Goal: Task Accomplishment & Management: Use online tool/utility

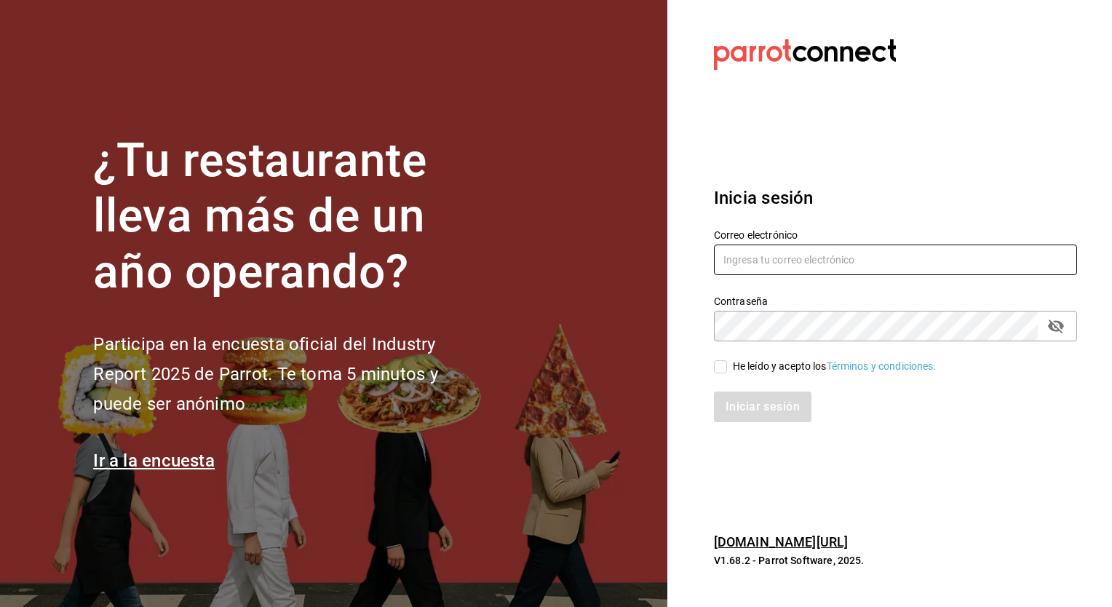
click at [781, 264] on input "text" at bounding box center [895, 260] width 363 height 31
type input "ely.mendoza@"
click at [759, 253] on input "text" at bounding box center [895, 260] width 363 height 31
type input "ely.mendoza@grupocosteno.com"
click at [718, 364] on input "He leído y acepto los Términos y condiciones." at bounding box center [720, 366] width 13 height 13
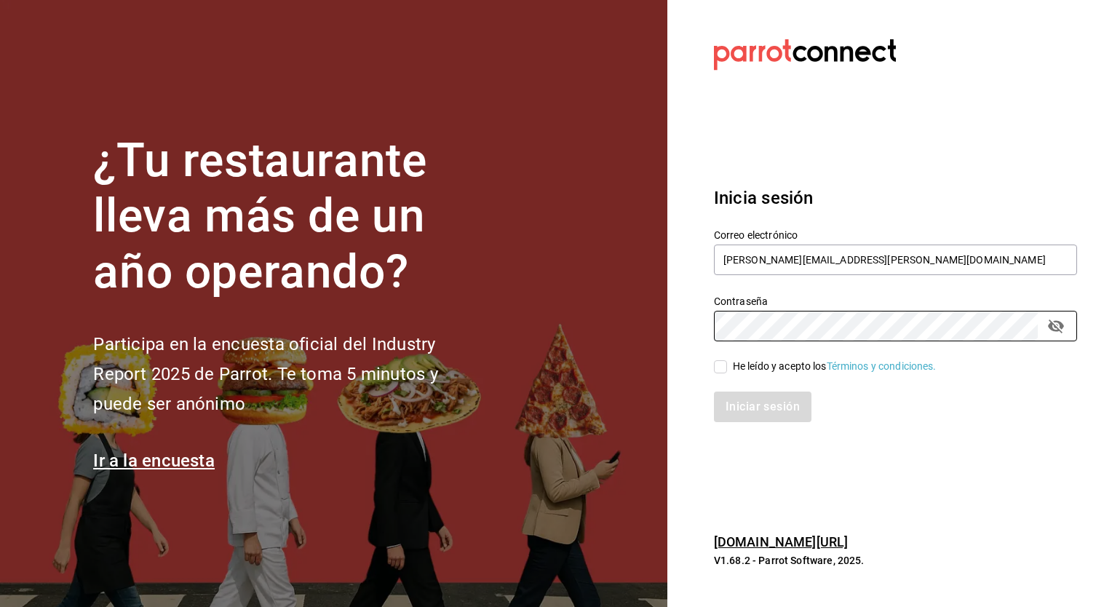
checkbox input "true"
click at [744, 411] on button "Iniciar sesión" at bounding box center [763, 407] width 99 height 31
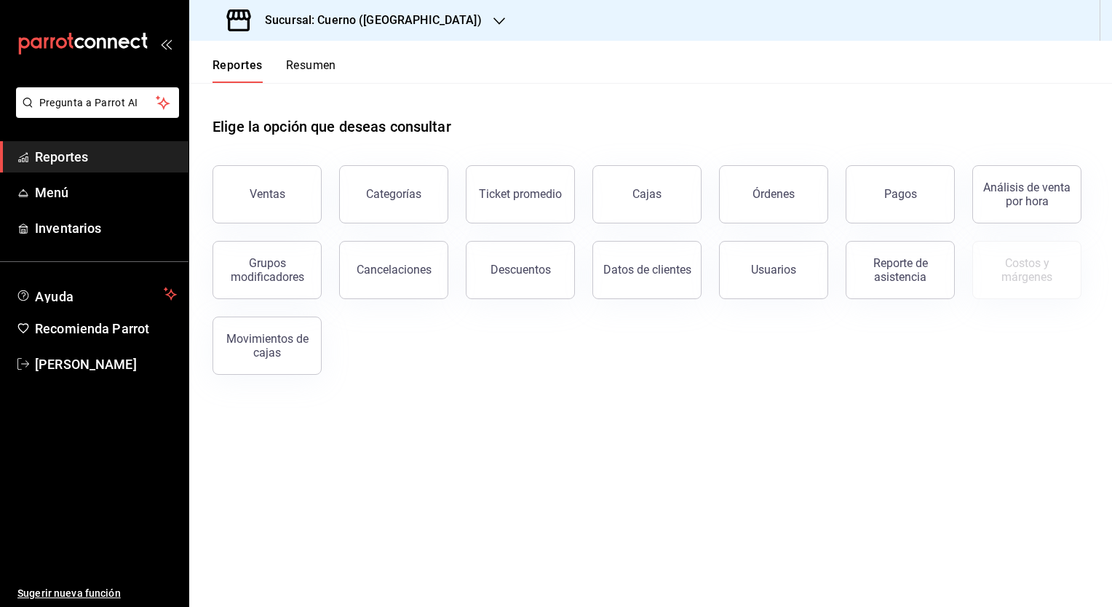
click at [408, 20] on h3 "Sucursal: Cuerno ([GEOGRAPHIC_DATA])" at bounding box center [367, 20] width 229 height 17
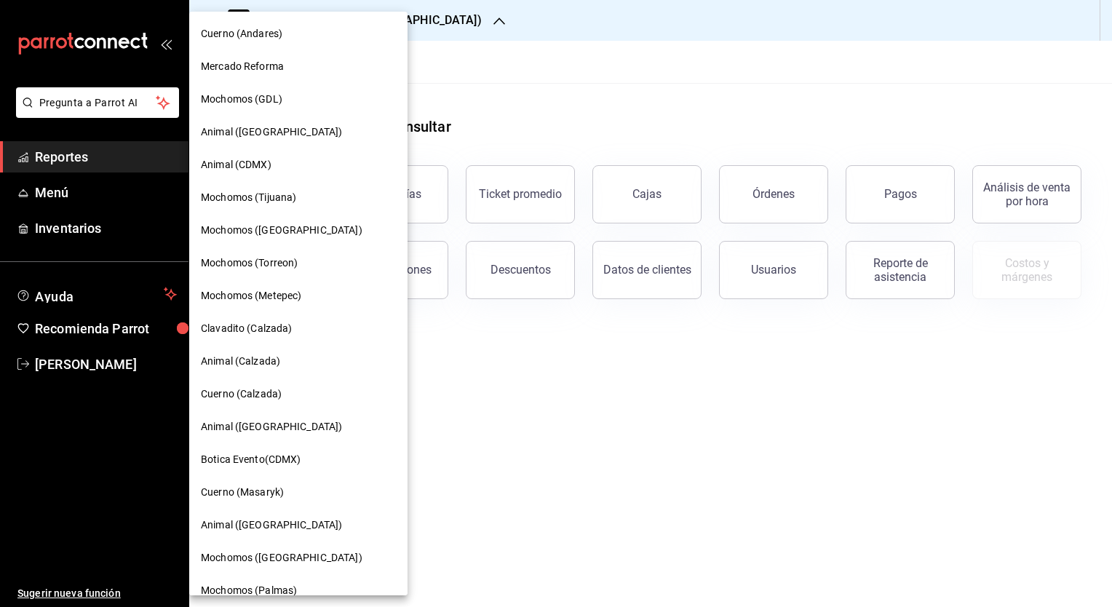
click at [92, 194] on div at bounding box center [556, 303] width 1112 height 607
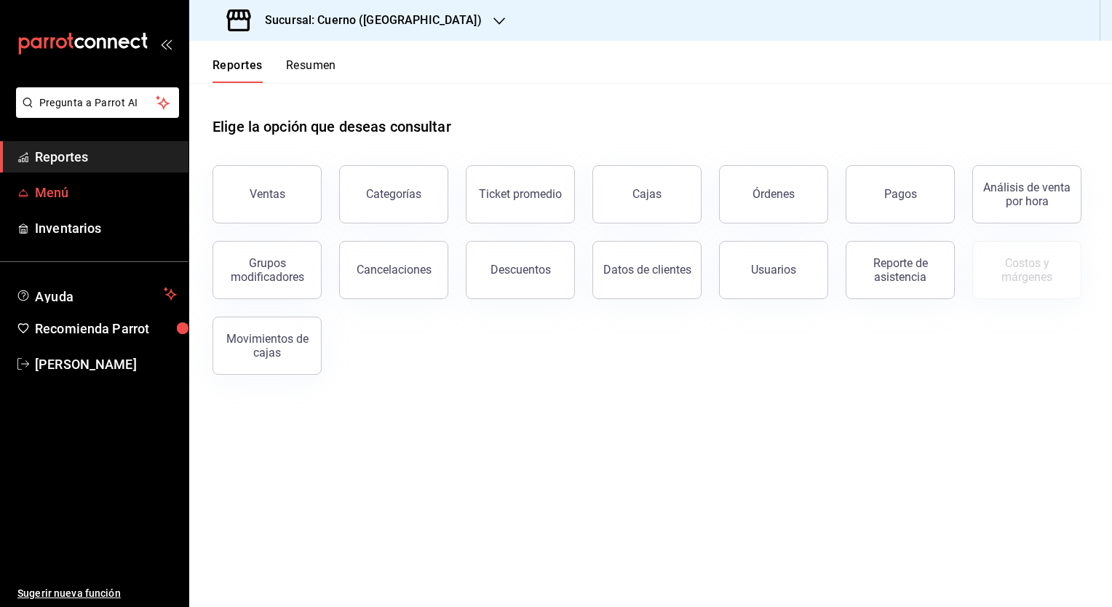
click at [63, 196] on span "Menú" at bounding box center [106, 193] width 142 height 20
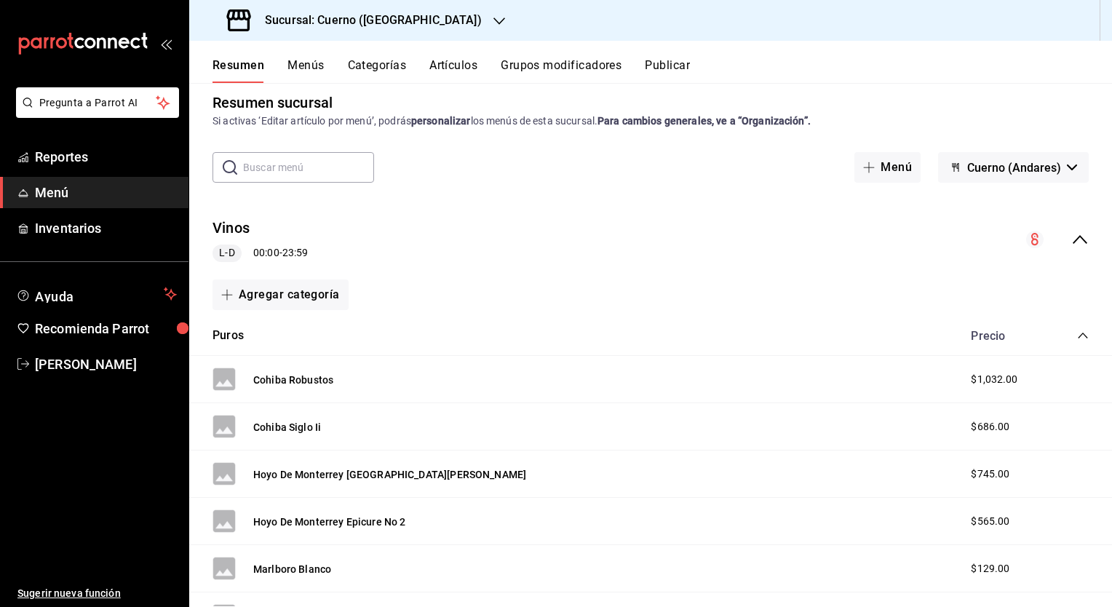
scroll to position [17, 0]
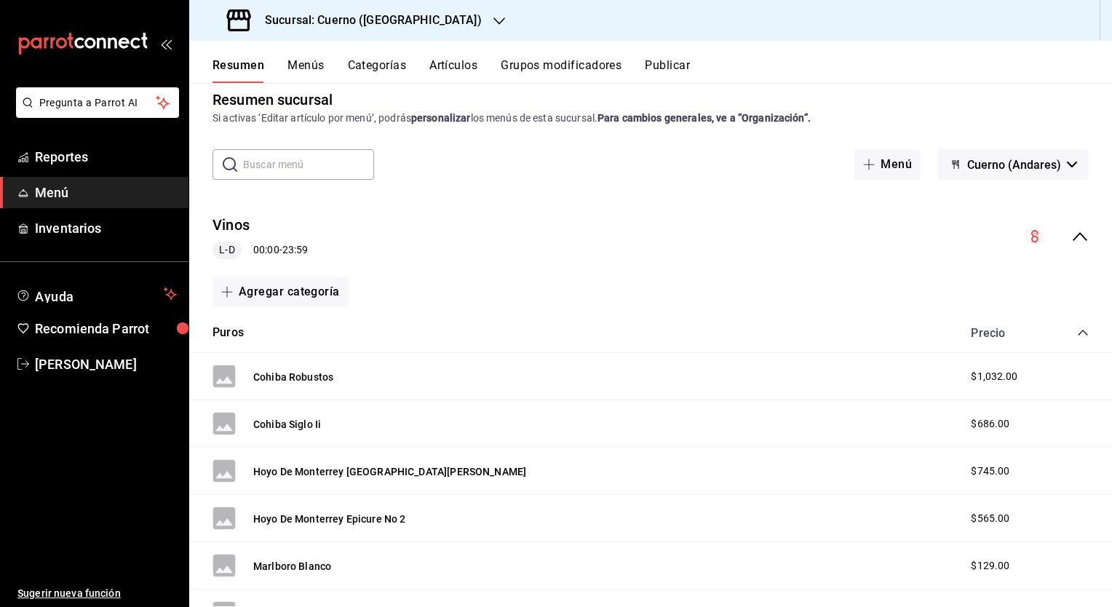
click at [306, 78] on button "Menús" at bounding box center [305, 70] width 36 height 25
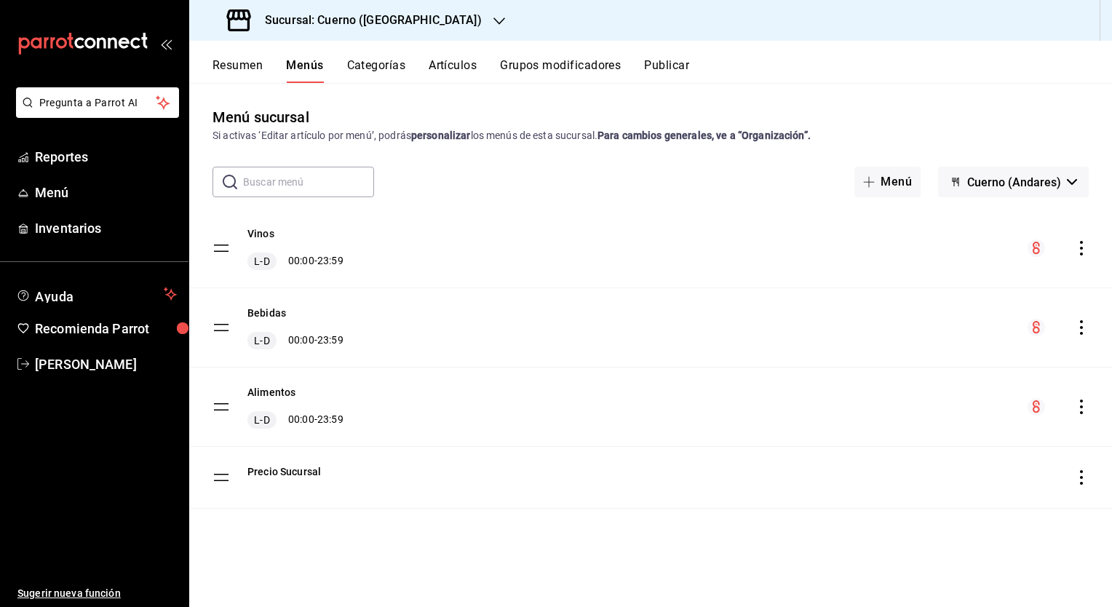
click at [362, 71] on button "Categorías" at bounding box center [376, 70] width 59 height 25
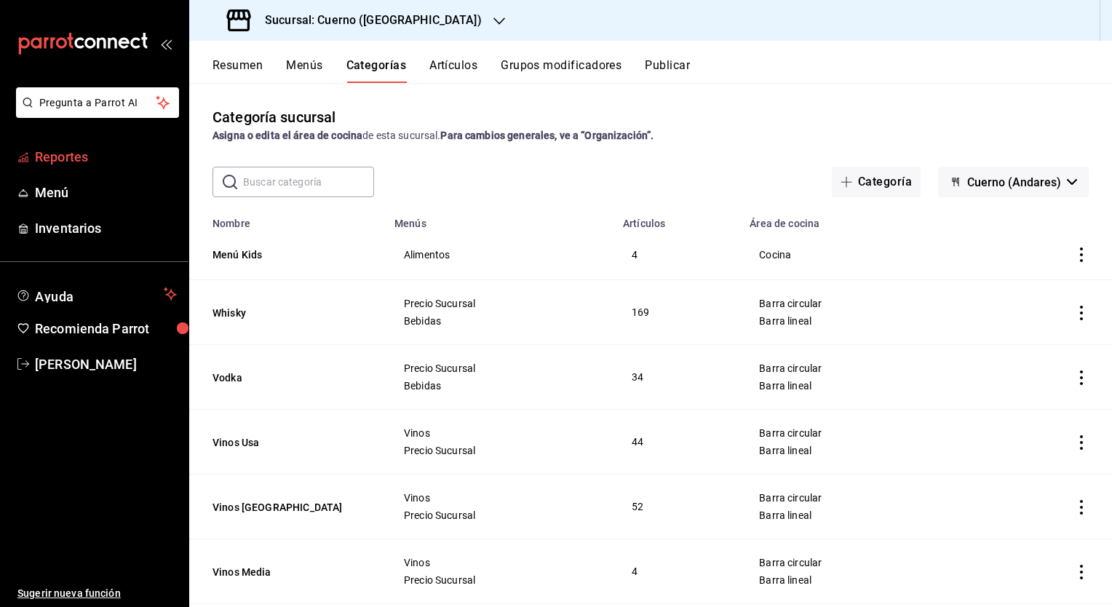
click at [72, 164] on span "Reportes" at bounding box center [106, 157] width 142 height 20
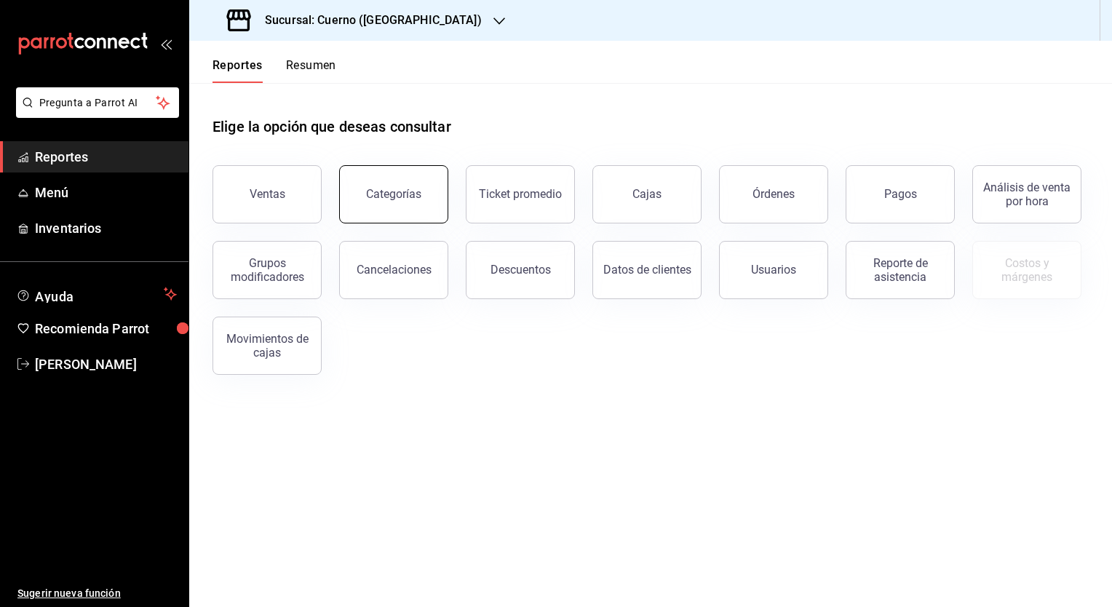
click at [394, 194] on div "Categorías" at bounding box center [393, 194] width 55 height 14
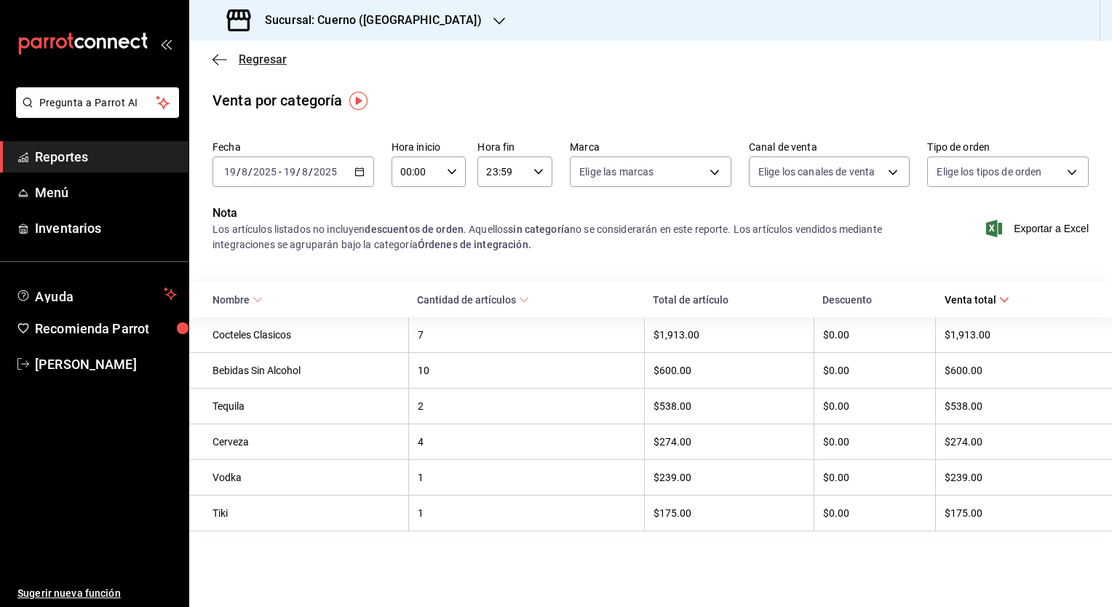
click at [218, 61] on icon "button" at bounding box center [219, 59] width 15 height 13
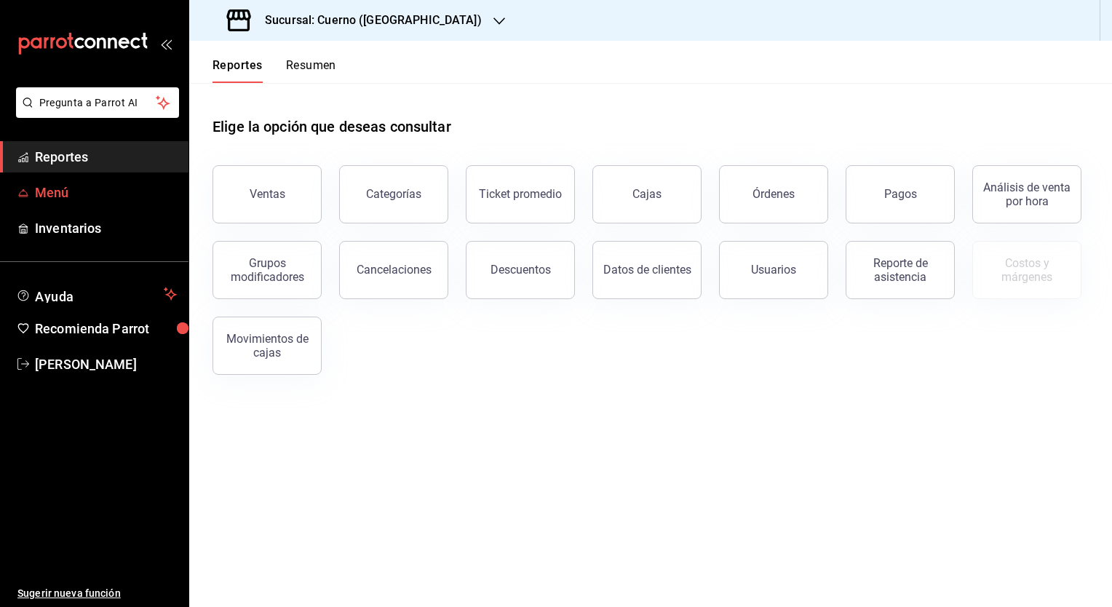
click at [61, 189] on span "Menú" at bounding box center [106, 193] width 142 height 20
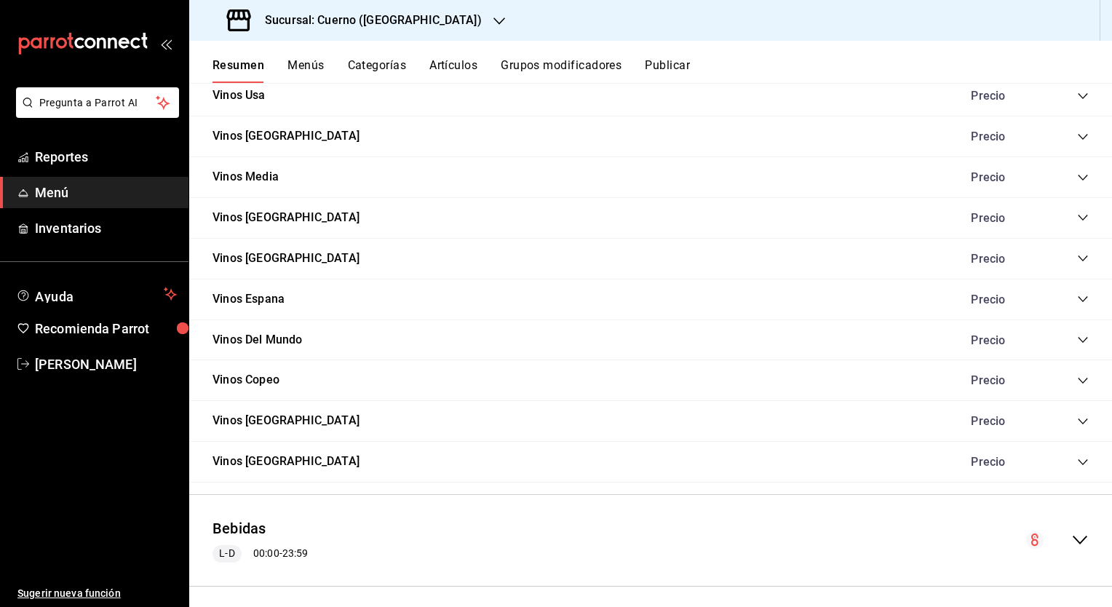
scroll to position [1367, 0]
click at [87, 223] on span "Inventarios" at bounding box center [106, 228] width 142 height 20
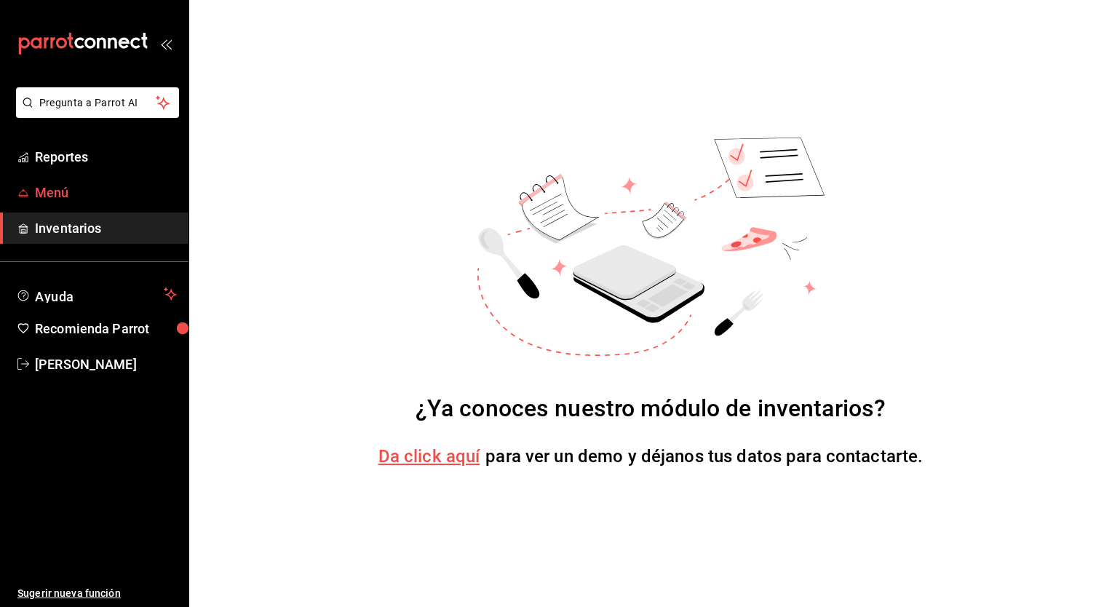
click at [106, 193] on span "Menú" at bounding box center [106, 193] width 142 height 20
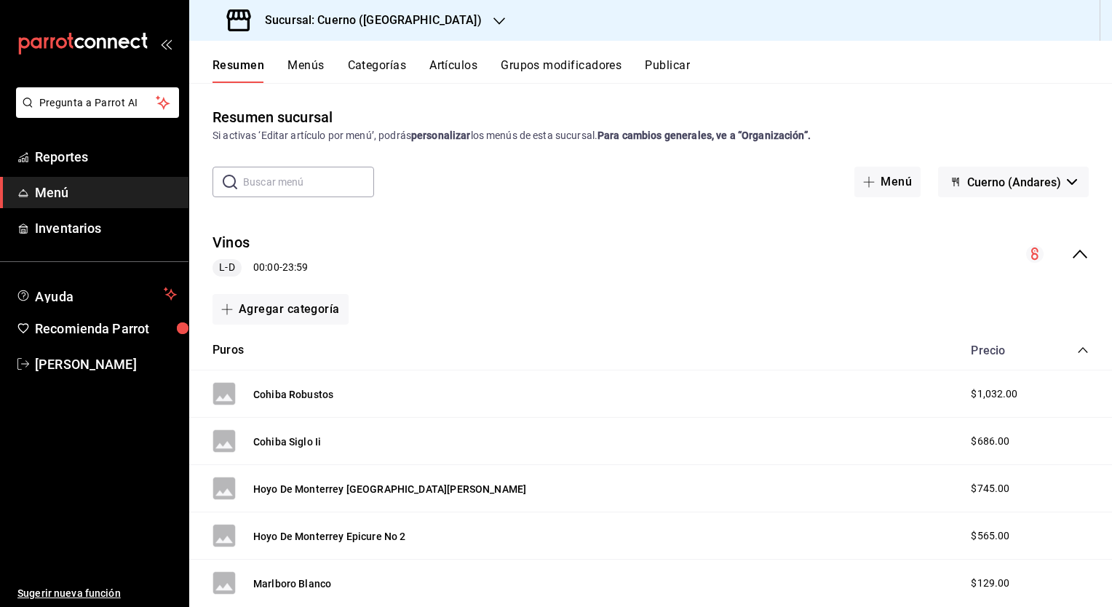
click at [466, 66] on button "Artículos" at bounding box center [453, 70] width 48 height 25
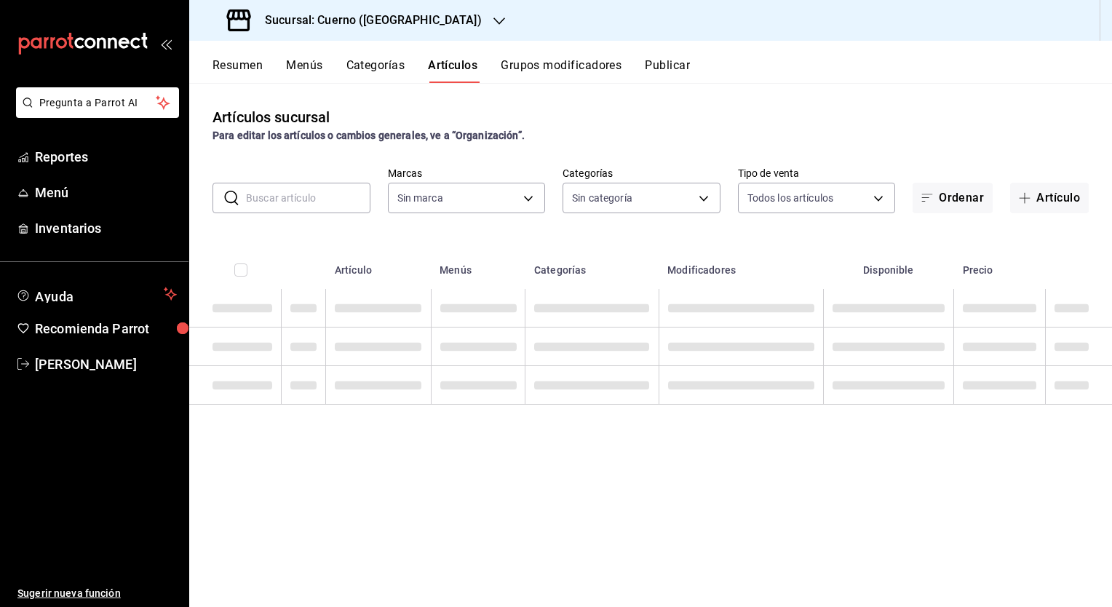
type input "c9e961b9-bc29-480f-a65c-324ff110f526"
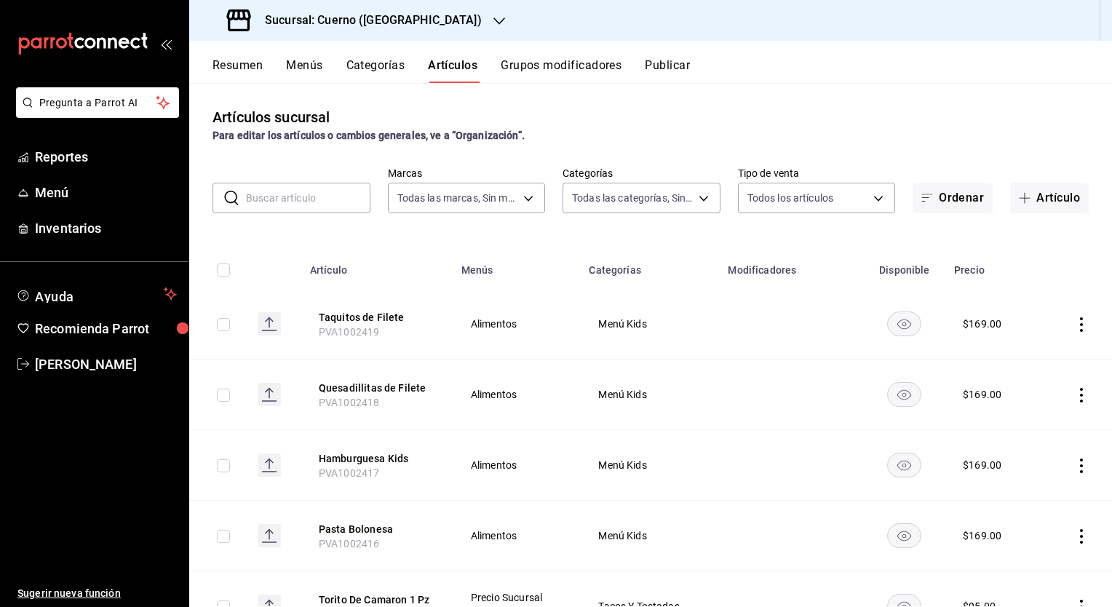
type input "a99b9eb1-d5e4-4ca6-a53e-4c42022e859a,8d843363-7b8b-4002-90a0-c01944697fe5,d20f9…"
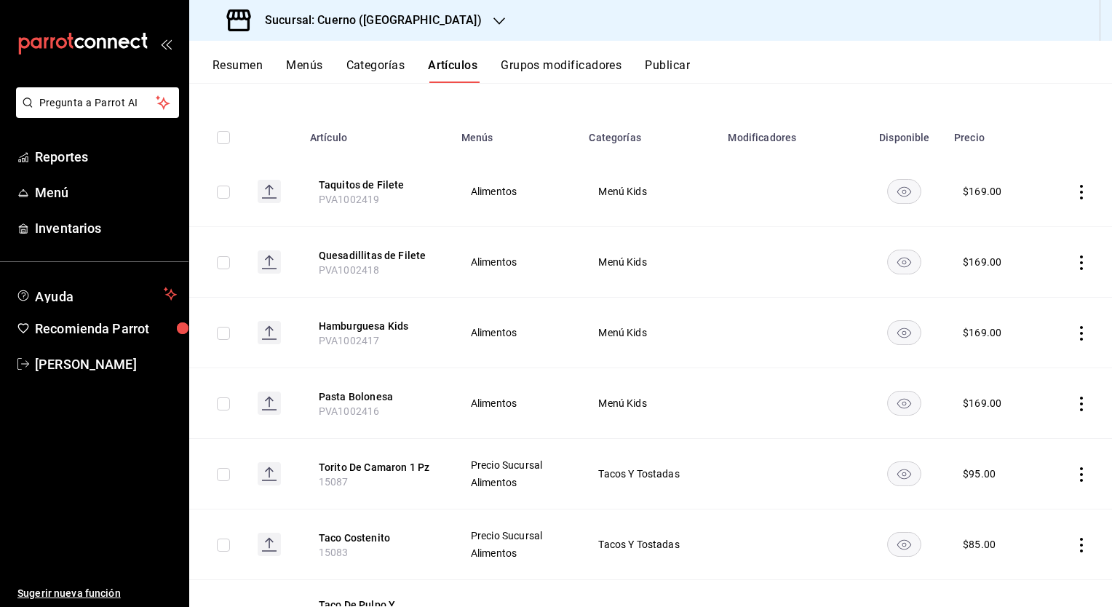
scroll to position [119, 0]
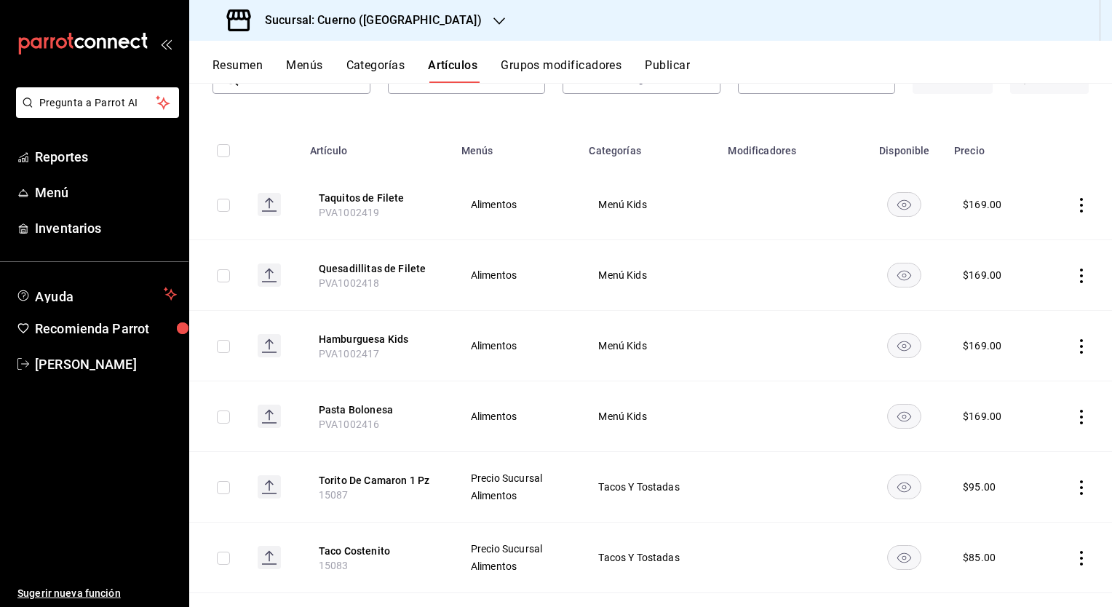
click at [355, 65] on button "Categorías" at bounding box center [375, 70] width 59 height 25
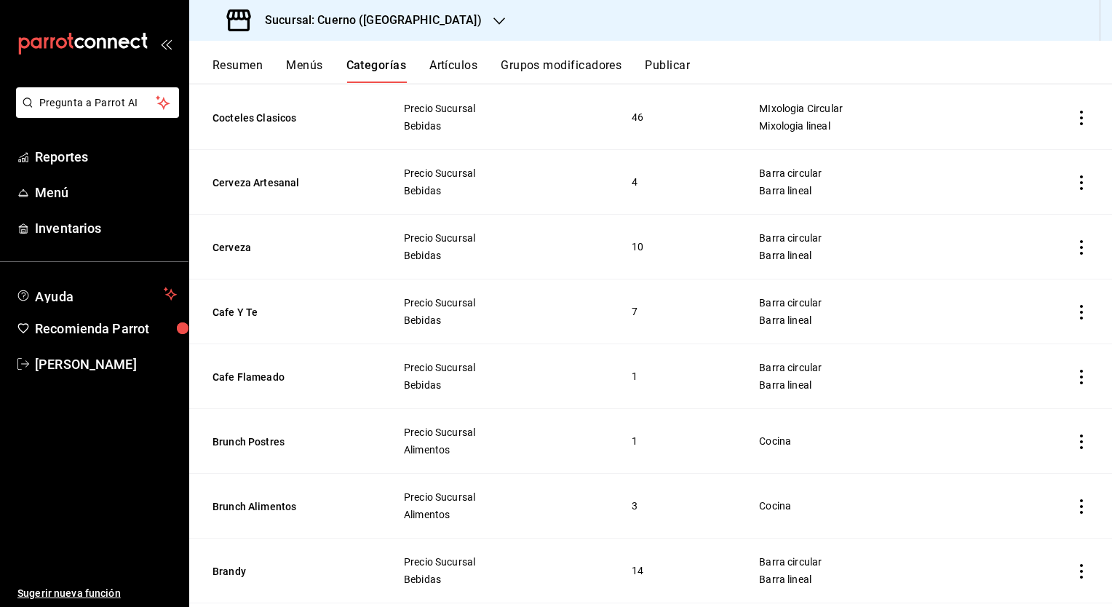
scroll to position [1583, 0]
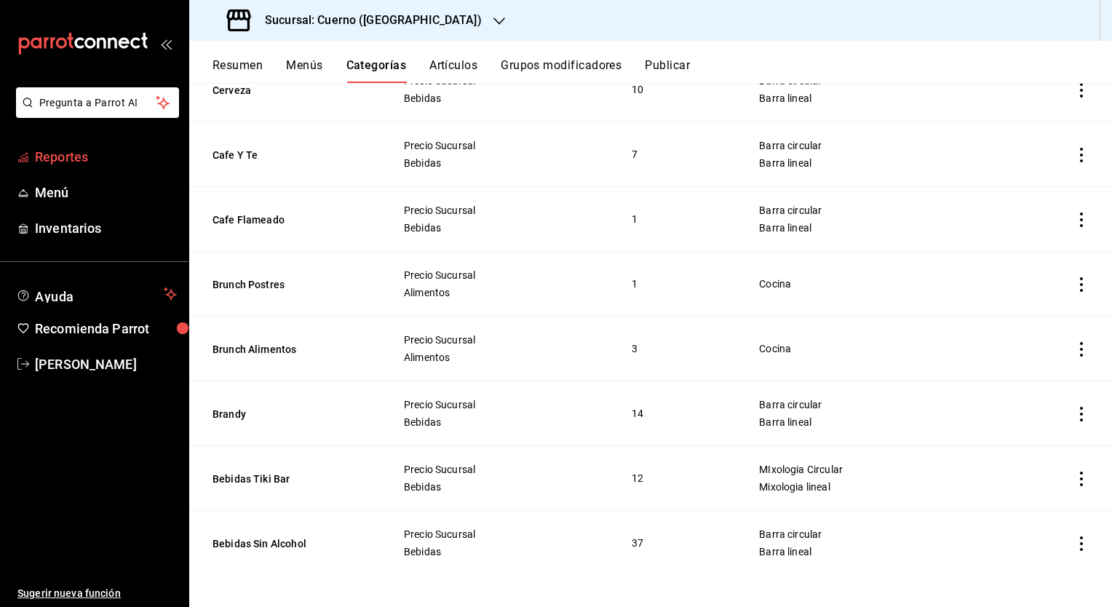
click at [82, 153] on span "Reportes" at bounding box center [106, 157] width 142 height 20
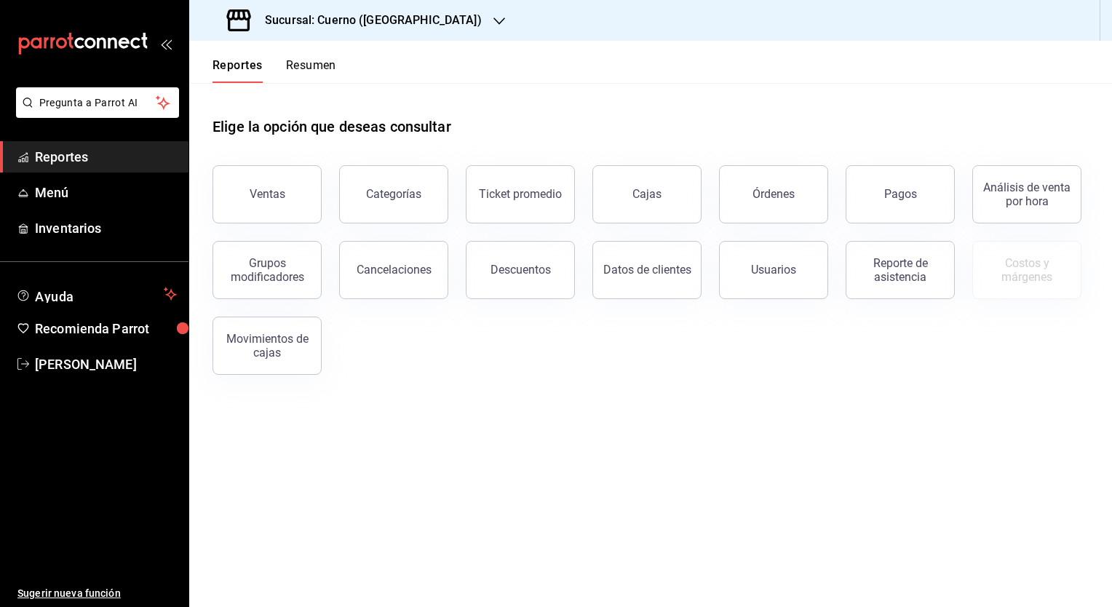
click at [306, 63] on button "Resumen" at bounding box center [311, 70] width 50 height 25
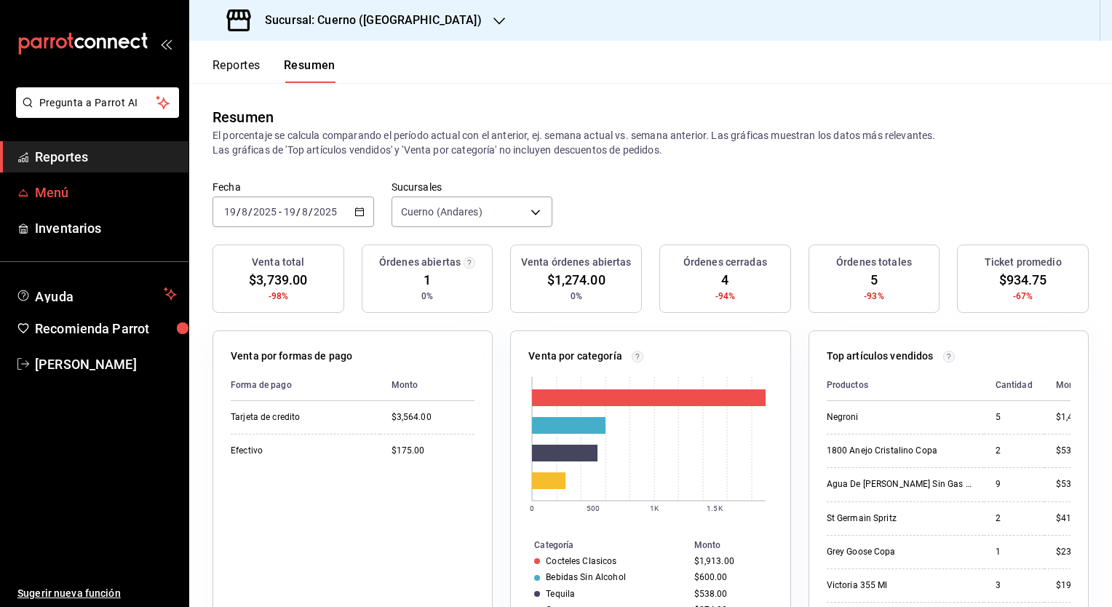
click at [110, 199] on span "Menú" at bounding box center [106, 193] width 142 height 20
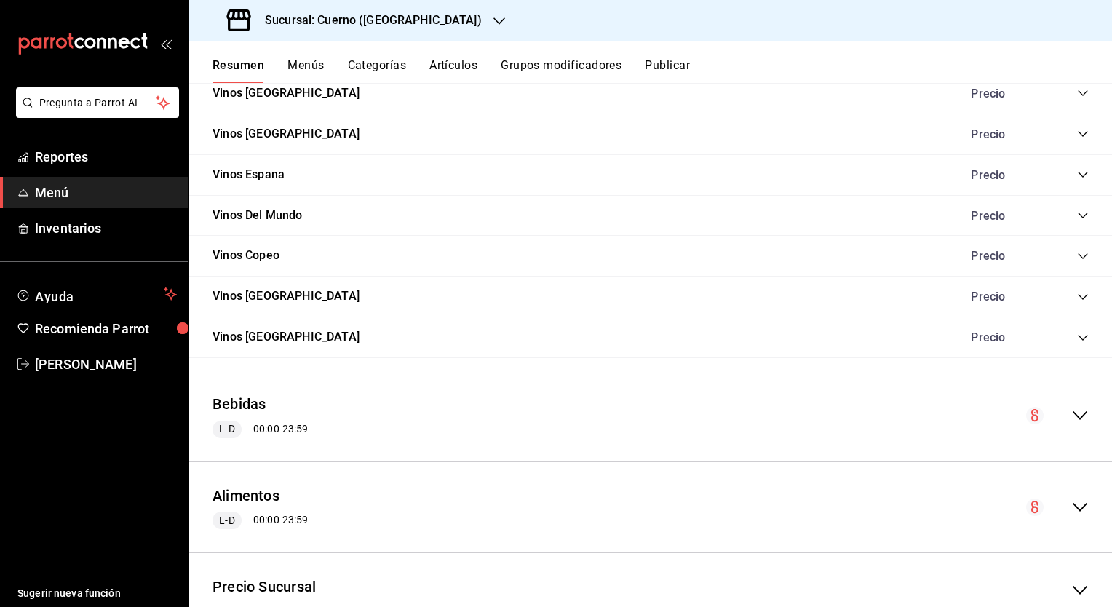
scroll to position [1534, 0]
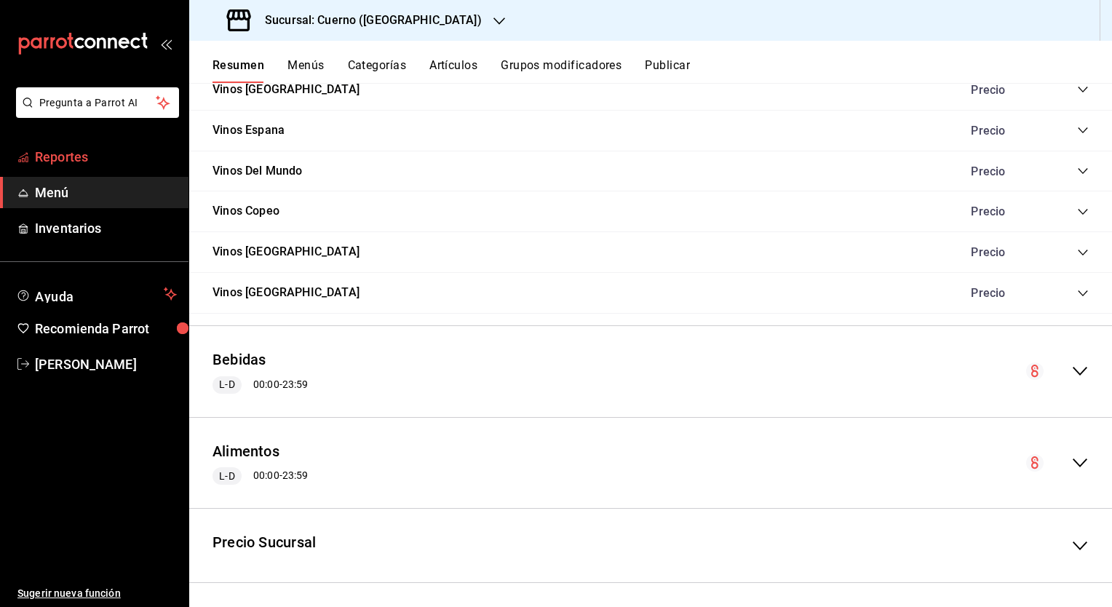
click at [117, 155] on span "Reportes" at bounding box center [106, 157] width 142 height 20
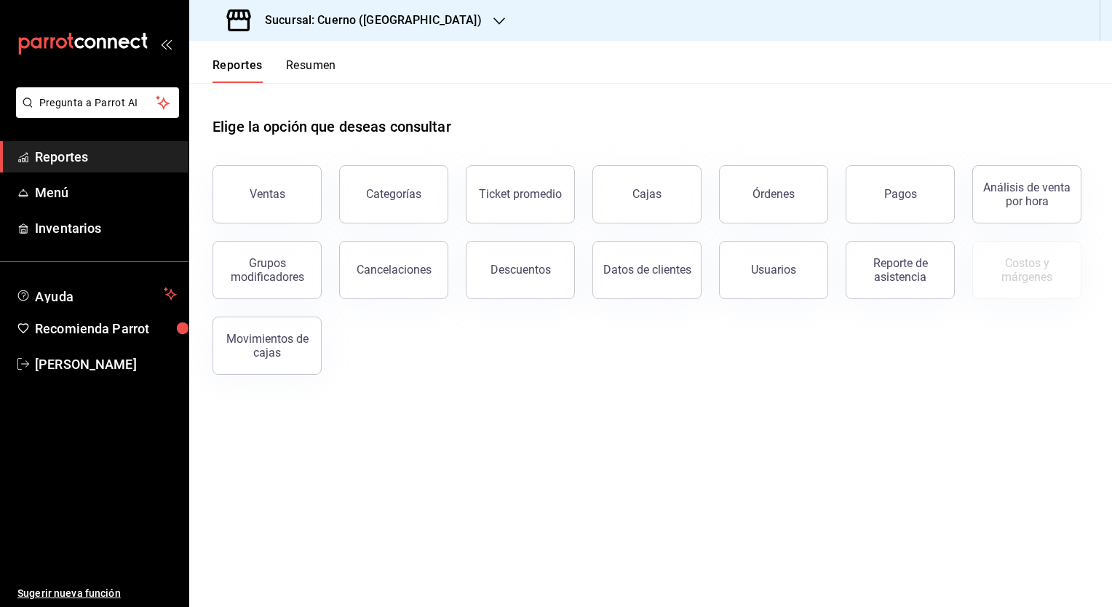
click at [385, 13] on h3 "Sucursal: Cuerno ([GEOGRAPHIC_DATA])" at bounding box center [367, 20] width 229 height 17
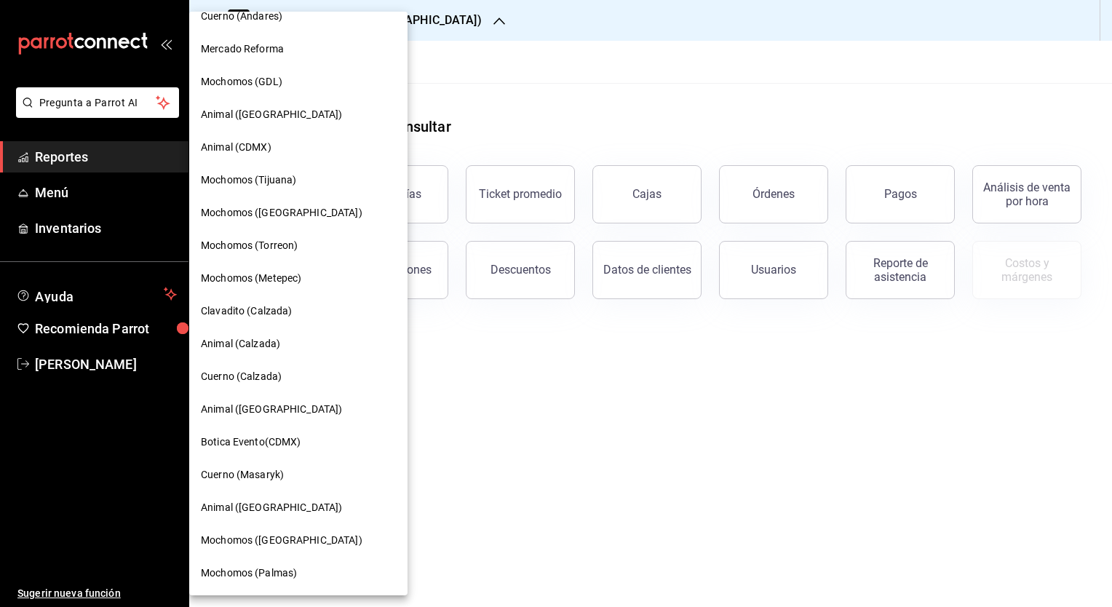
scroll to position [17, 0]
click at [279, 380] on span "Cuerno (Calzada)" at bounding box center [241, 377] width 81 height 15
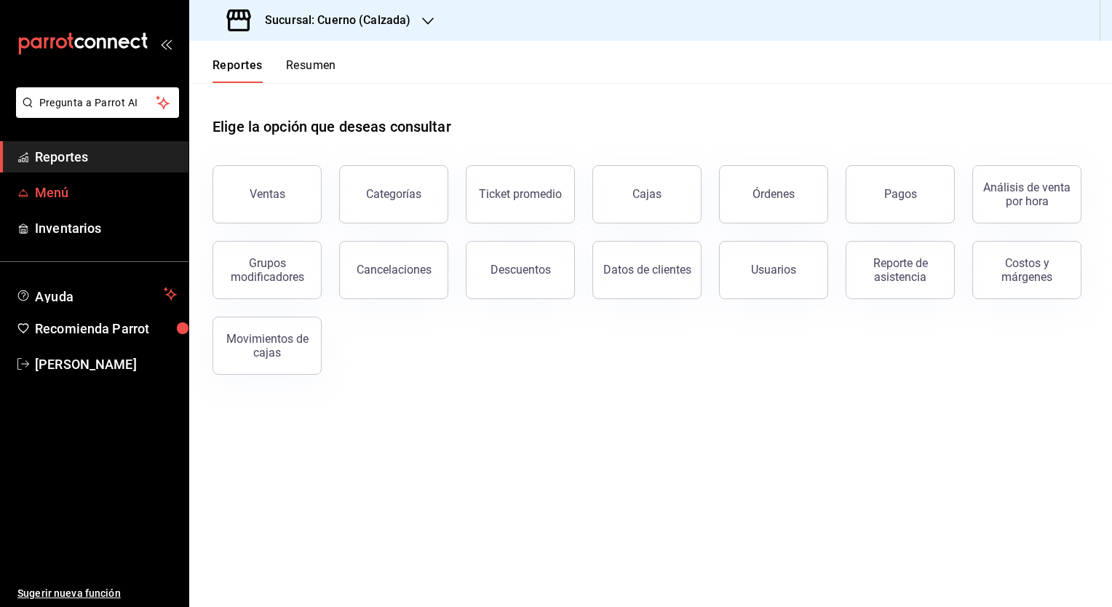
click at [113, 183] on span "Menú" at bounding box center [106, 193] width 142 height 20
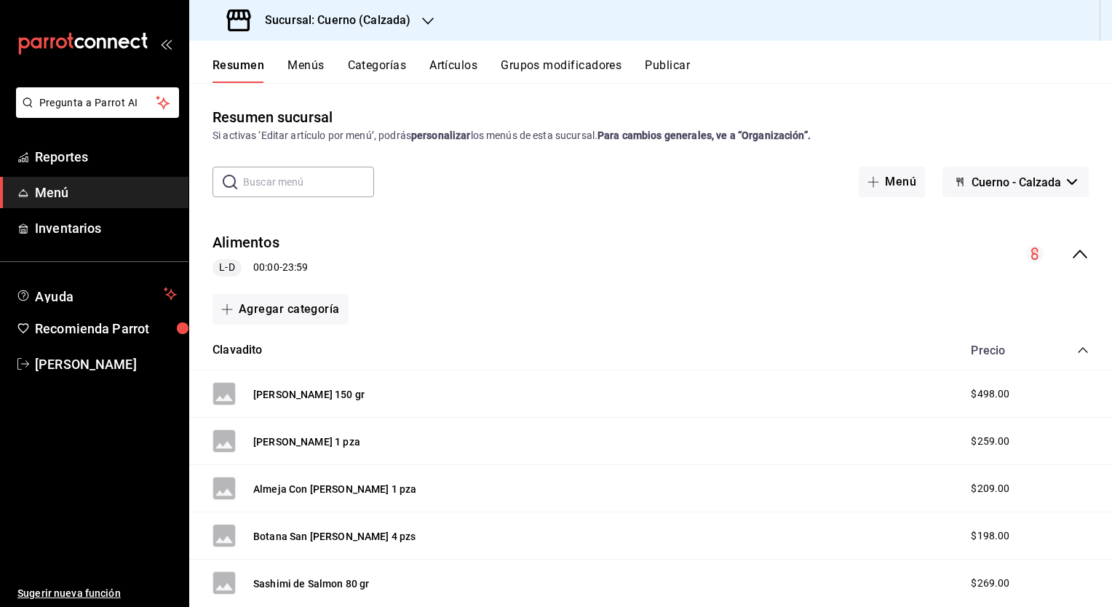
click at [388, 71] on button "Categorías" at bounding box center [377, 70] width 59 height 25
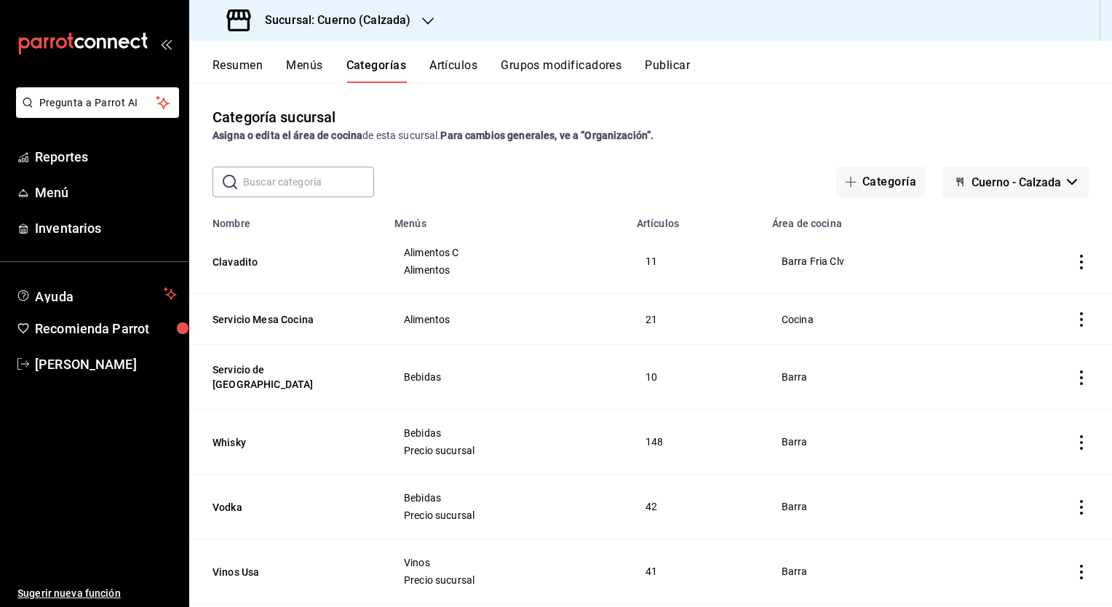
click at [462, 68] on button "Artículos" at bounding box center [453, 70] width 48 height 25
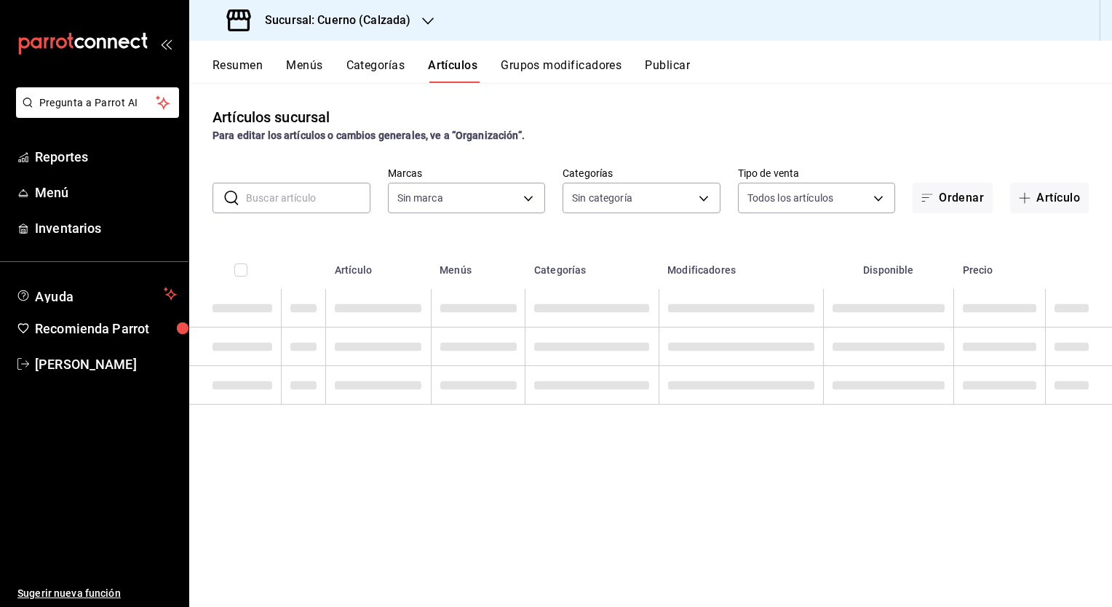
type input "b7ae777b-2dfc-42e0-9650-6cefdf37a424,c000f1c0-fb9f-4016-8e6a-f0d1e83e893d"
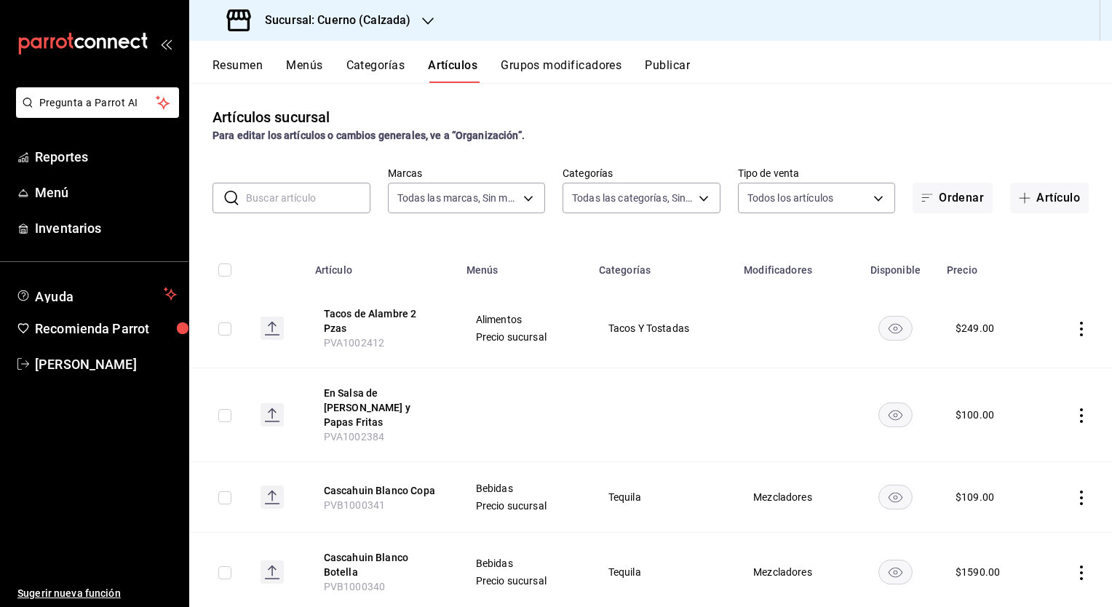
type input "560d4c35-d9fc-4089-91ff-402d238ea400,302845cf-2d1c-4fb1-9d9e-8d4a14396fbe,26243…"
click at [81, 225] on span "Inventarios" at bounding box center [106, 228] width 142 height 20
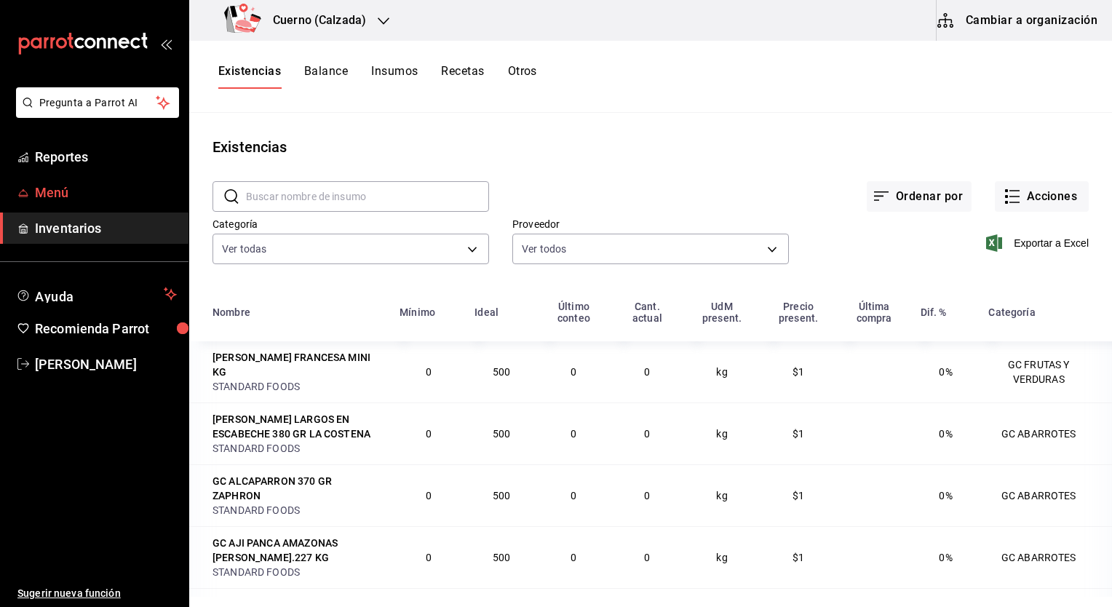
click at [86, 192] on span "Menú" at bounding box center [106, 193] width 142 height 20
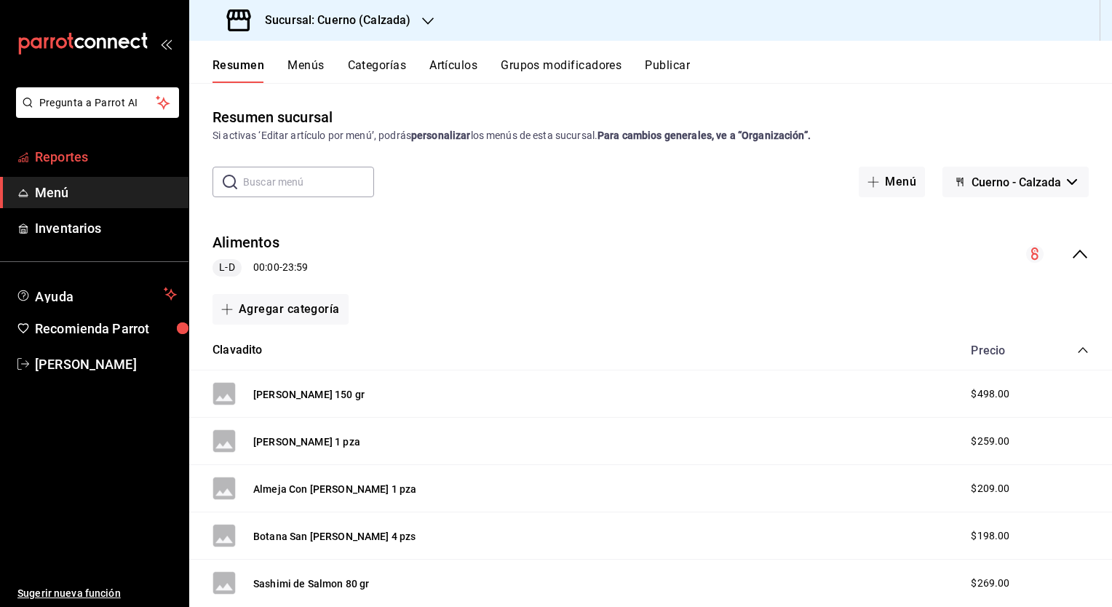
click at [102, 156] on span "Reportes" at bounding box center [106, 157] width 142 height 20
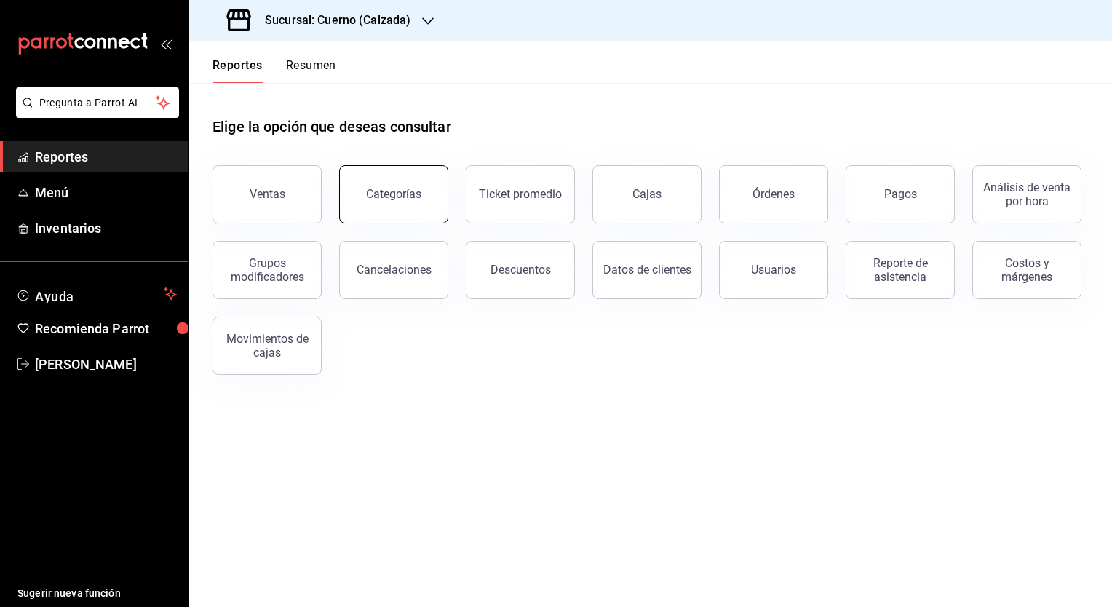
click at [431, 184] on button "Categorías" at bounding box center [393, 194] width 109 height 58
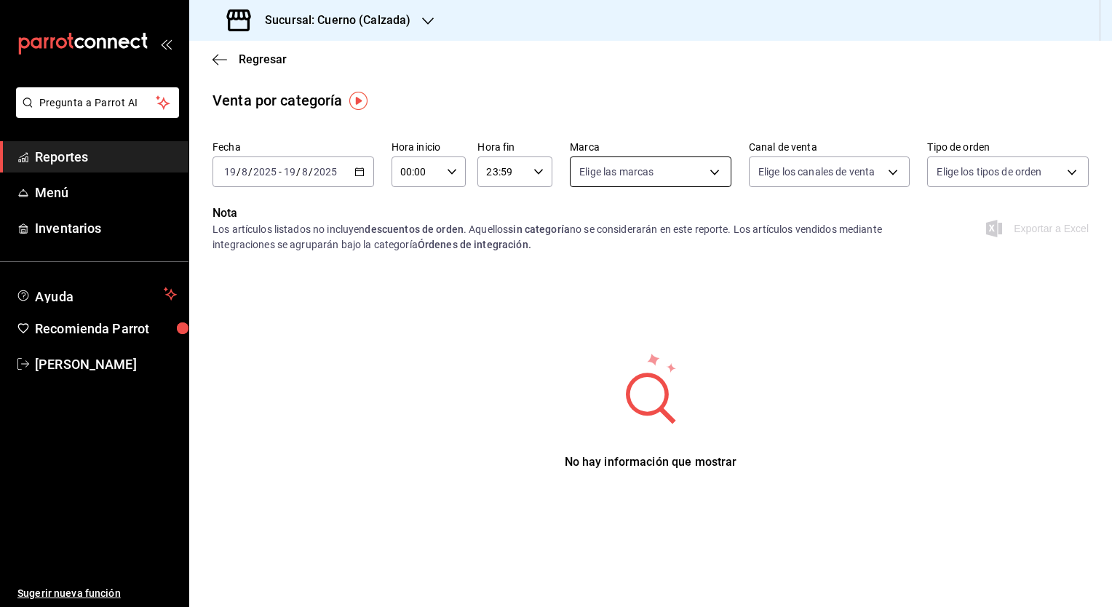
click at [660, 182] on body "Pregunta a Parrot AI Reportes Menú Inventarios Ayuda Recomienda Parrot [PERSON_…" at bounding box center [556, 303] width 1112 height 607
click at [585, 277] on input "checkbox" at bounding box center [585, 277] width 13 height 13
checkbox input "true"
type input "b7ae777b-2dfc-42e0-9650-6cefdf37a424"
click at [819, 205] on div at bounding box center [556, 303] width 1112 height 607
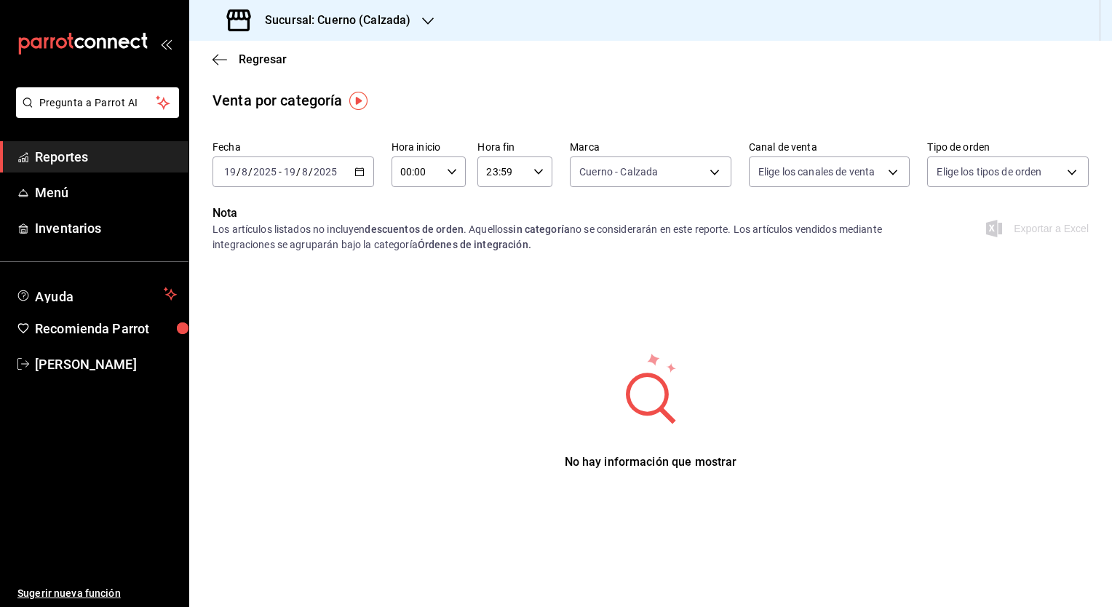
click at [337, 175] on div "[DATE] [DATE]" at bounding box center [310, 172] width 57 height 12
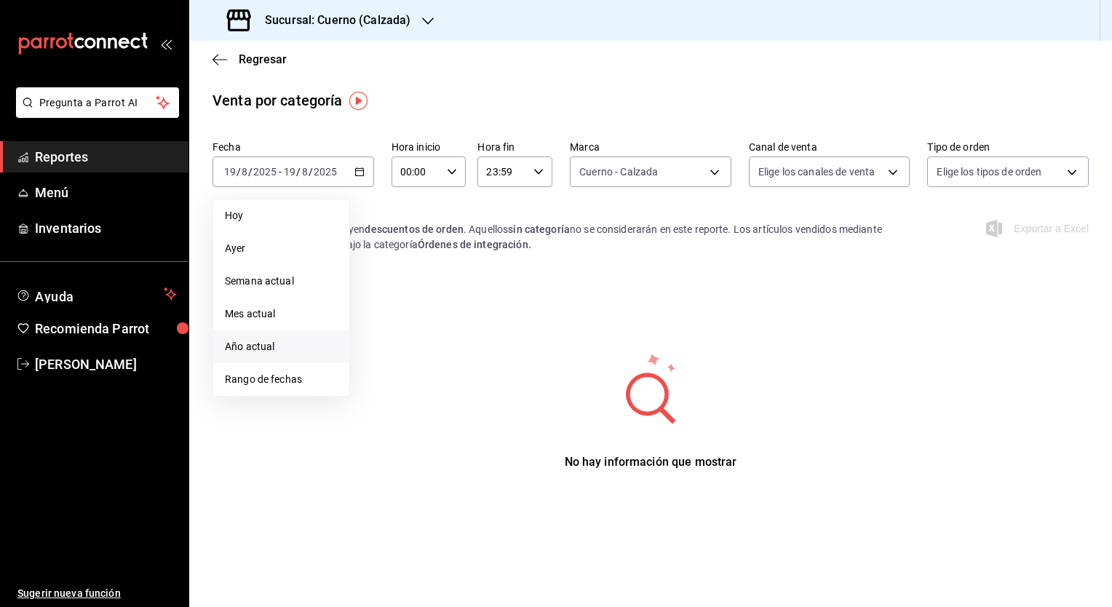
click at [293, 346] on span "Año actual" at bounding box center [281, 346] width 113 height 15
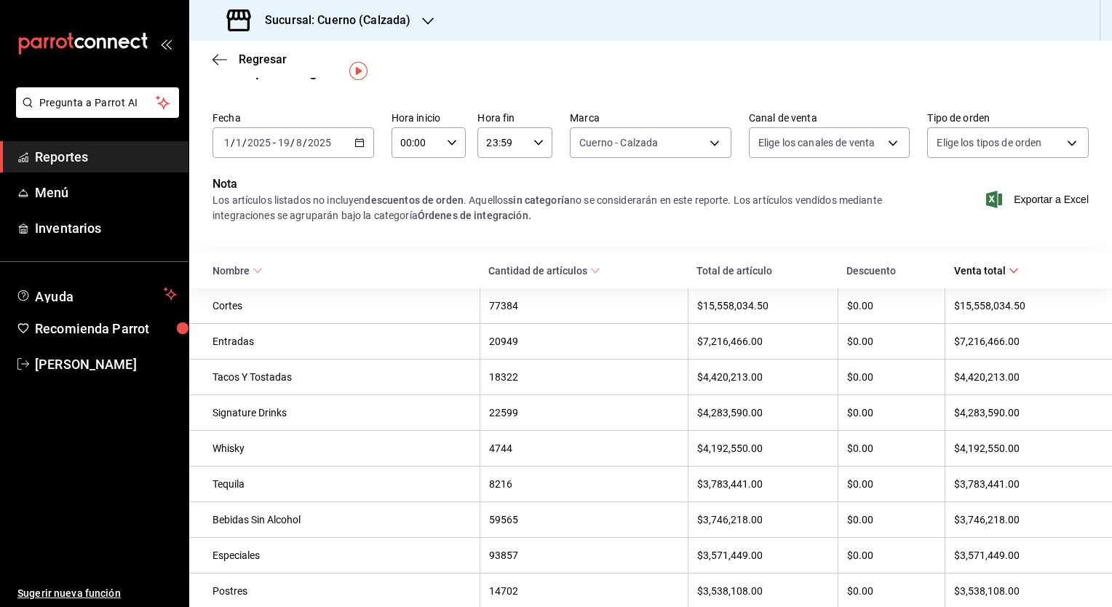
scroll to position [29, 0]
click at [961, 141] on body "Pregunta a Parrot AI Reportes Menú Inventarios Ayuda Recomienda Parrot [PERSON_…" at bounding box center [556, 303] width 1112 height 607
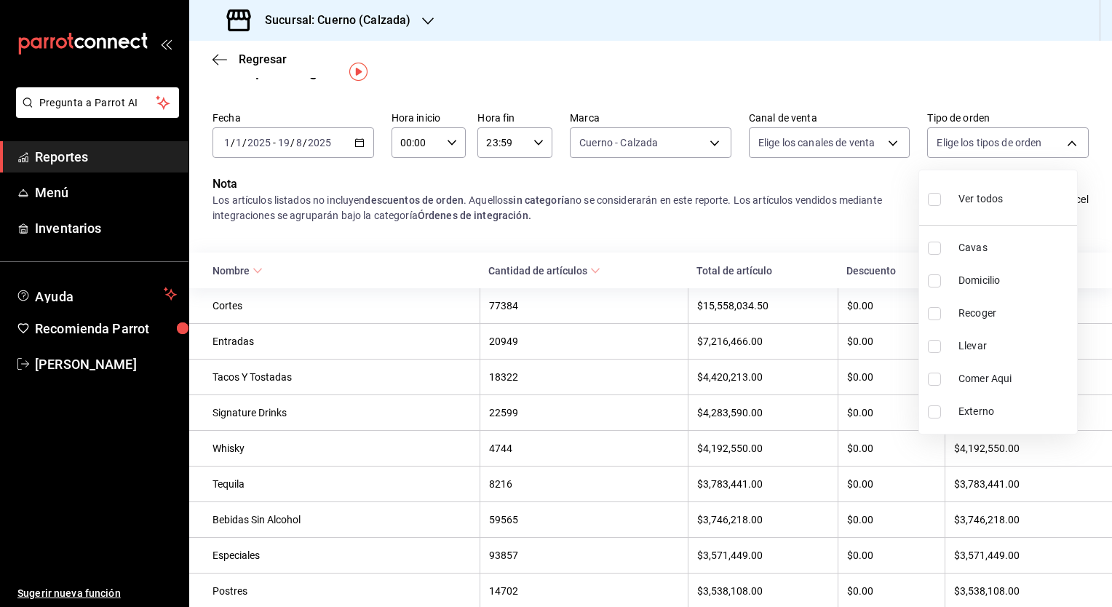
click at [854, 153] on div at bounding box center [556, 303] width 1112 height 607
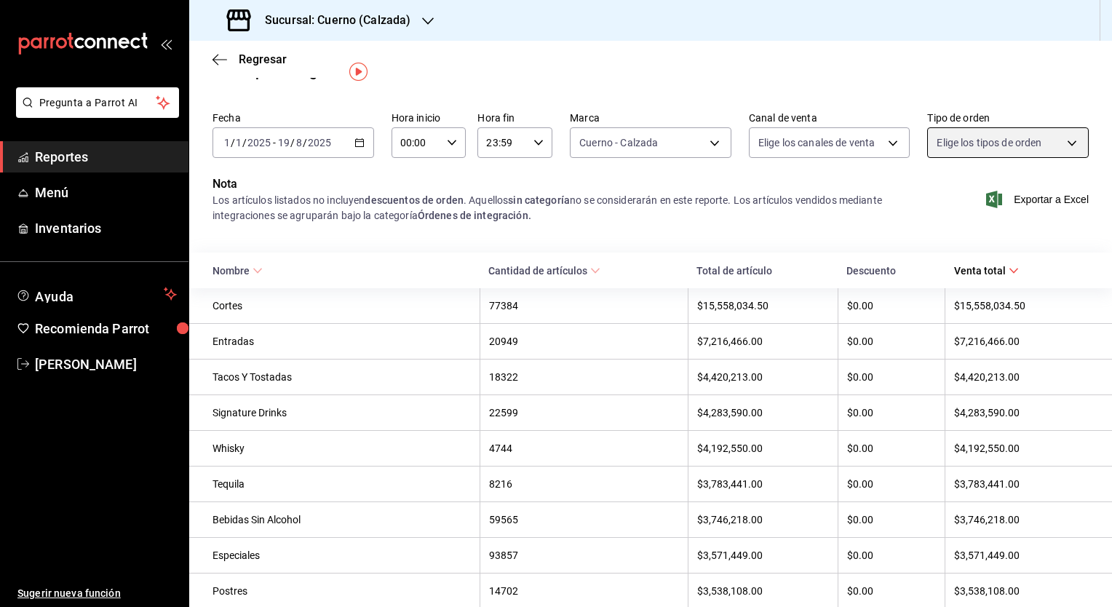
scroll to position [0, 0]
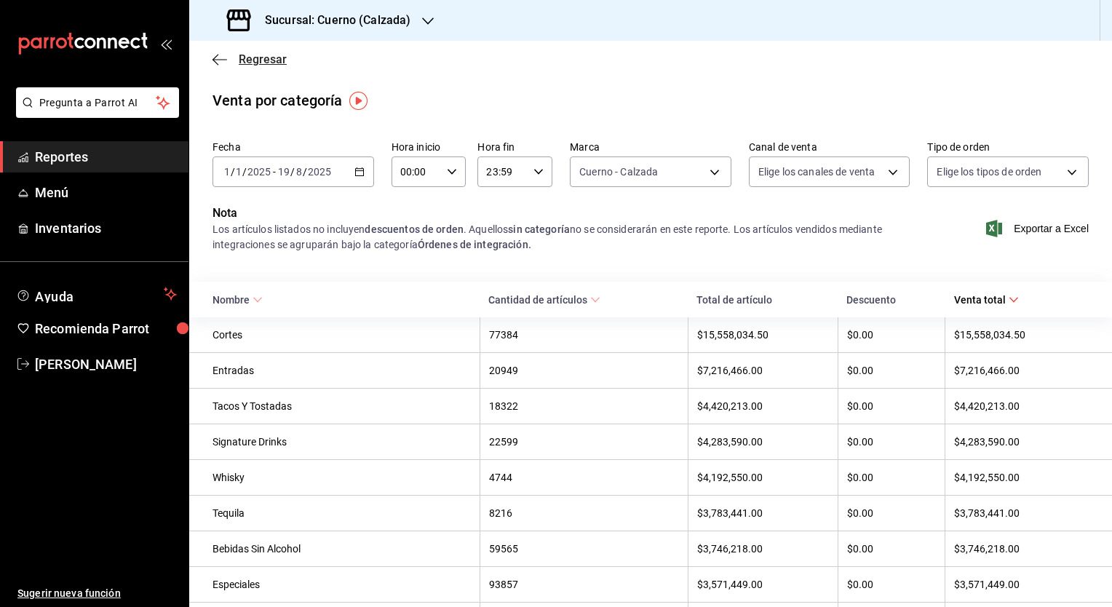
click at [224, 60] on icon "button" at bounding box center [219, 59] width 15 height 1
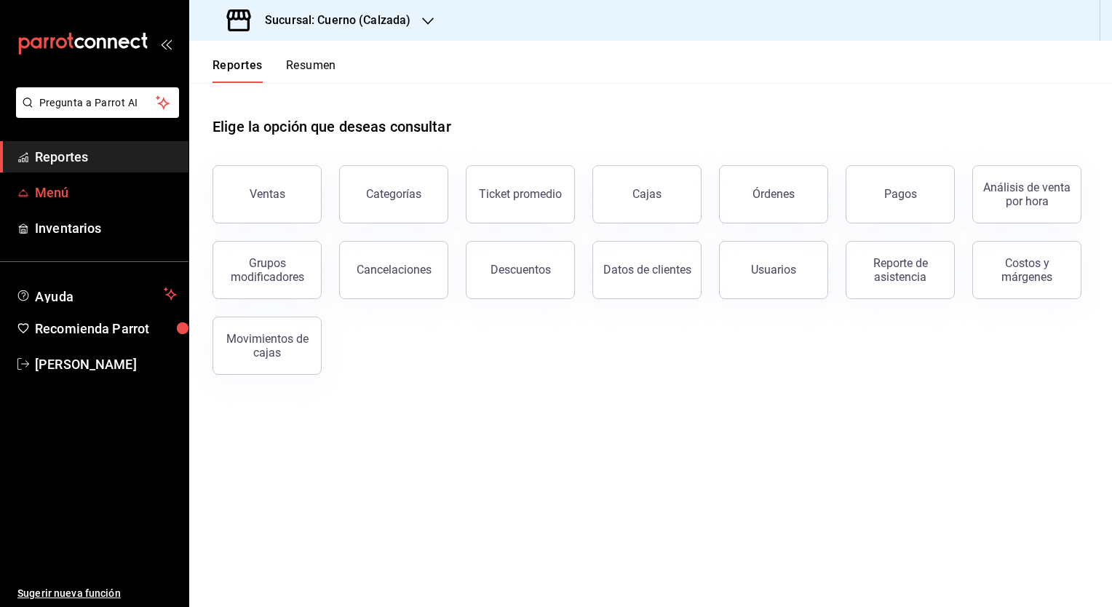
click at [52, 191] on span "Menú" at bounding box center [106, 193] width 142 height 20
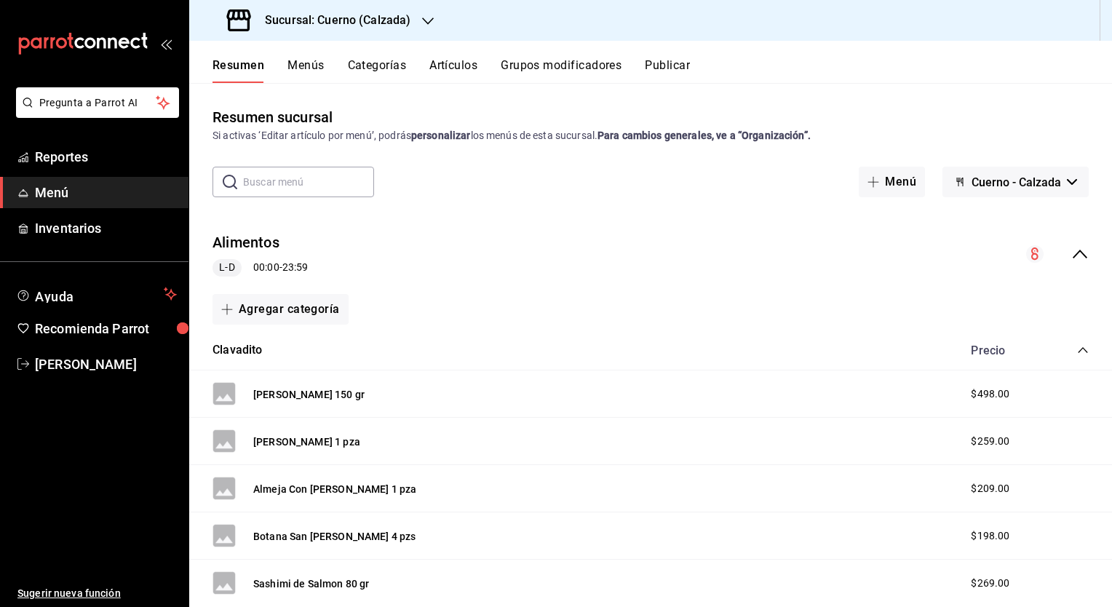
click at [1073, 254] on icon "collapse-menu-row" at bounding box center [1079, 253] width 17 height 17
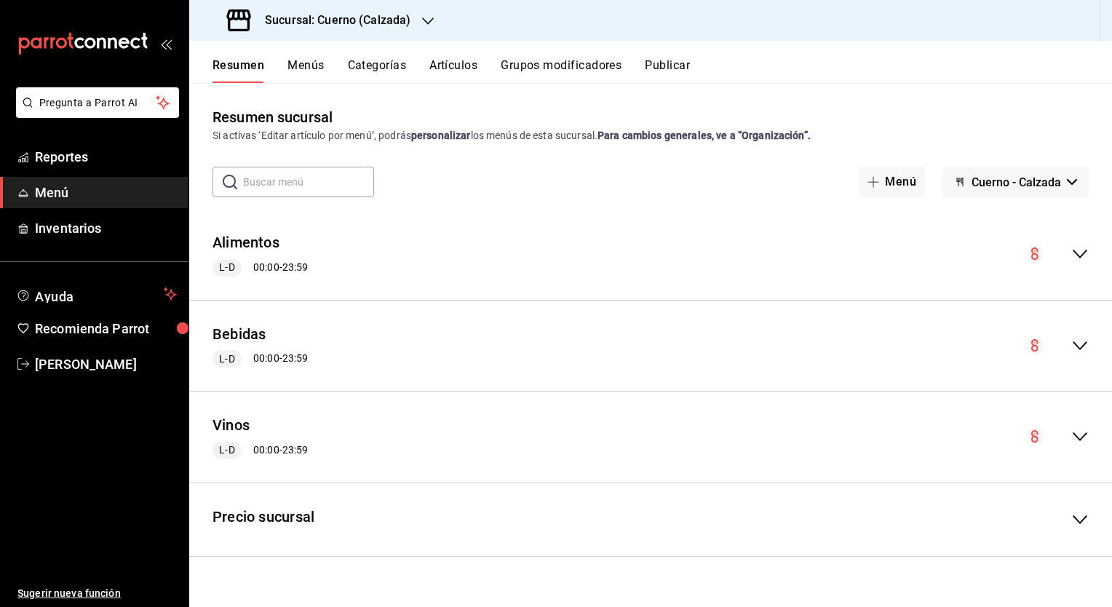
click at [387, 68] on button "Categorías" at bounding box center [377, 70] width 59 height 25
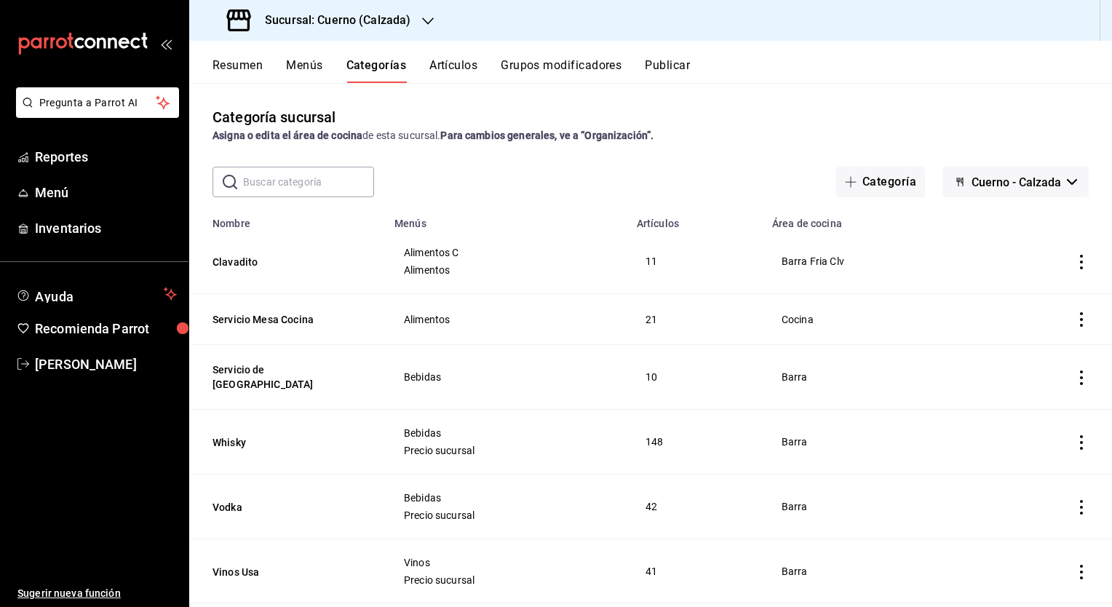
click at [295, 63] on button "Menús" at bounding box center [304, 70] width 36 height 25
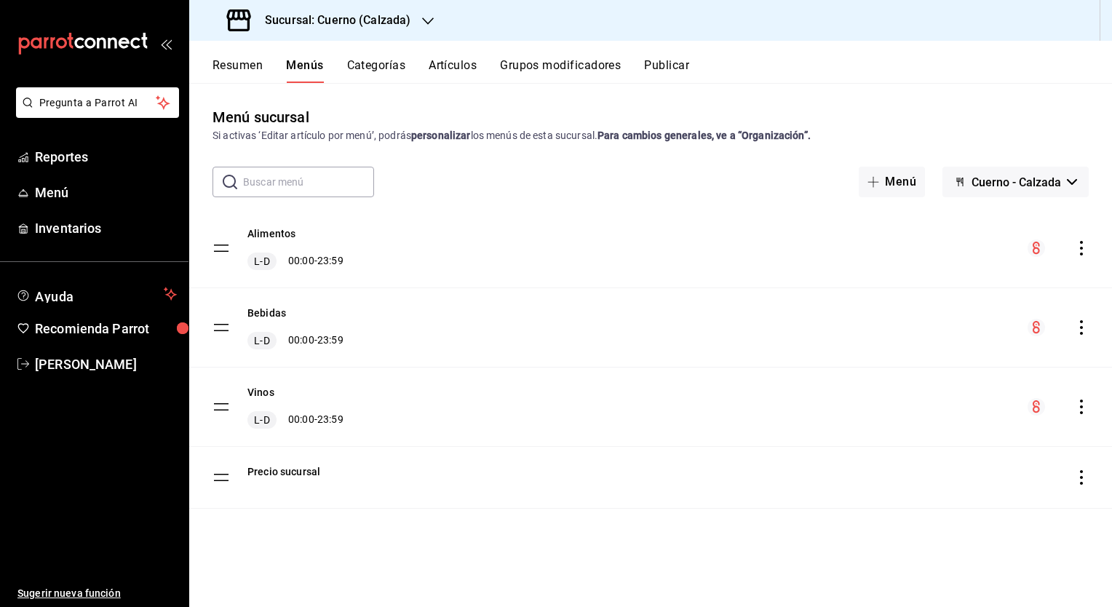
click at [460, 73] on button "Artículos" at bounding box center [453, 70] width 48 height 25
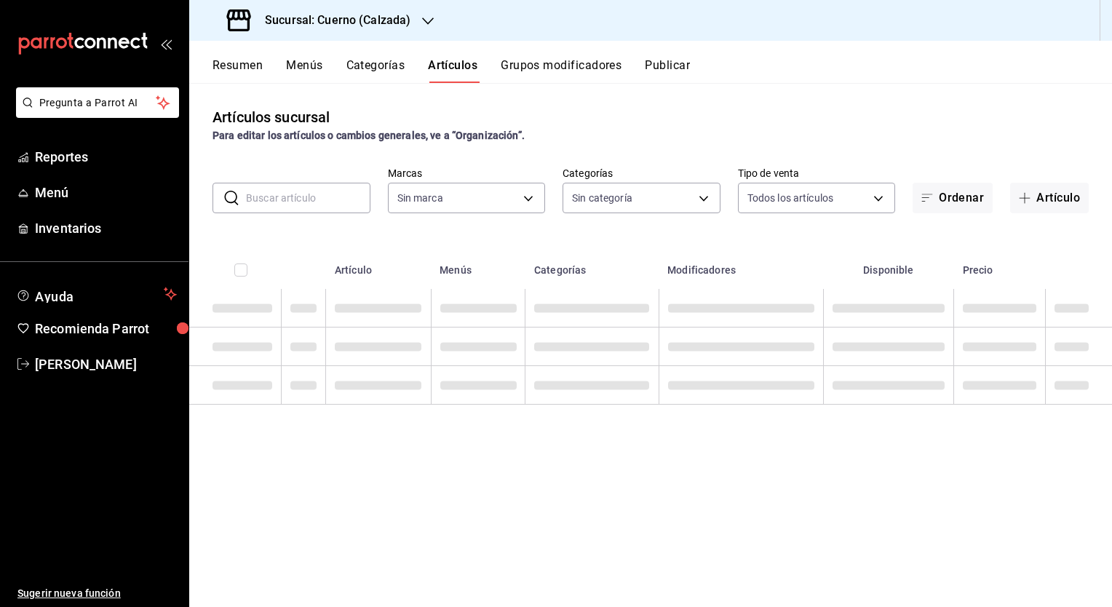
type input "b7ae777b-2dfc-42e0-9650-6cefdf37a424,c000f1c0-fb9f-4016-8e6a-f0d1e83e893d"
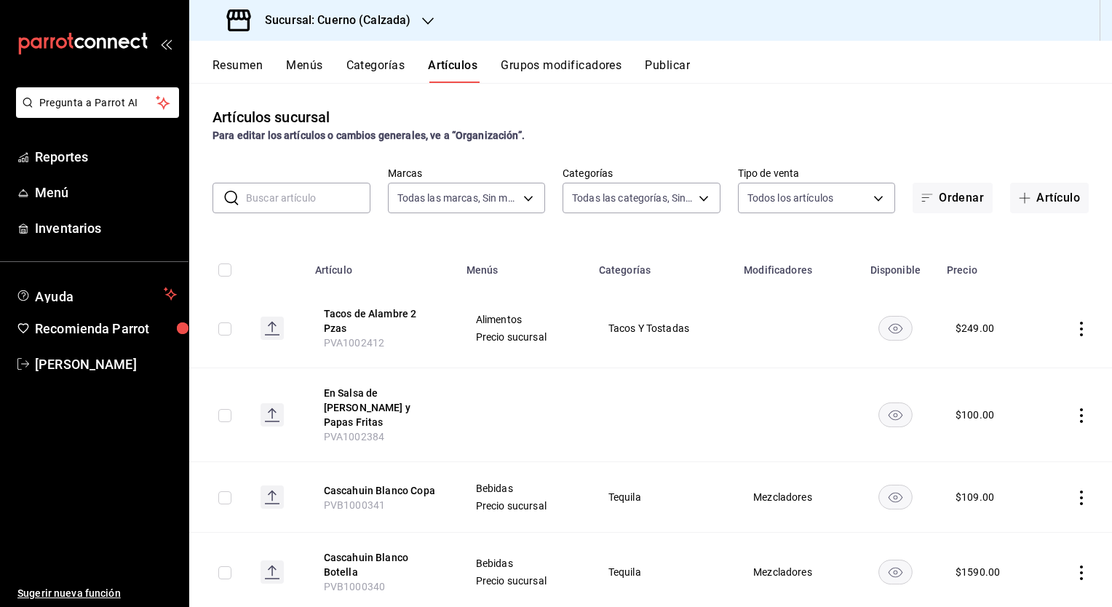
type input "560d4c35-d9fc-4089-91ff-402d238ea400,302845cf-2d1c-4fb1-9d9e-8d4a14396fbe,26243…"
click at [534, 59] on button "Grupos modificadores" at bounding box center [561, 70] width 121 height 25
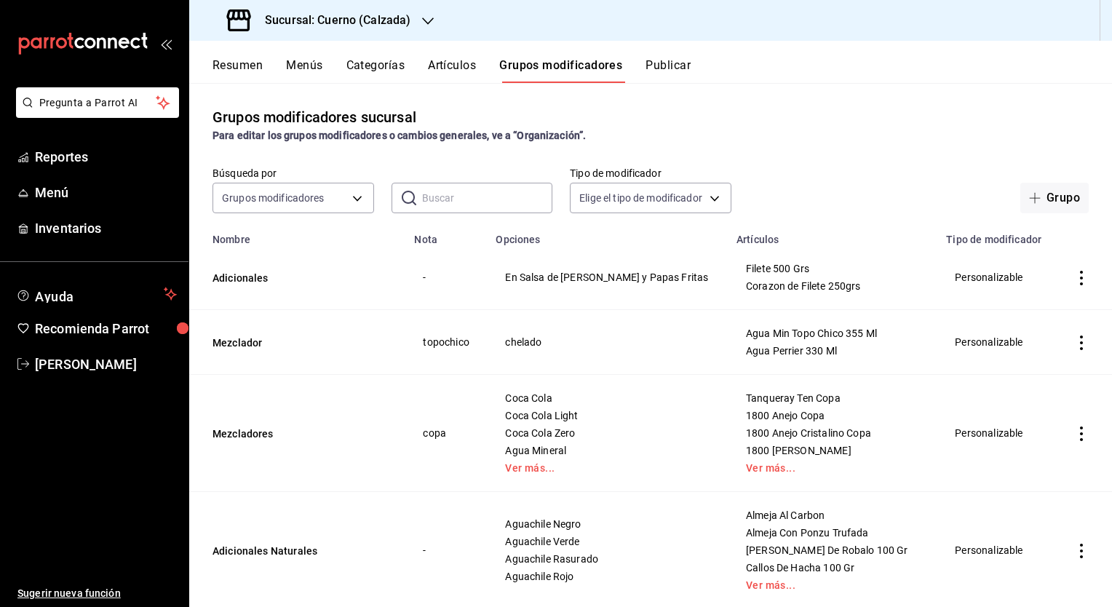
click at [251, 65] on button "Resumen" at bounding box center [237, 70] width 50 height 25
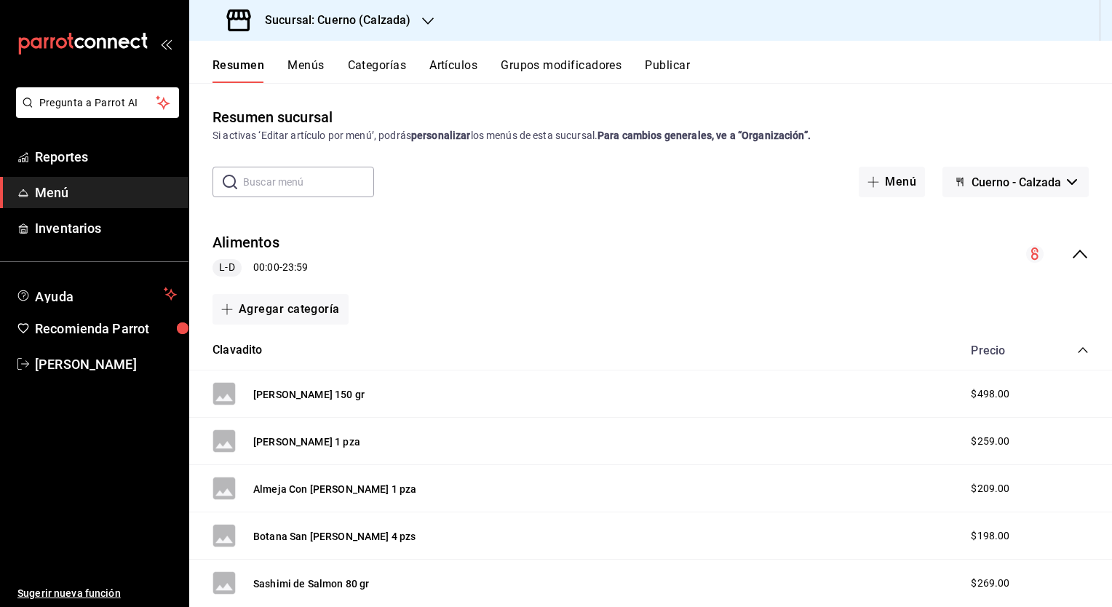
click at [165, 42] on icon "open_drawer_menu" at bounding box center [166, 44] width 12 height 12
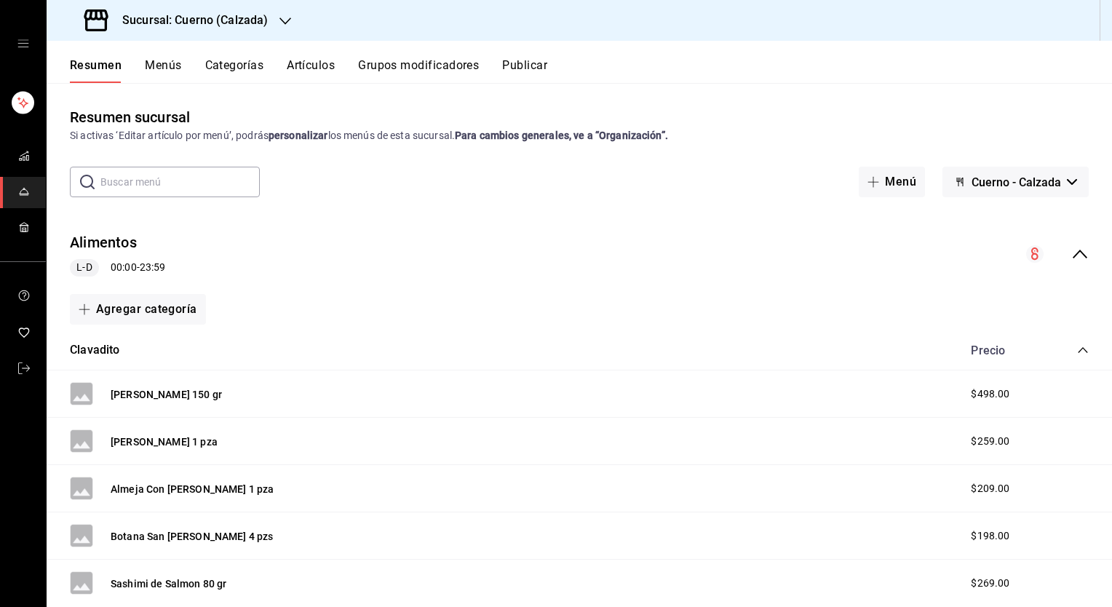
click at [21, 44] on icon "open drawer" at bounding box center [23, 44] width 12 height 12
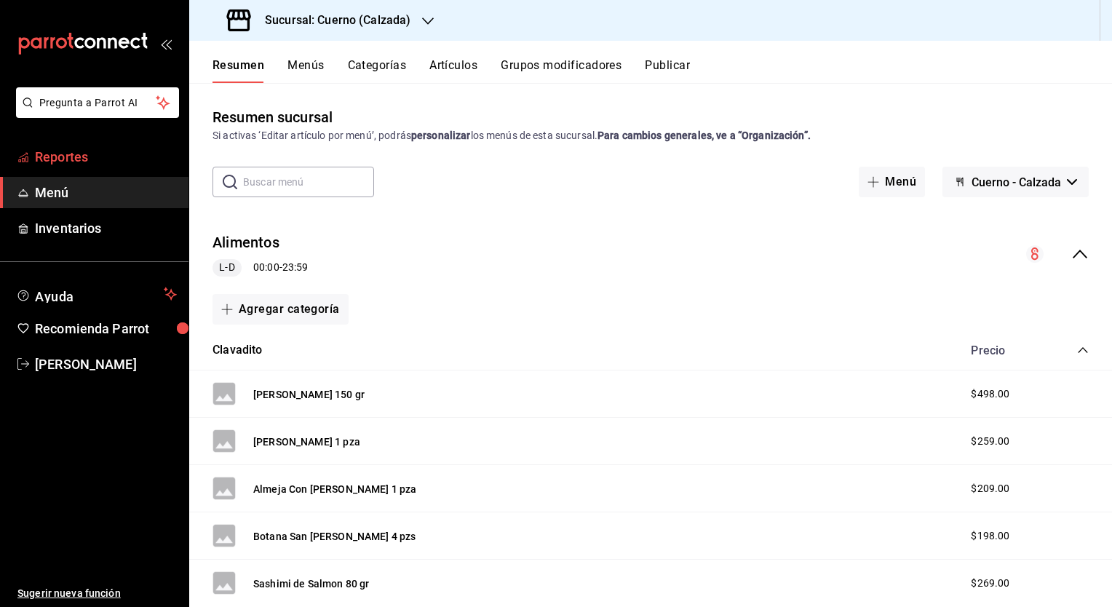
click at [67, 151] on span "Reportes" at bounding box center [106, 157] width 142 height 20
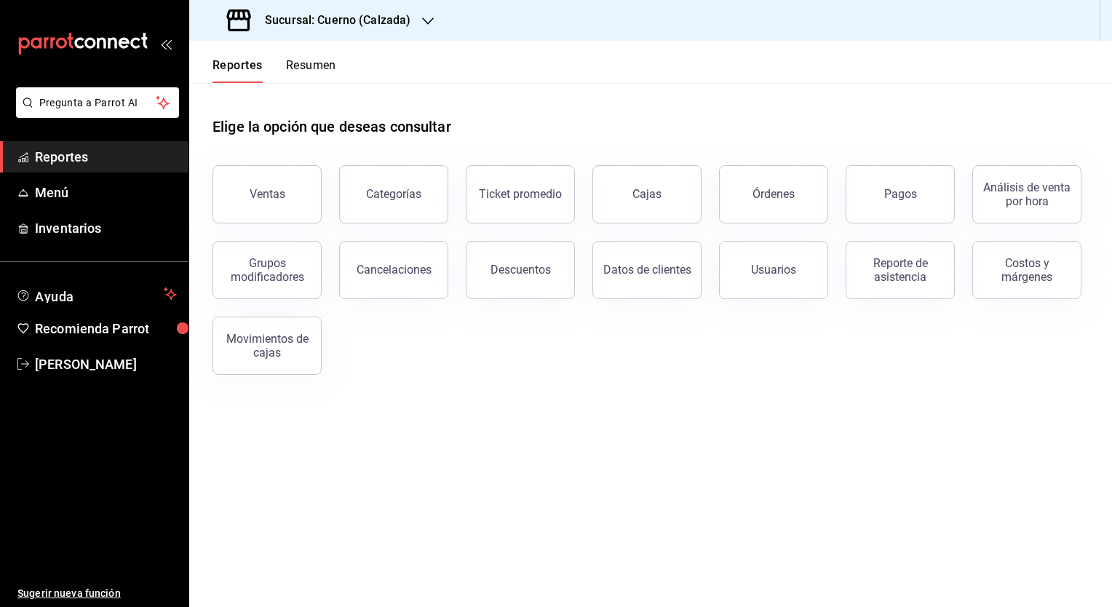
click at [323, 74] on button "Resumen" at bounding box center [311, 70] width 50 height 25
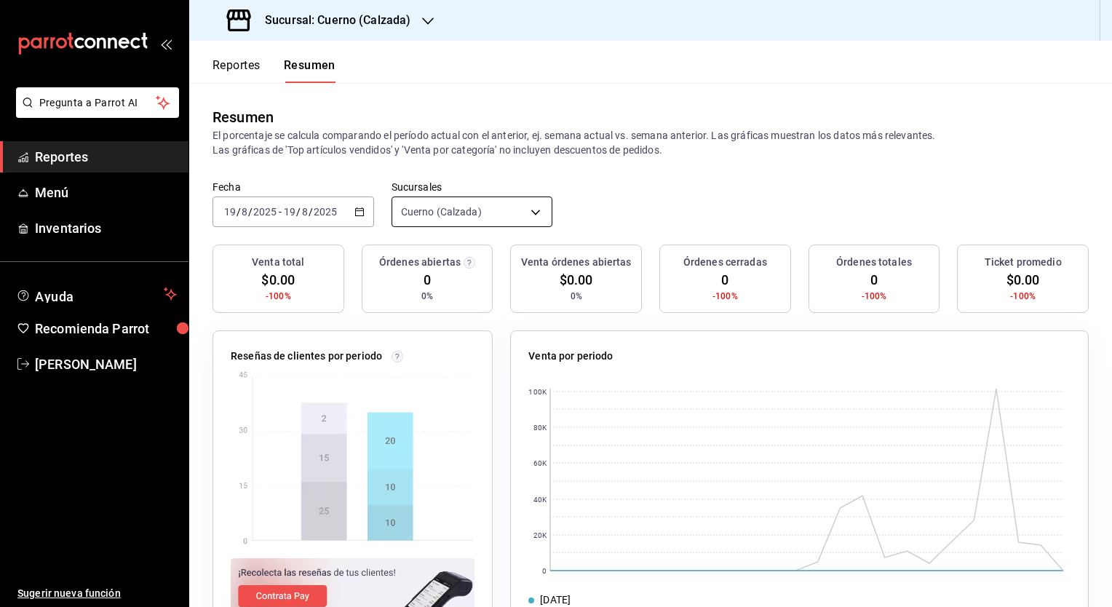
scroll to position [52, 0]
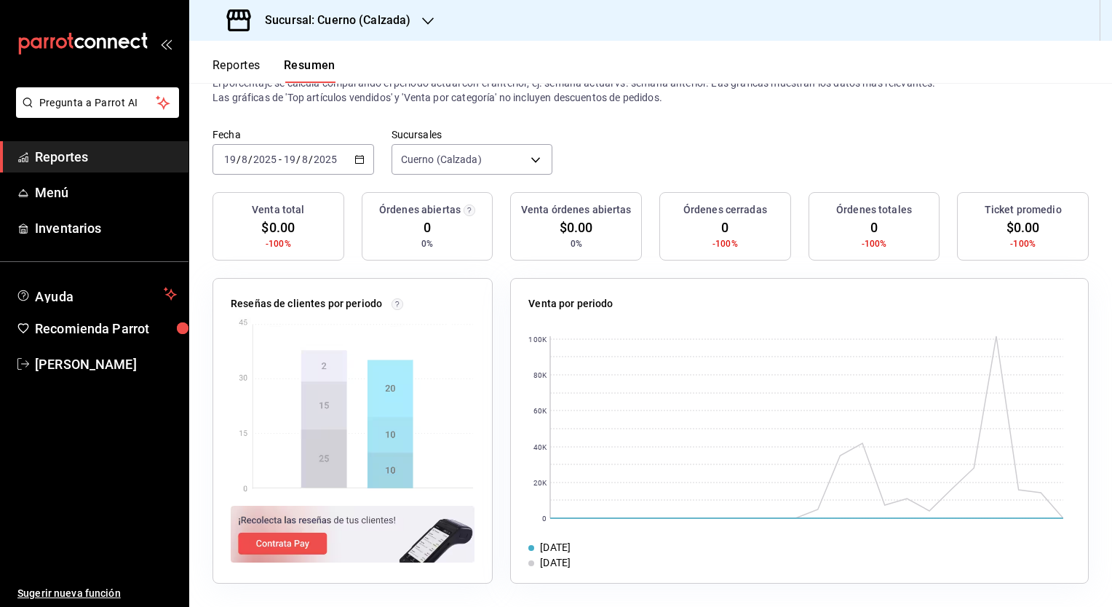
click at [314, 157] on input "2025" at bounding box center [325, 160] width 25 height 12
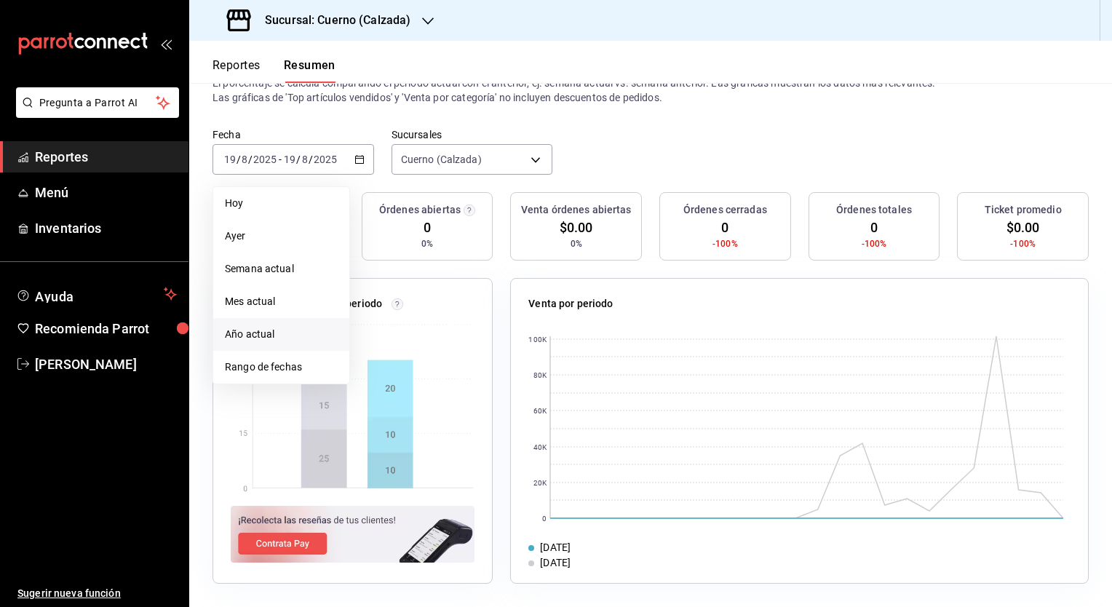
click at [291, 325] on li "Año actual" at bounding box center [281, 334] width 136 height 33
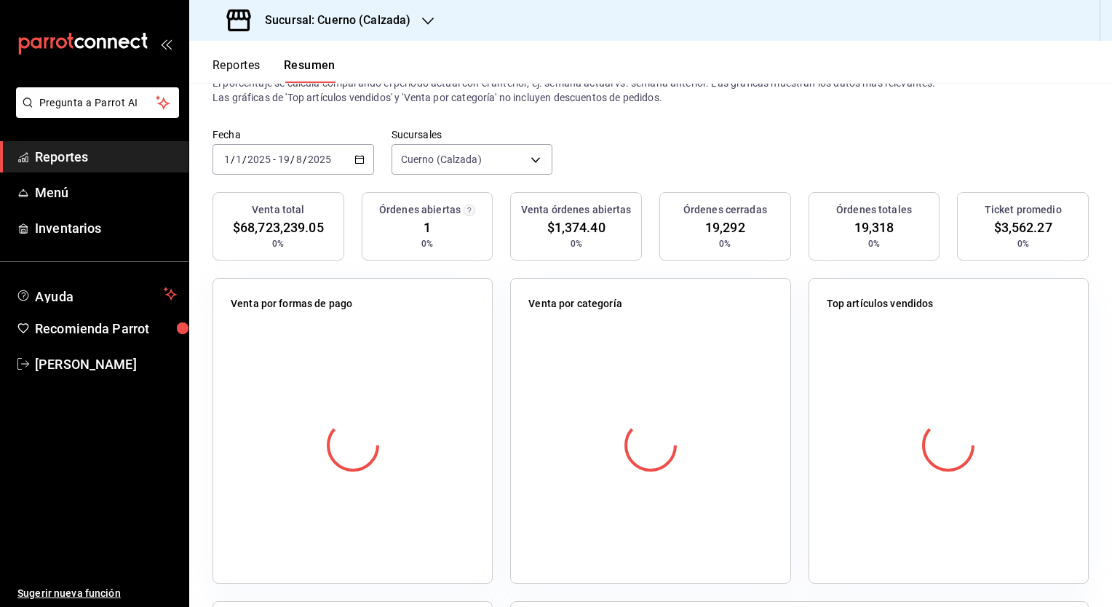
scroll to position [0, 0]
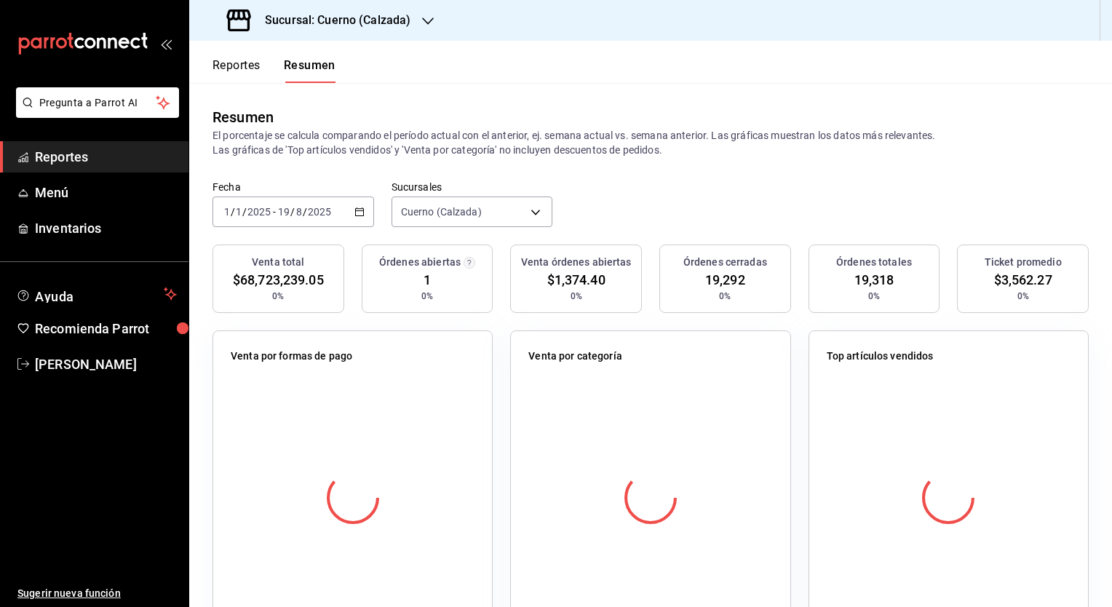
click at [412, 24] on div "Sucursal: Cuerno (Calzada)" at bounding box center [320, 20] width 239 height 41
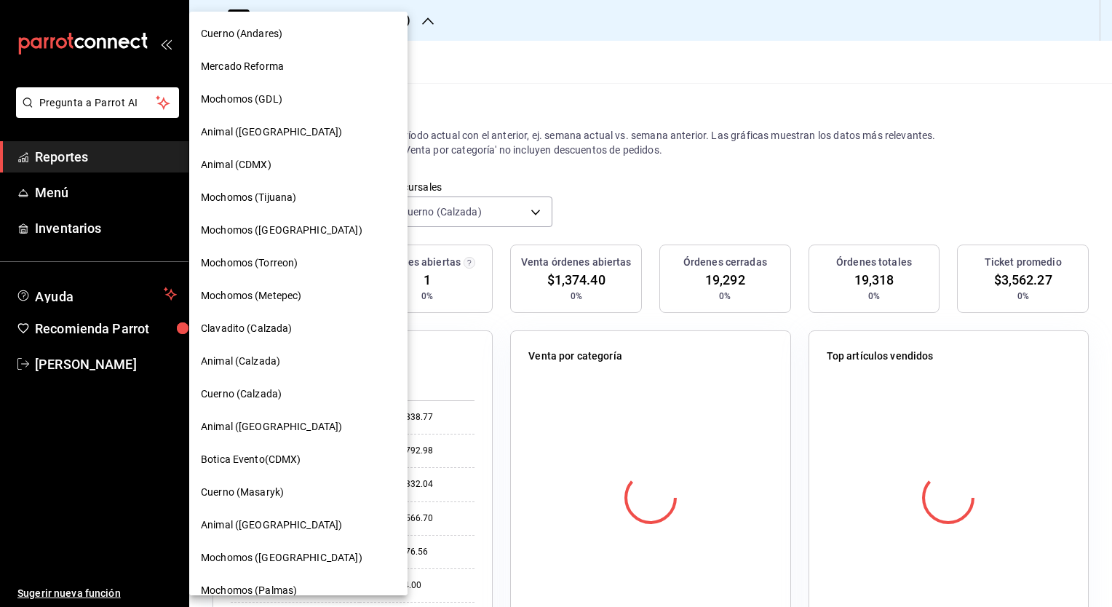
click at [269, 36] on span "Cuerno (Andares)" at bounding box center [242, 33] width 82 height 15
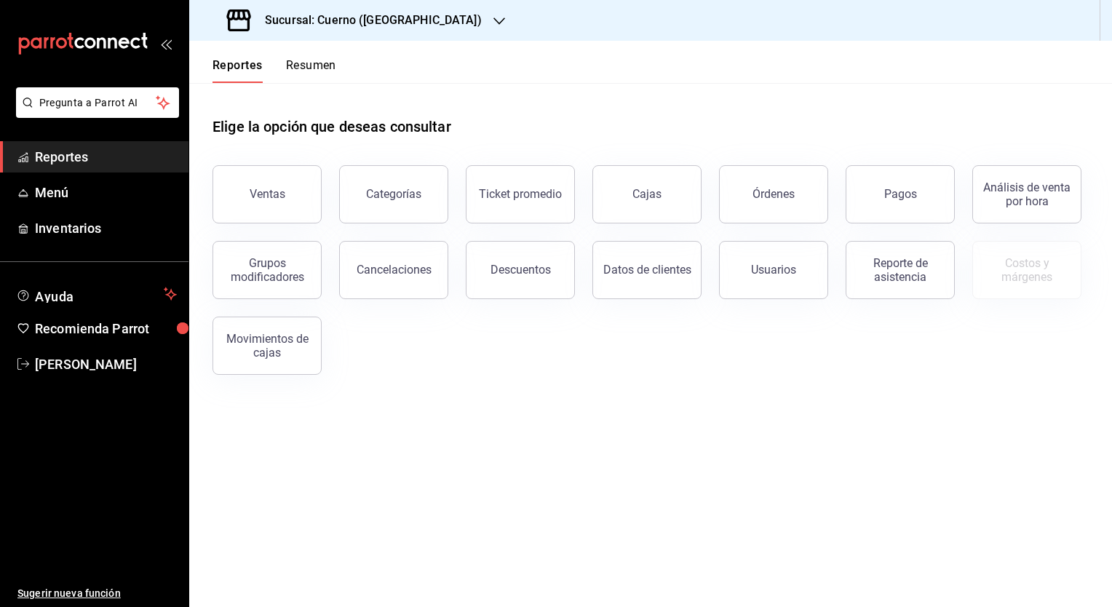
drag, startPoint x: 860, startPoint y: 1, endPoint x: 680, endPoint y: 100, distance: 206.2
click at [680, 100] on div "Elige la opción que deseas consultar" at bounding box center [650, 115] width 876 height 65
click at [76, 196] on span "Menú" at bounding box center [106, 193] width 142 height 20
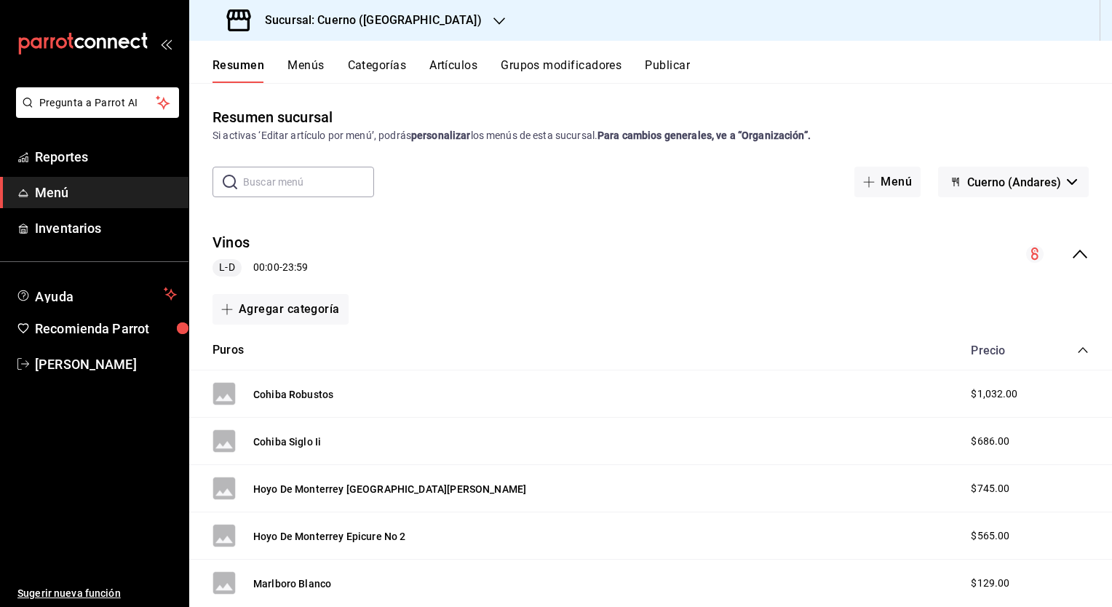
click at [1039, 253] on div "collapse-menu-row" at bounding box center [1057, 253] width 63 height 17
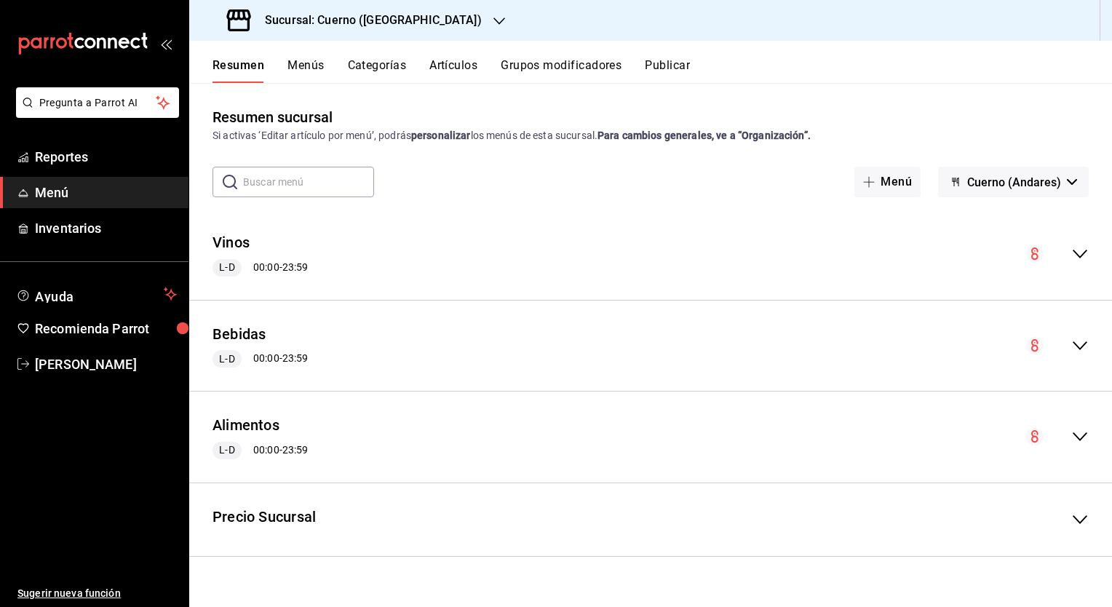
click at [1035, 347] on circle "collapse-menu-row" at bounding box center [1034, 345] width 17 height 17
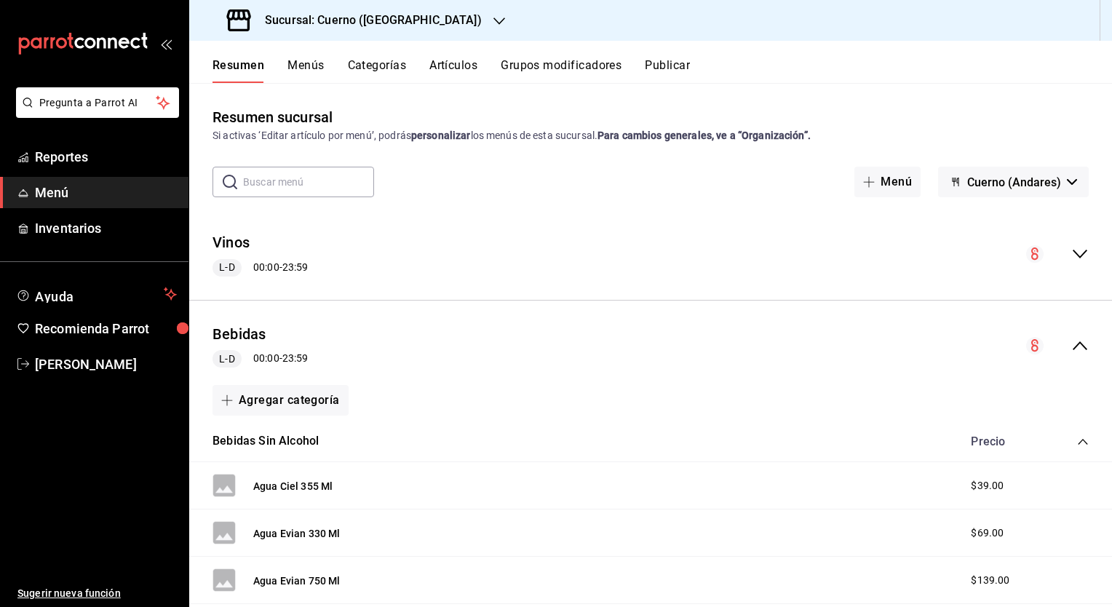
click at [1051, 338] on div "collapse-menu-row" at bounding box center [1057, 345] width 63 height 17
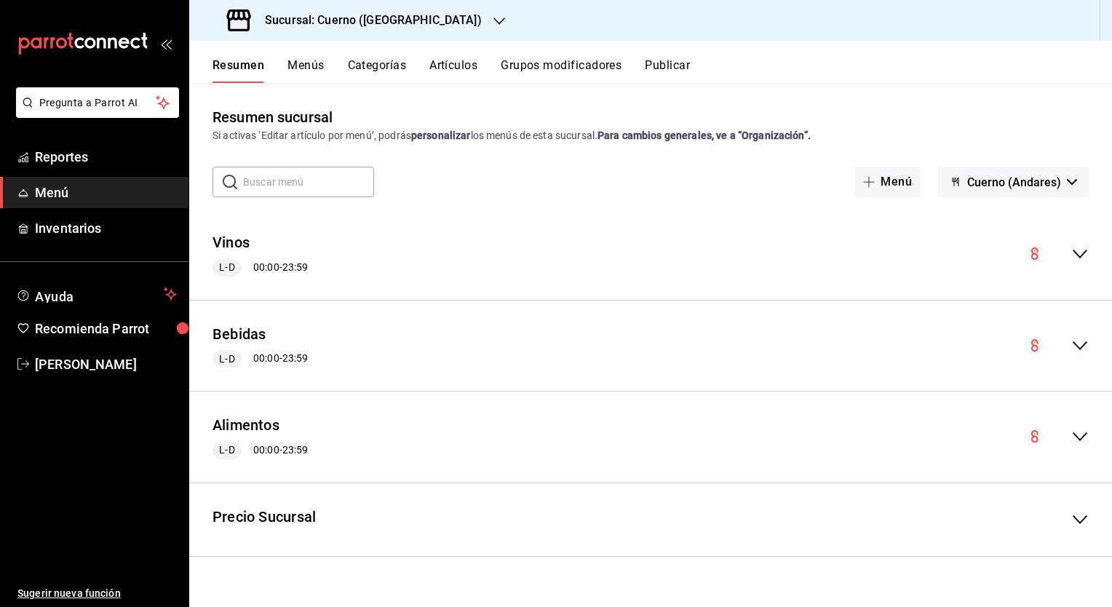
click at [1088, 438] on icon "collapse-menu-row" at bounding box center [1079, 436] width 17 height 17
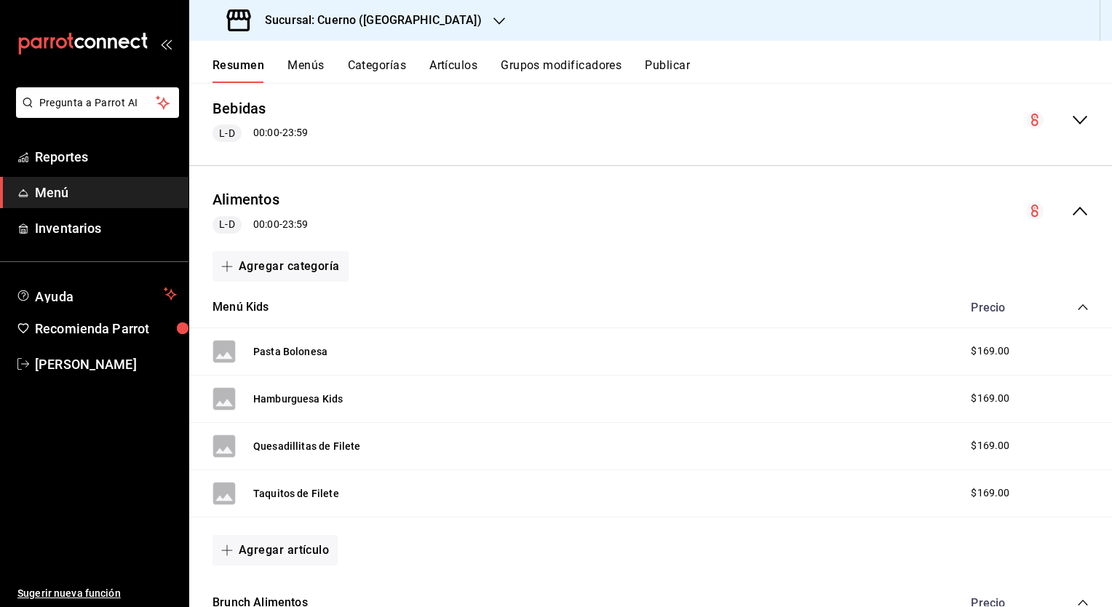
scroll to position [183, 0]
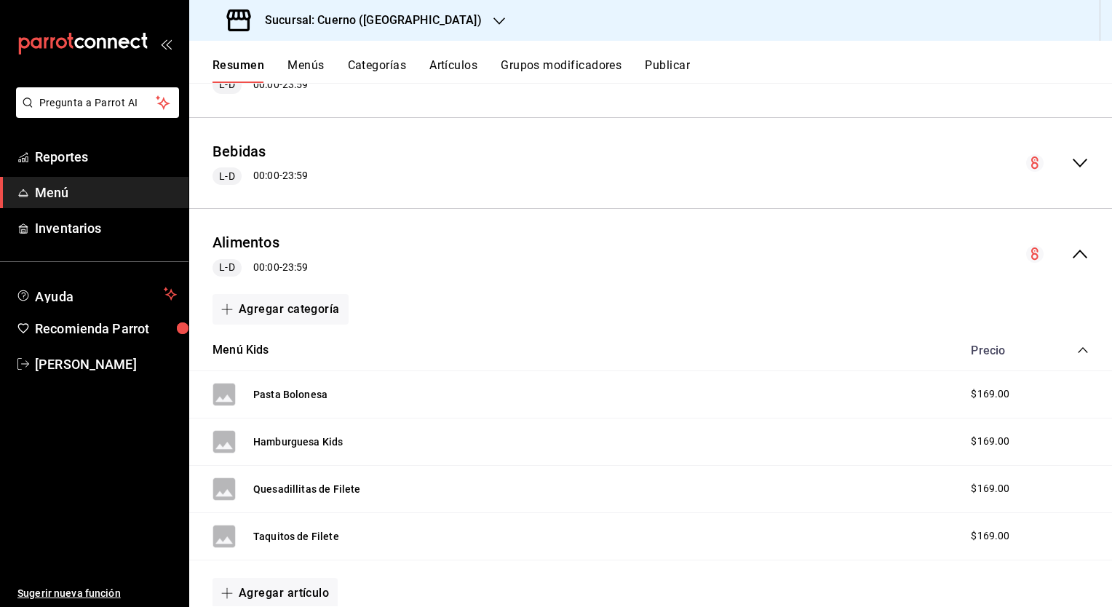
click at [305, 68] on button "Menús" at bounding box center [305, 70] width 36 height 25
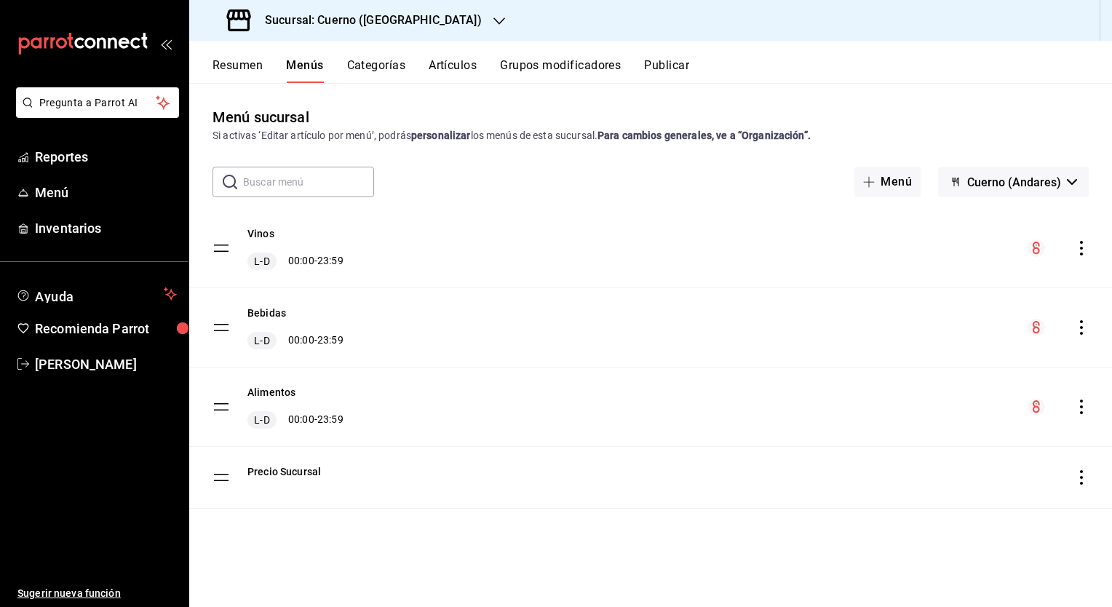
click at [883, 250] on div "Vinos L-D 00:00 - 23:59" at bounding box center [650, 248] width 923 height 79
click at [1084, 250] on icon "actions" at bounding box center [1081, 248] width 15 height 15
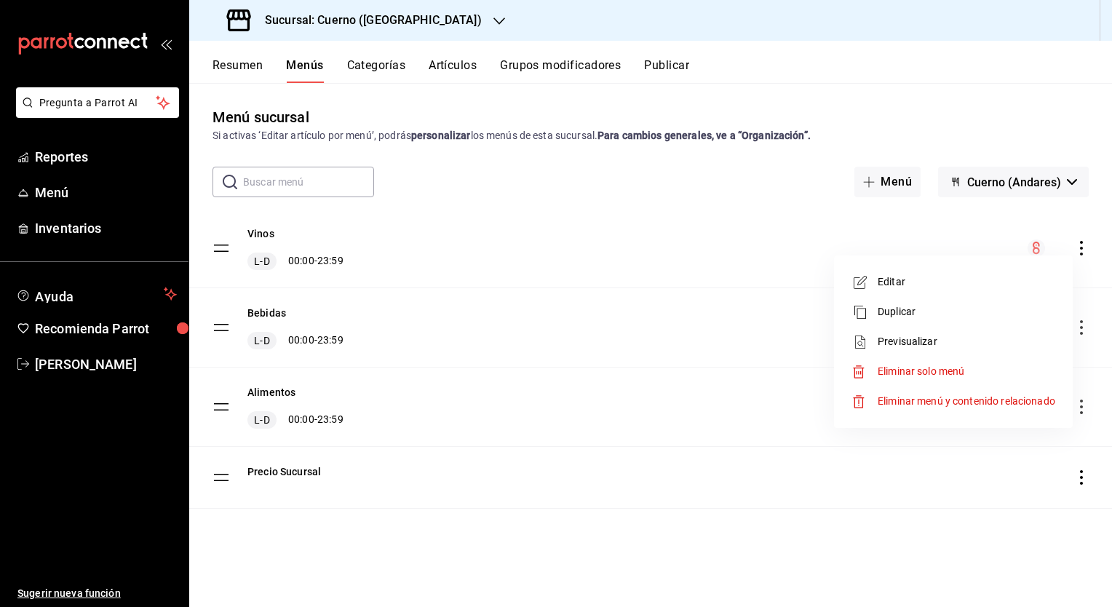
click at [731, 323] on div at bounding box center [556, 303] width 1112 height 607
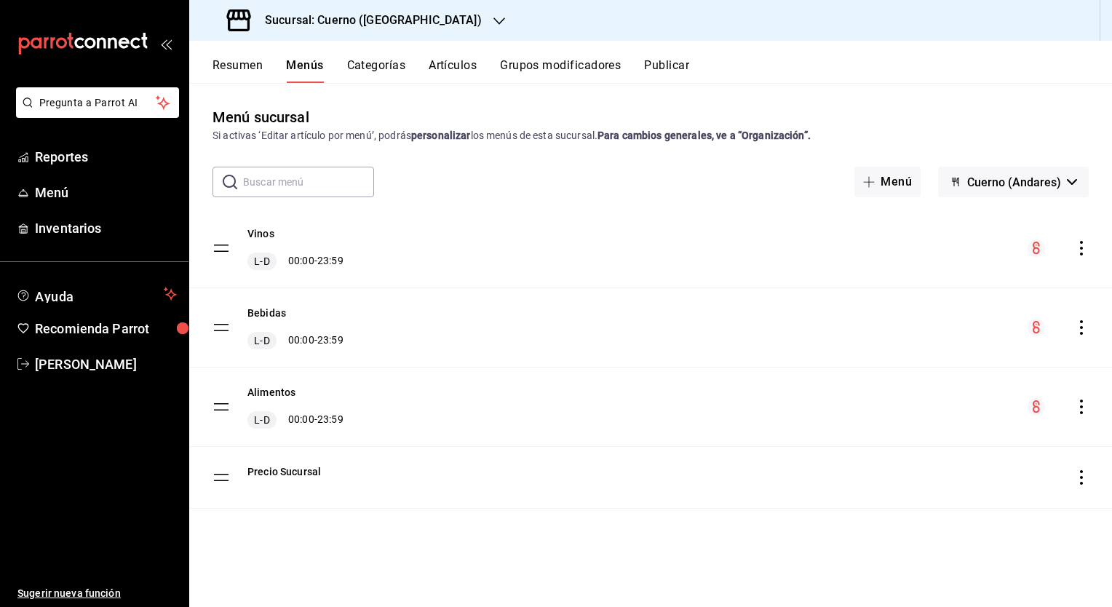
click at [1079, 411] on icon "actions" at bounding box center [1081, 407] width 15 height 15
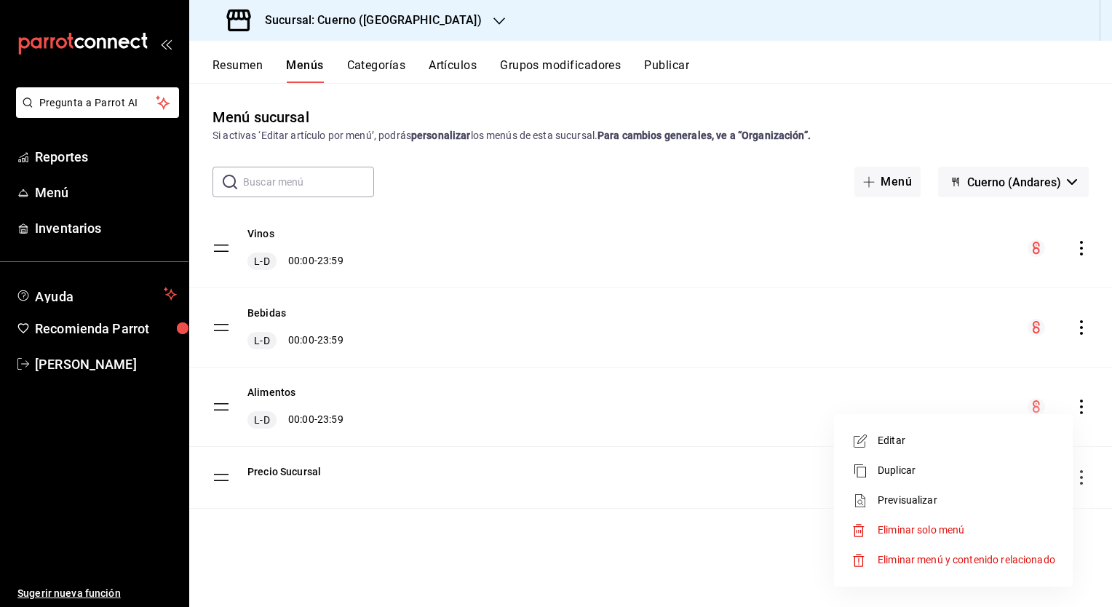
click at [923, 506] on span "Previsualizar" at bounding box center [967, 500] width 178 height 15
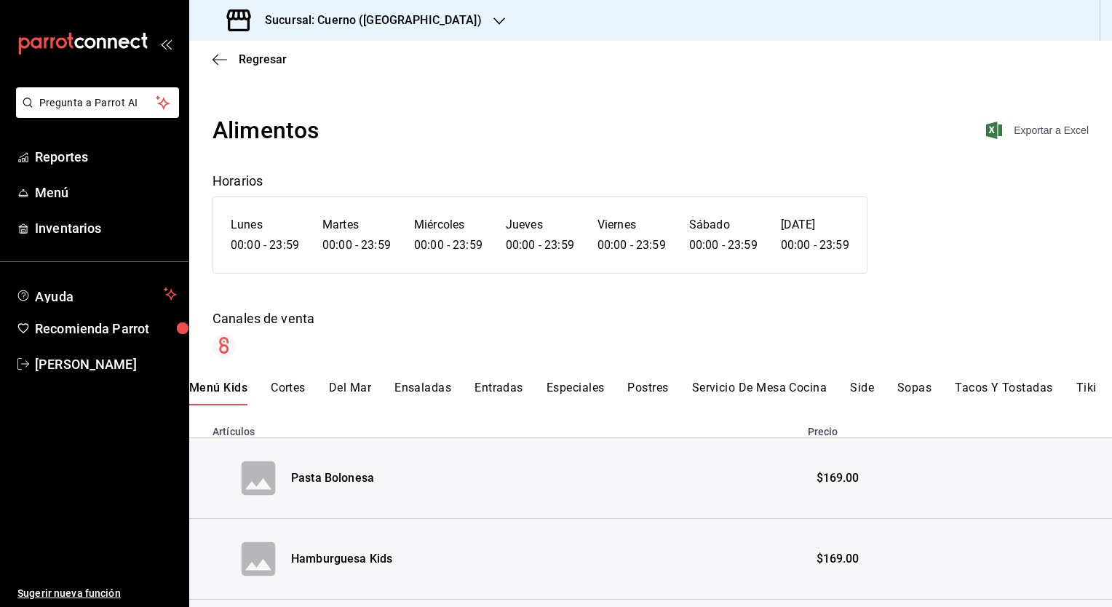
click at [1012, 127] on span "Exportar a Excel" at bounding box center [1039, 130] width 100 height 17
click at [953, 386] on div "Menú Kids Cortes Del Mar Ensaladas Entradas Especiales Postres Servicio De Mesa…" at bounding box center [650, 393] width 923 height 25
click at [285, 390] on button "Cortes" at bounding box center [288, 393] width 35 height 25
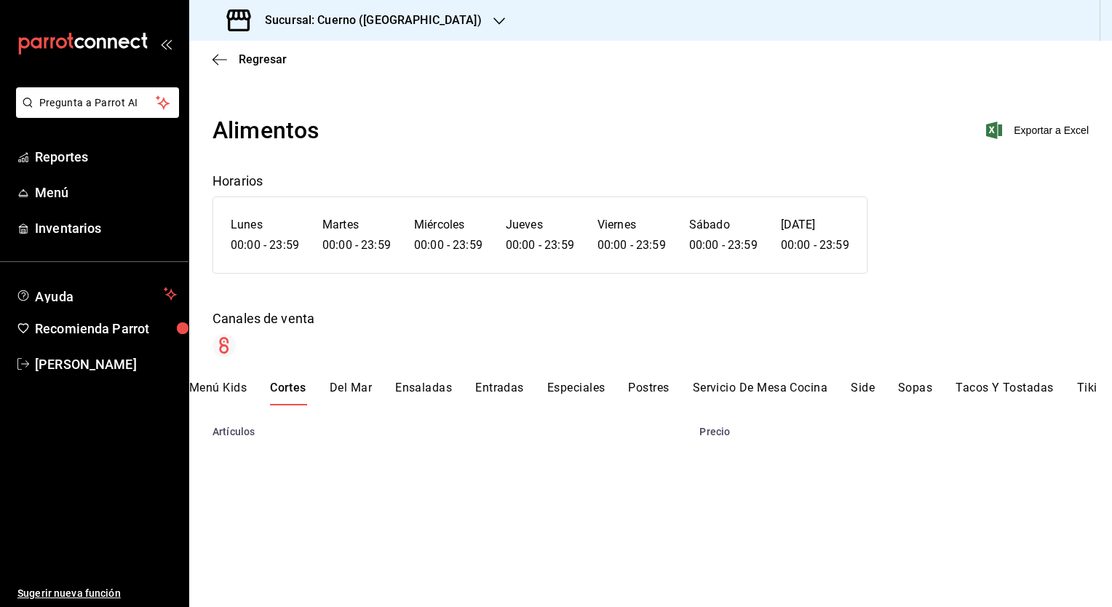
click at [349, 387] on button "Del Mar" at bounding box center [351, 393] width 42 height 25
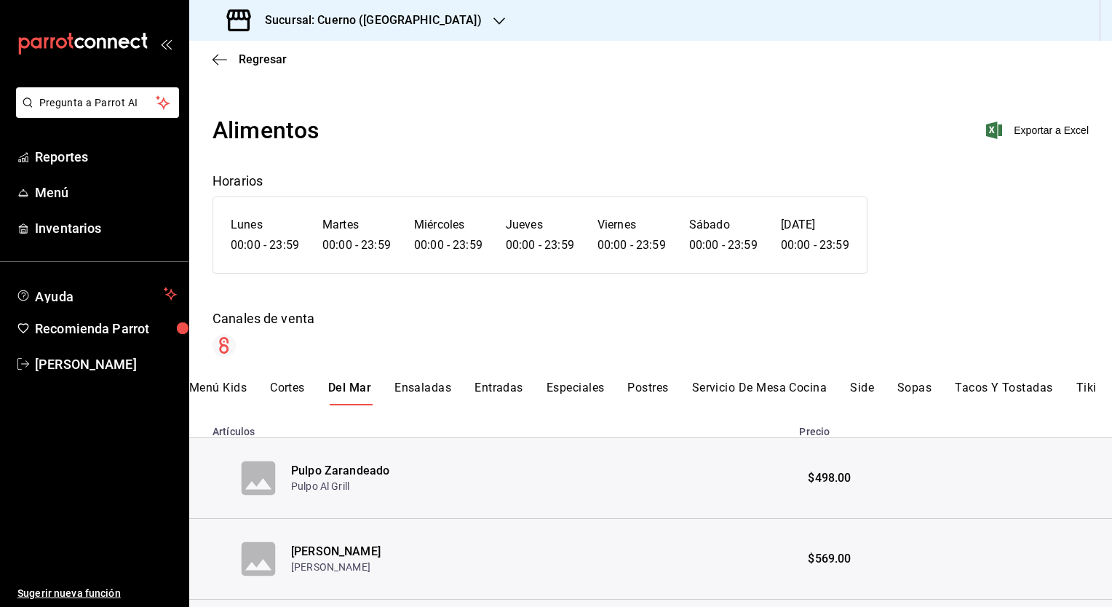
click at [401, 15] on h3 "Sucursal: Cuerno ([GEOGRAPHIC_DATA])" at bounding box center [367, 20] width 229 height 17
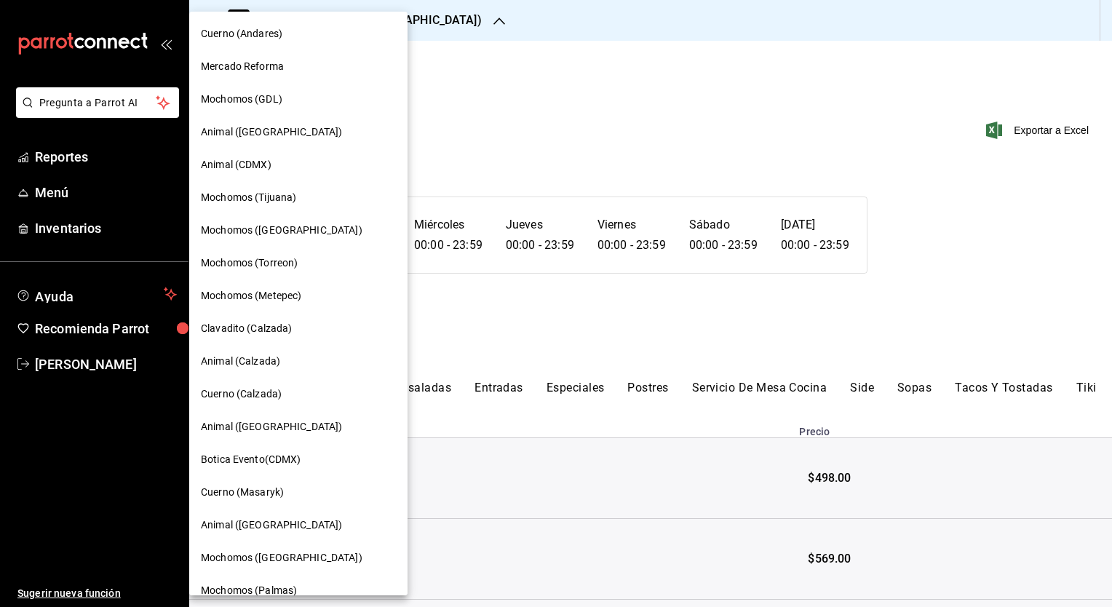
click at [263, 396] on span "Cuerno (Calzada)" at bounding box center [241, 393] width 81 height 15
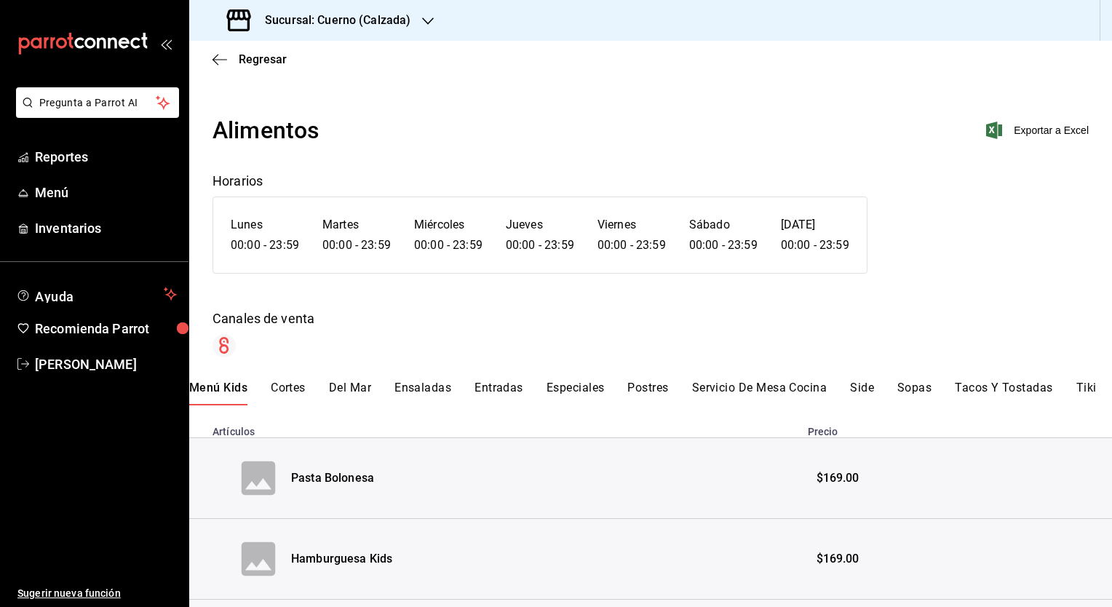
click at [354, 386] on button "Del Mar" at bounding box center [350, 393] width 42 height 25
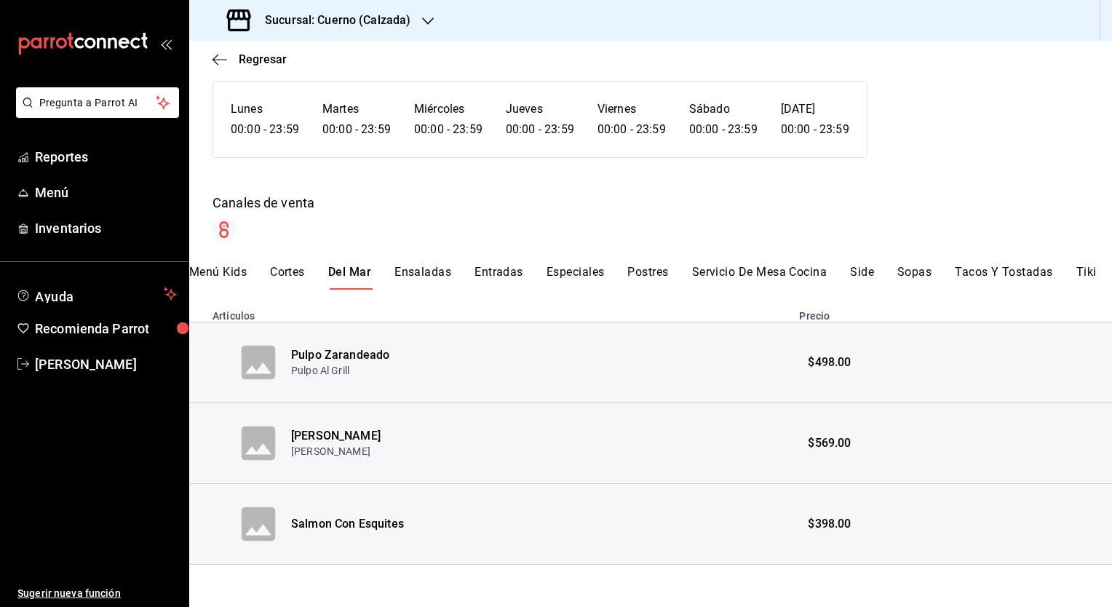
scroll to position [119, 0]
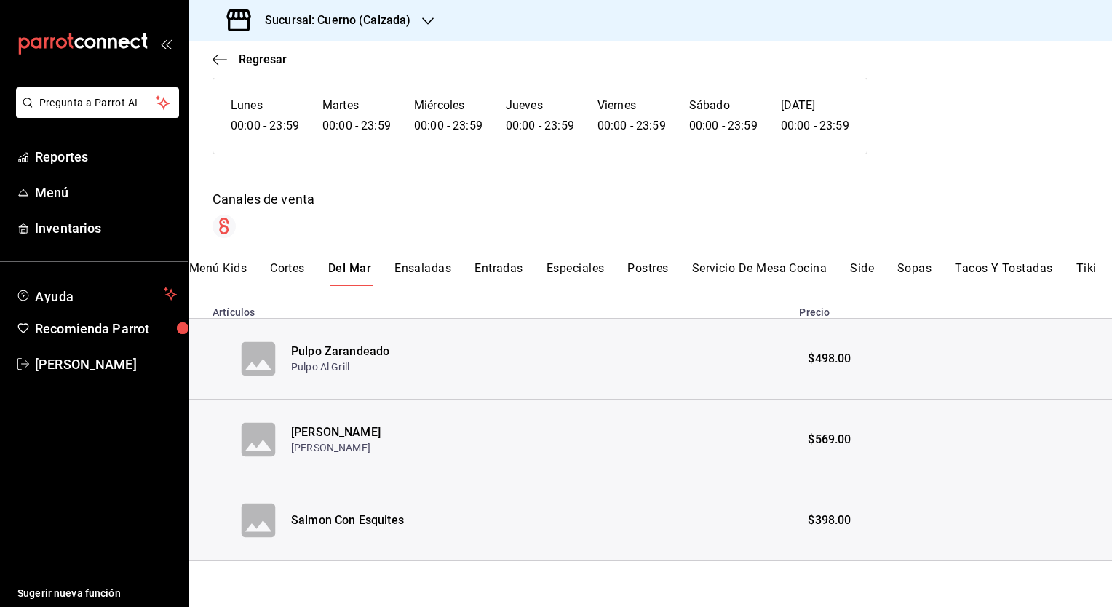
click at [582, 269] on button "Especiales" at bounding box center [576, 273] width 58 height 25
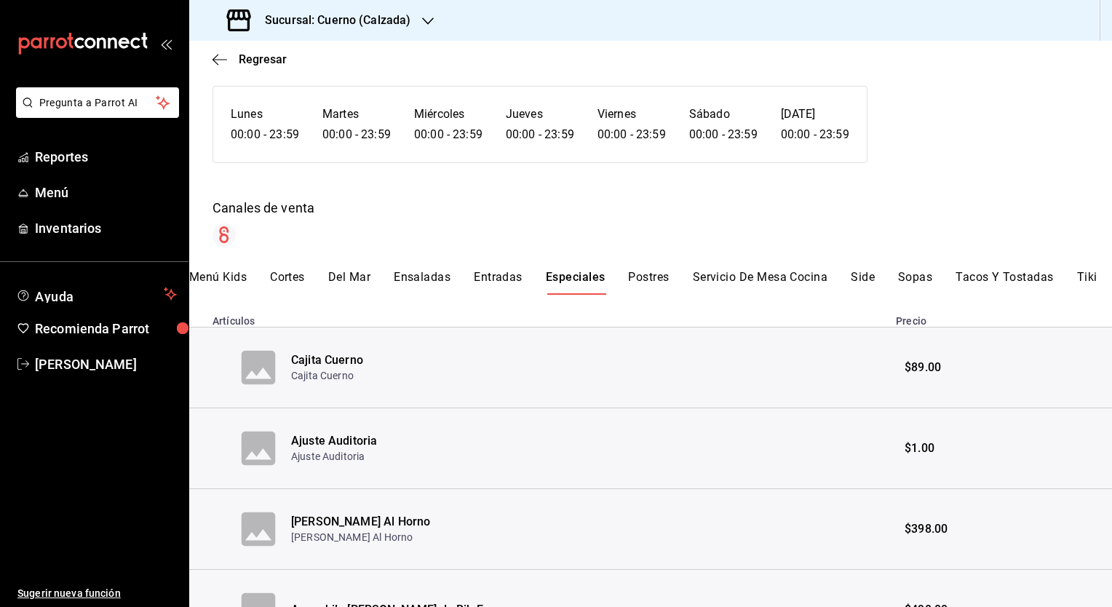
scroll to position [0, 0]
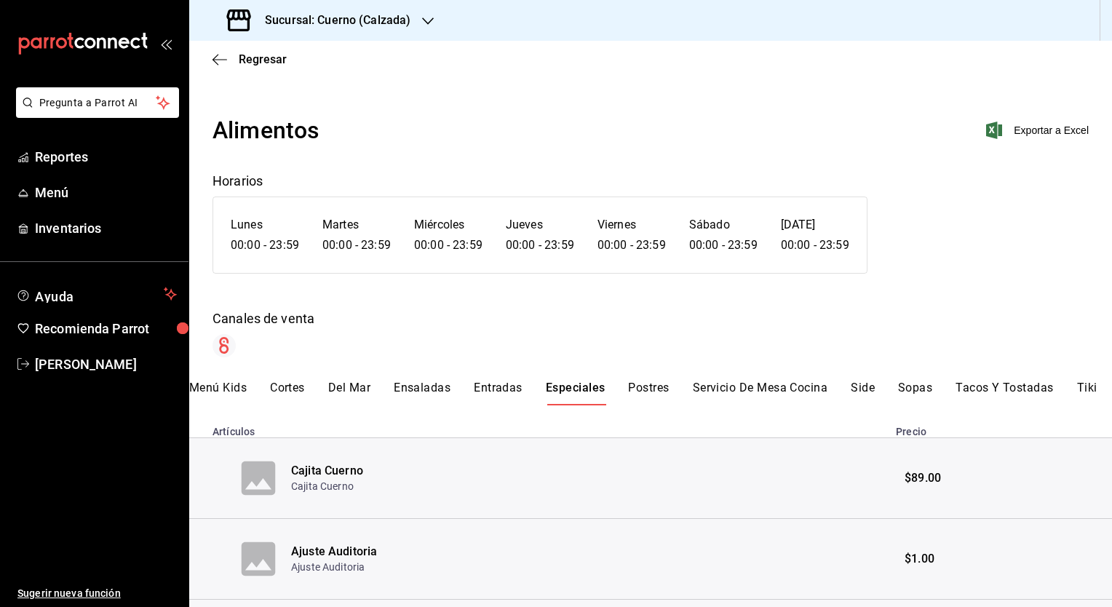
click at [980, 108] on main "Regresar Alimentos Exportar a Excel Horarios Lunes 00:00 - 23:59 Martes 00:00 -…" at bounding box center [650, 586] width 923 height 1090
click at [1038, 107] on main "Regresar Alimentos Exportar a Excel Horarios Lunes 00:00 - 23:59 Martes 00:00 -…" at bounding box center [650, 586] width 923 height 1090
click at [1025, 104] on main "Regresar Alimentos Exportar a Excel Horarios Lunes 00:00 - 23:59 Martes 00:00 -…" at bounding box center [650, 586] width 923 height 1090
drag, startPoint x: 1025, startPoint y: 104, endPoint x: 960, endPoint y: 125, distance: 68.1
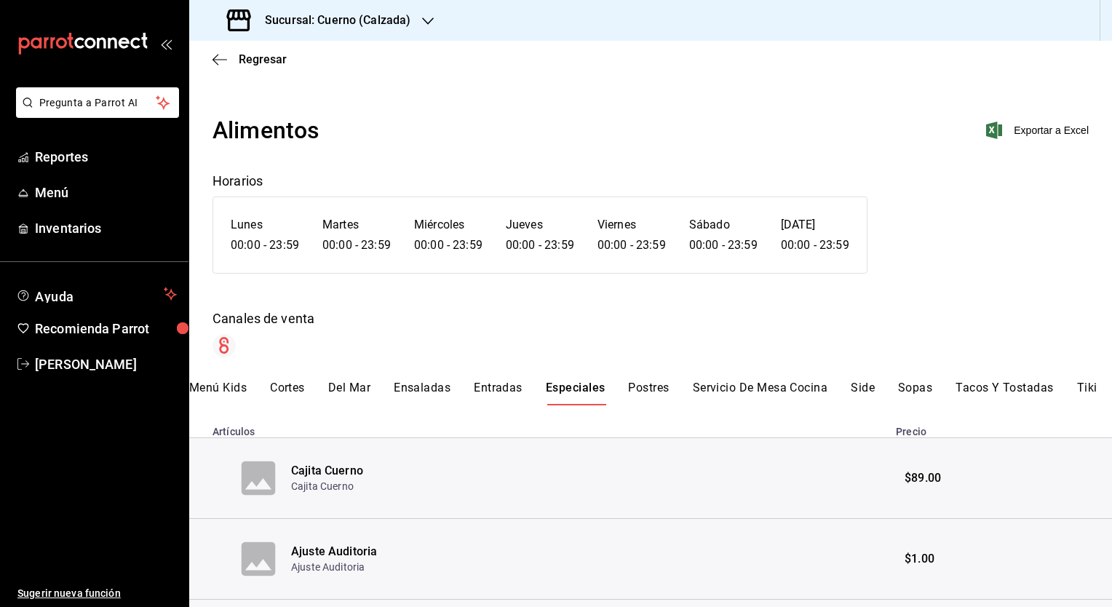
click at [960, 125] on div "Exportar a Excel" at bounding box center [979, 130] width 219 height 17
click at [998, 132] on span "Exportar a Excel" at bounding box center [1039, 130] width 100 height 17
click at [908, 389] on button "Sopas" at bounding box center [915, 393] width 34 height 25
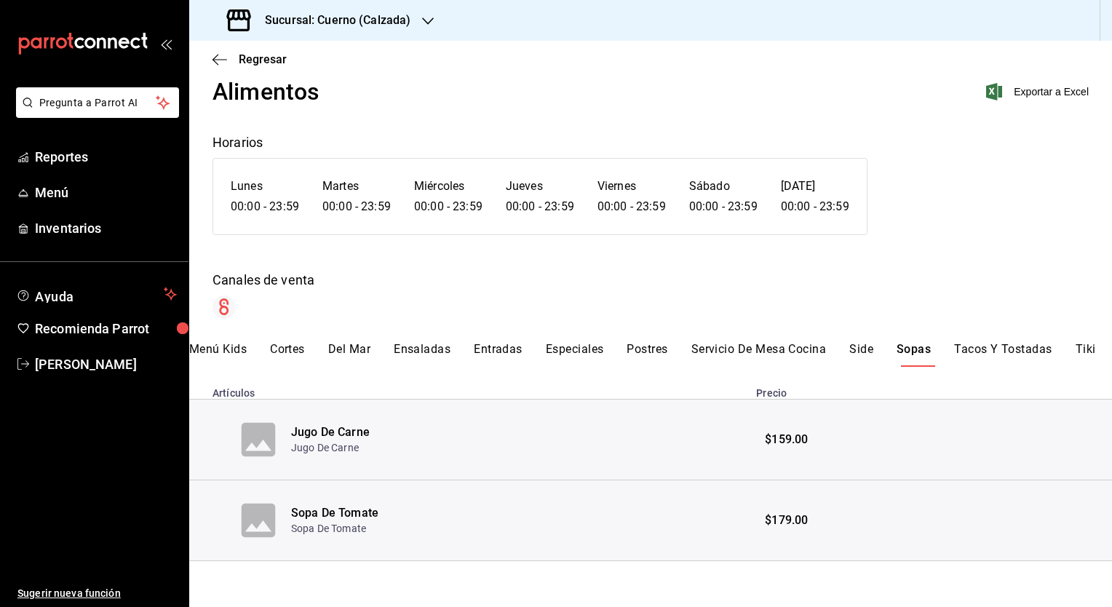
click at [1012, 378] on th "Precio" at bounding box center [929, 388] width 365 height 21
click at [1016, 380] on th "Precio" at bounding box center [929, 388] width 365 height 21
click at [218, 59] on icon "button" at bounding box center [219, 59] width 15 height 1
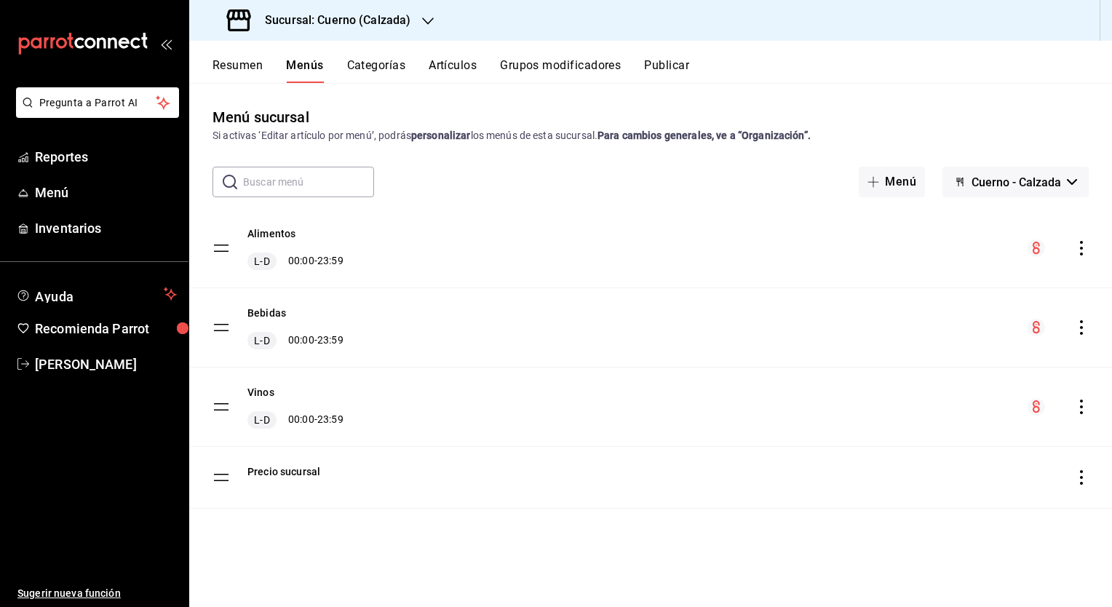
click at [413, 274] on div "Alimentos L-D 00:00 - 23:59" at bounding box center [650, 248] width 923 height 79
click at [271, 235] on button "Alimentos" at bounding box center [271, 233] width 48 height 15
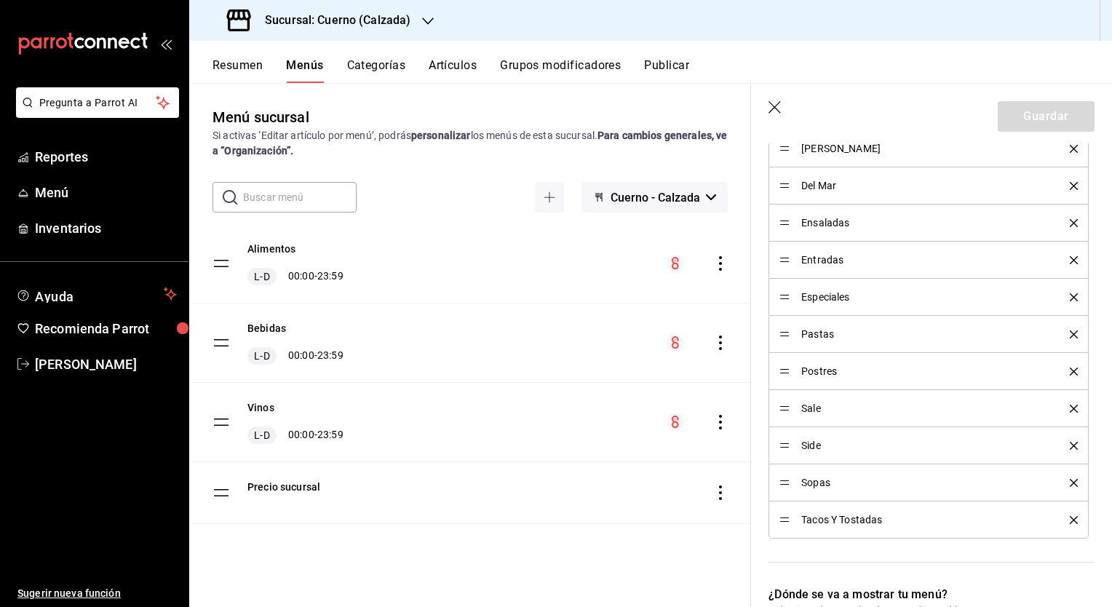
scroll to position [721, 0]
click at [770, 101] on icon "button" at bounding box center [775, 108] width 15 height 15
checkbox input "false"
type input "1755629613514"
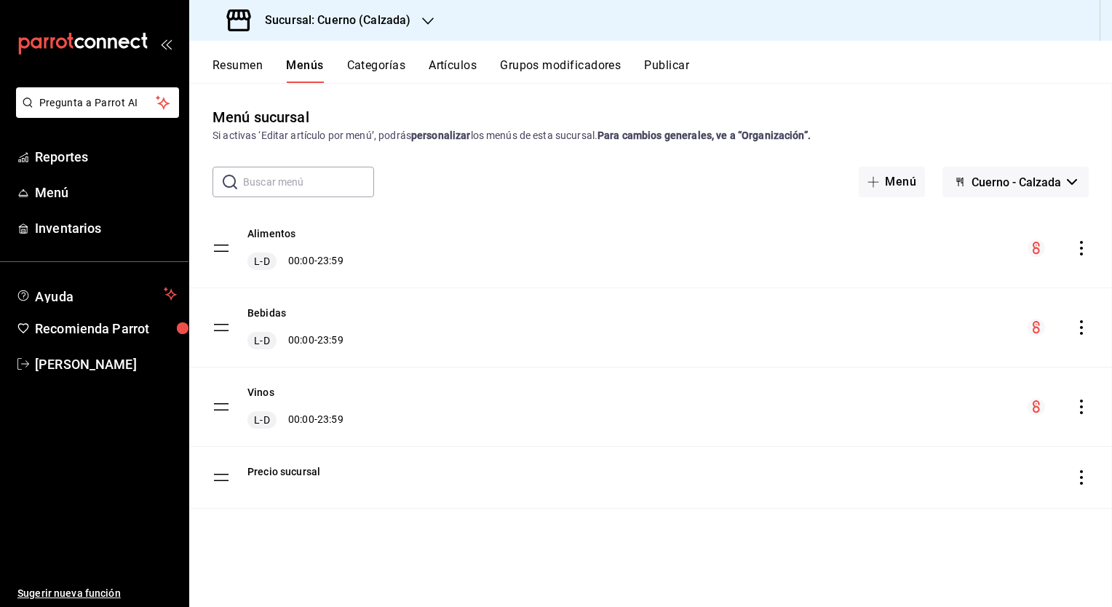
checkbox input "false"
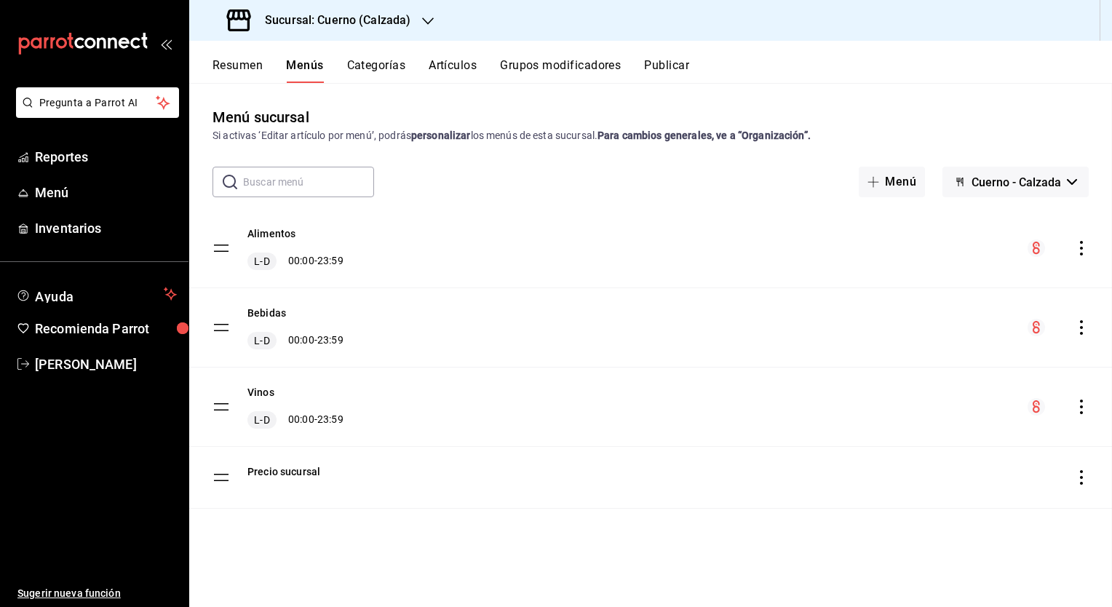
checkbox input "false"
click at [72, 186] on span "Menú" at bounding box center [106, 193] width 142 height 20
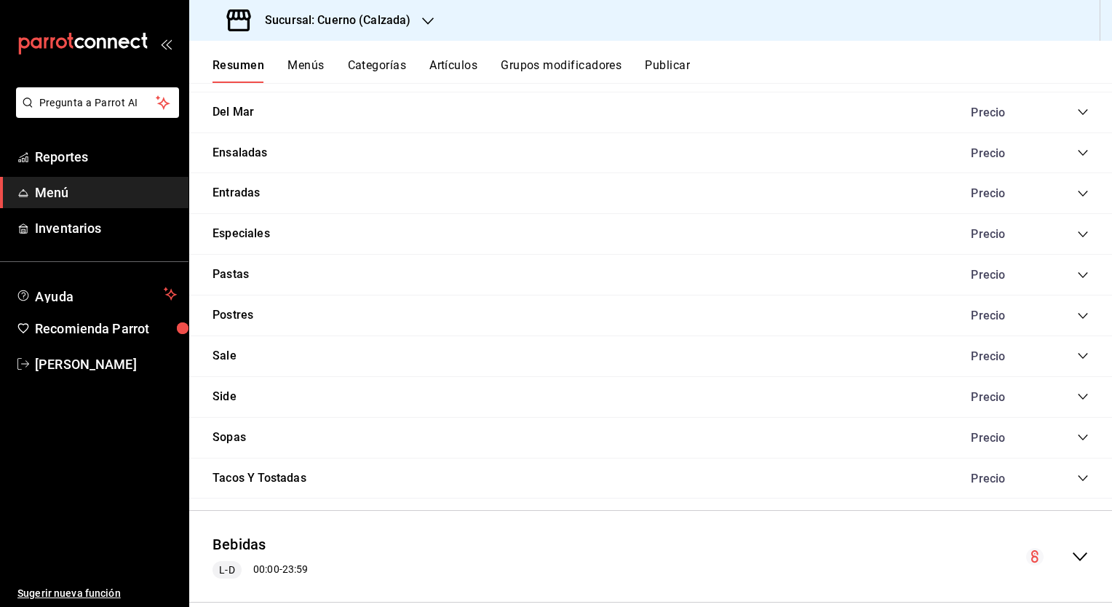
scroll to position [2168, 0]
drag, startPoint x: 266, startPoint y: 475, endPoint x: 231, endPoint y: 422, distance: 63.6
click at [231, 429] on button "Sopas" at bounding box center [228, 437] width 33 height 17
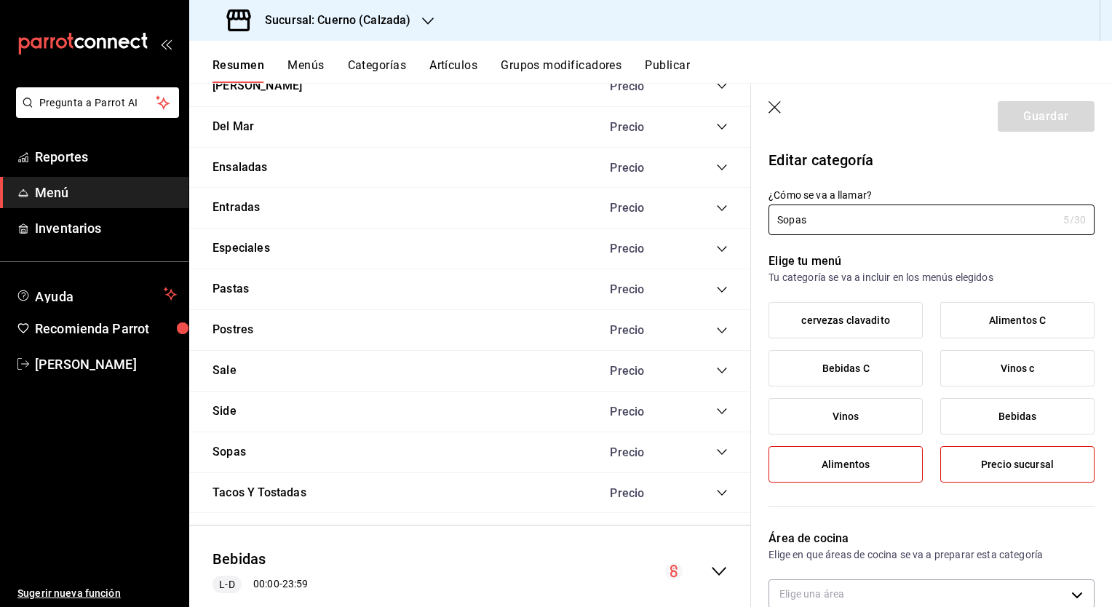
type input "0caca6c3-4f0b-4e10-94f3-344674ba0010,2f5adbed-6004-4e43-b52e-a92b71bc1628"
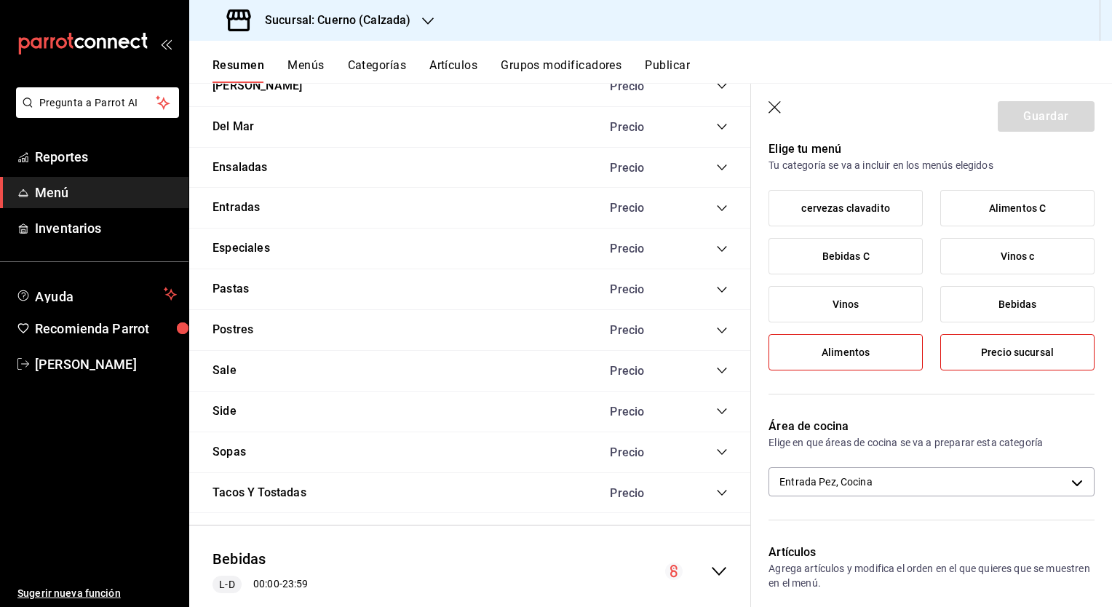
scroll to position [114, 0]
click at [771, 106] on icon "button" at bounding box center [775, 108] width 15 height 15
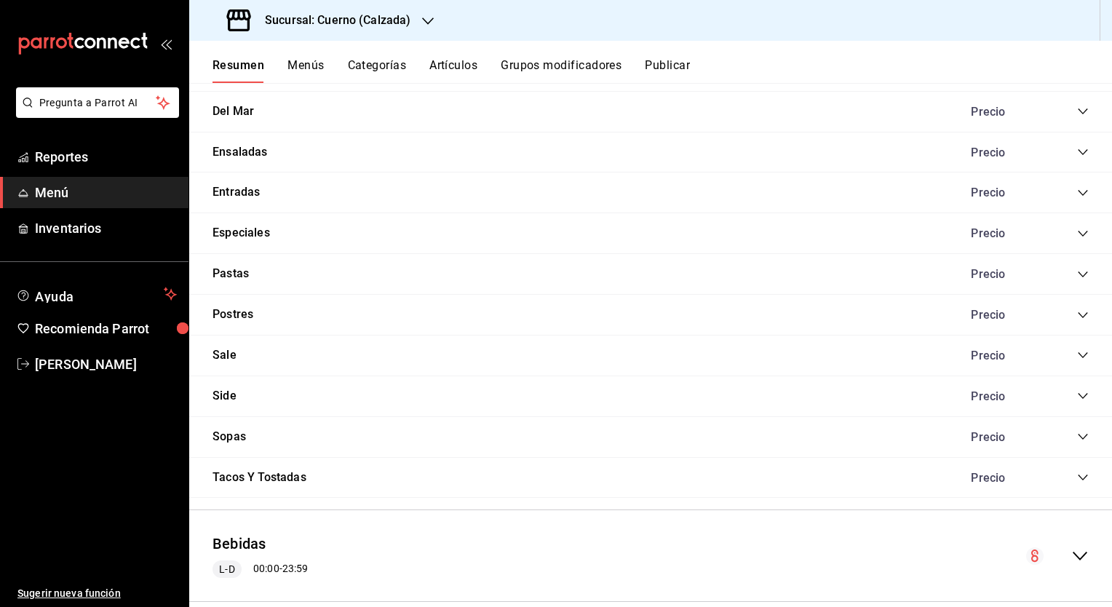
click at [1065, 430] on div "Precio" at bounding box center [1022, 437] width 132 height 14
click at [1077, 431] on icon "collapse-category-row" at bounding box center [1083, 437] width 12 height 12
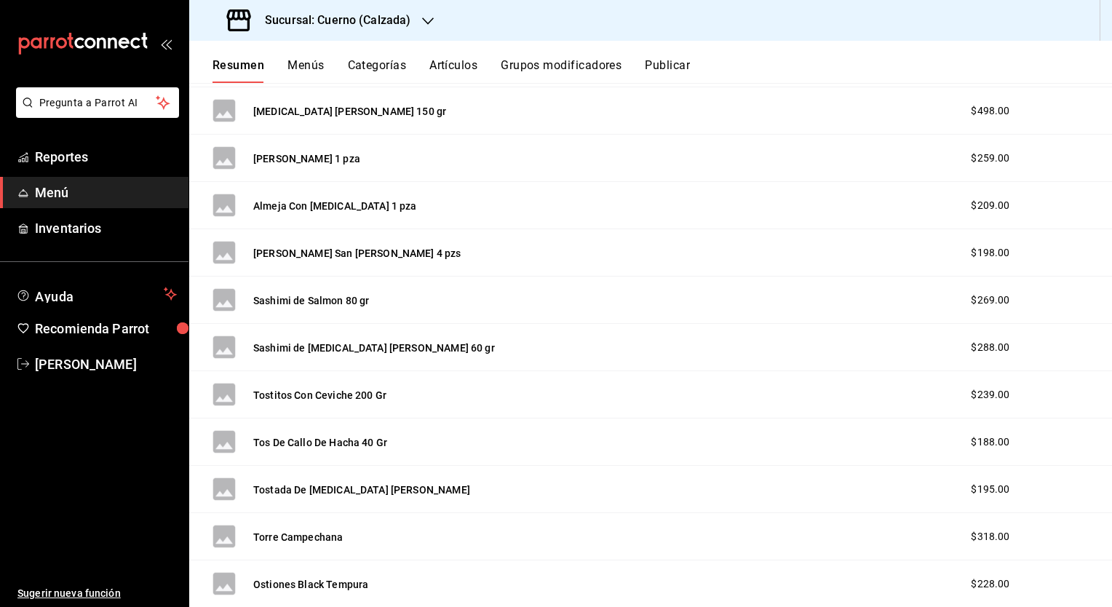
scroll to position [177, 0]
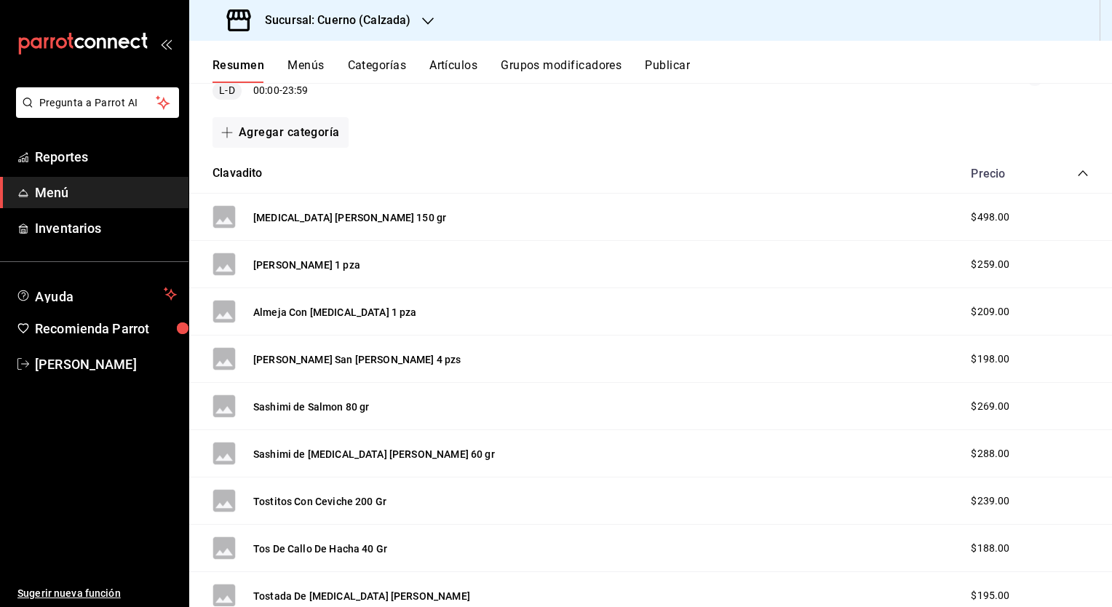
drag, startPoint x: 373, startPoint y: 63, endPoint x: 329, endPoint y: 58, distance: 43.9
click at [329, 58] on div "Resumen Menús Categorías Artículos Grupos modificadores Publicar" at bounding box center [650, 62] width 923 height 42
click at [358, 65] on button "Categorías" at bounding box center [377, 70] width 59 height 25
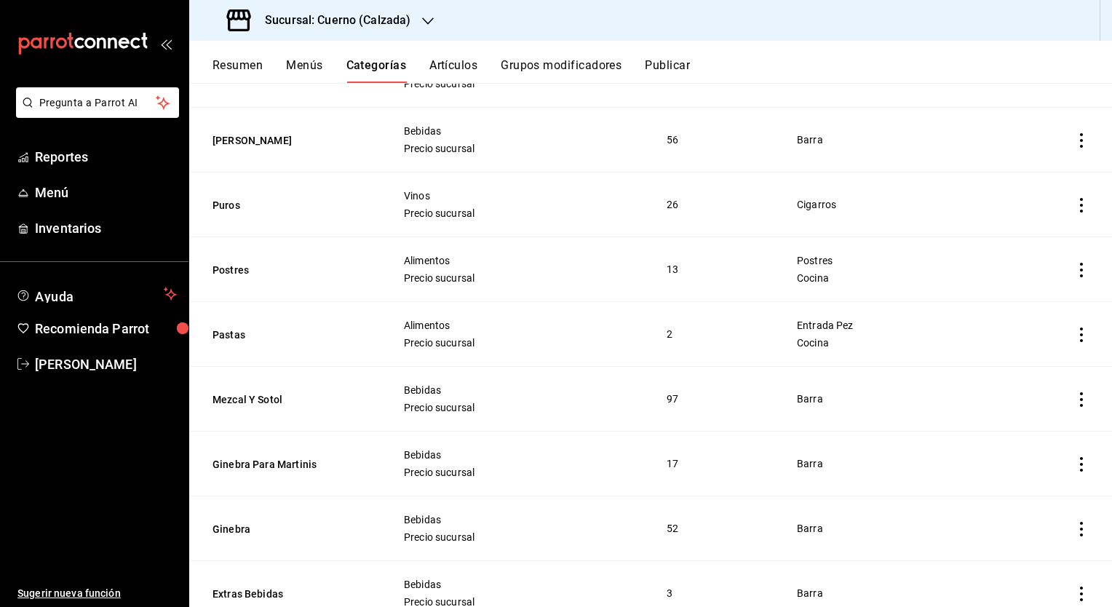
scroll to position [1659, 0]
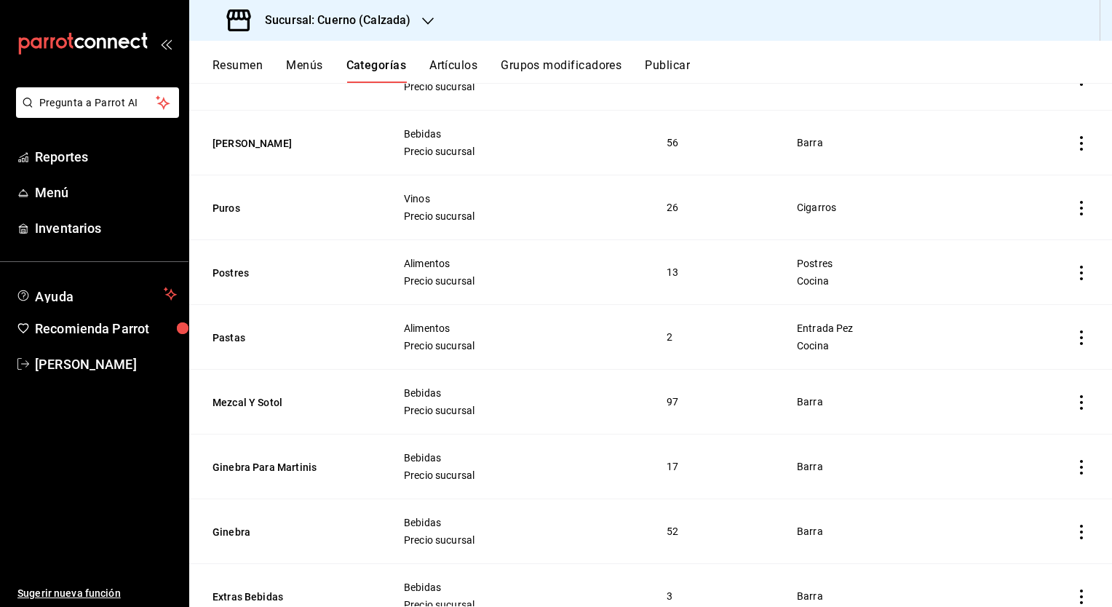
click at [311, 63] on button "Menús" at bounding box center [304, 70] width 36 height 25
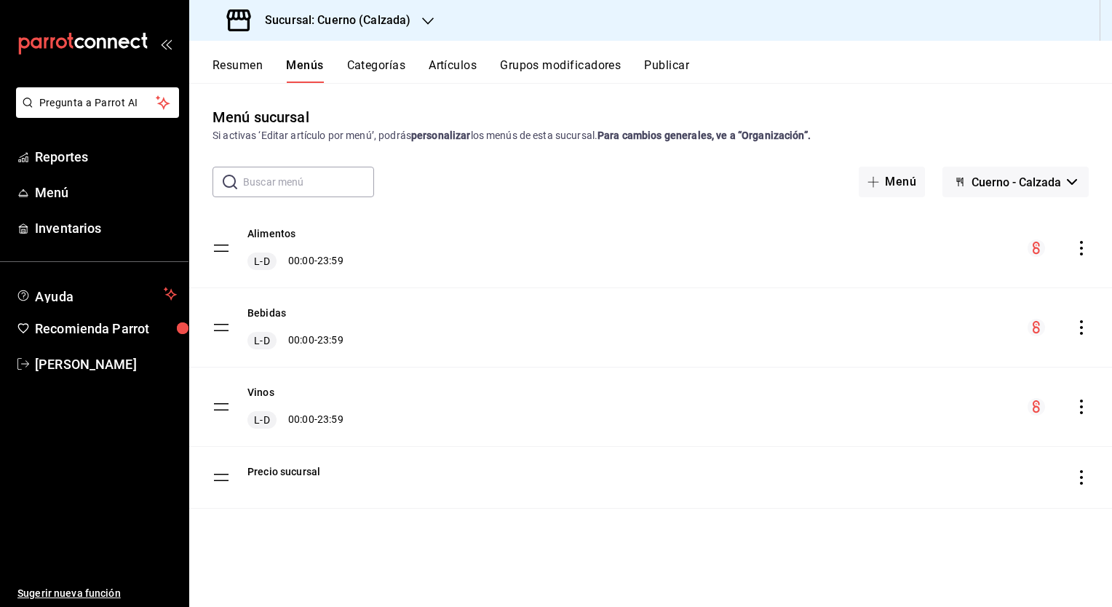
click at [456, 269] on div "Alimentos L-D 00:00 - 23:59" at bounding box center [650, 248] width 923 height 79
click at [1085, 245] on icon "actions" at bounding box center [1081, 248] width 15 height 15
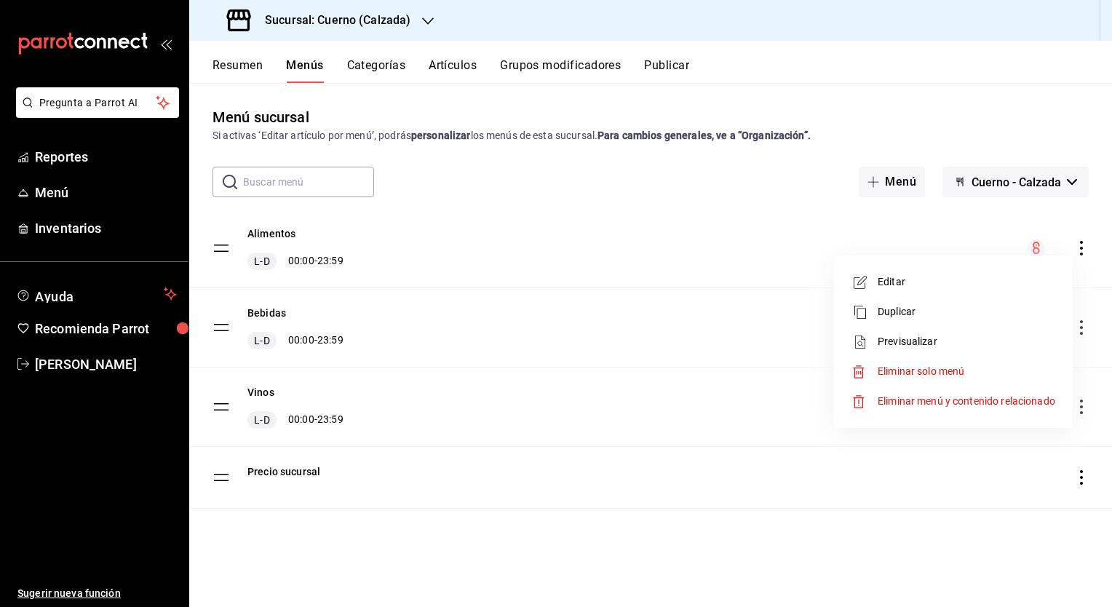
click at [1084, 249] on div at bounding box center [556, 303] width 1112 height 607
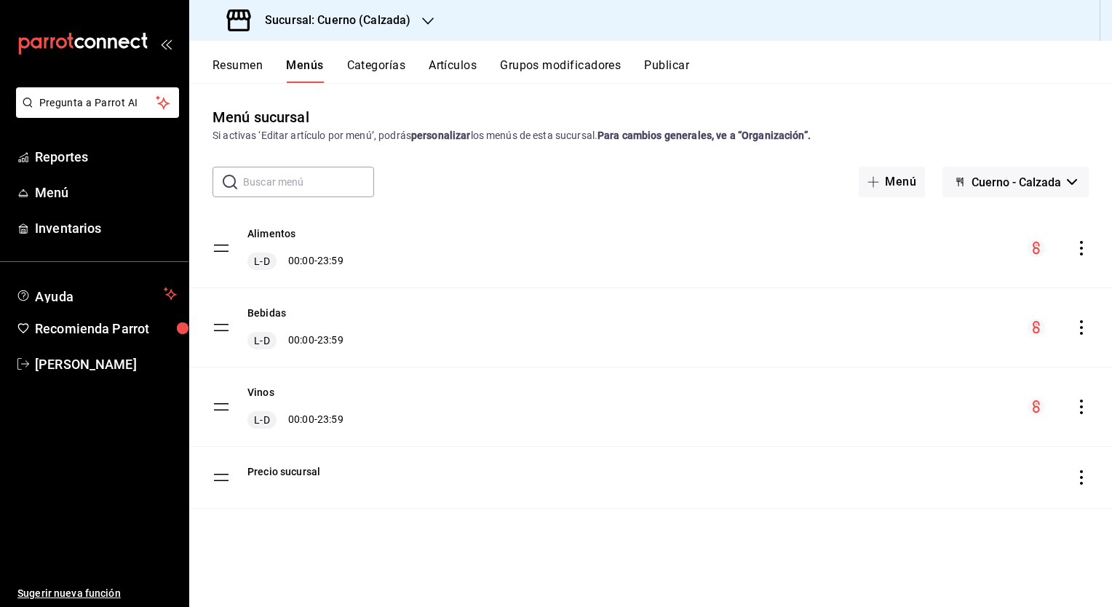
click at [1084, 249] on icon "actions" at bounding box center [1081, 248] width 15 height 15
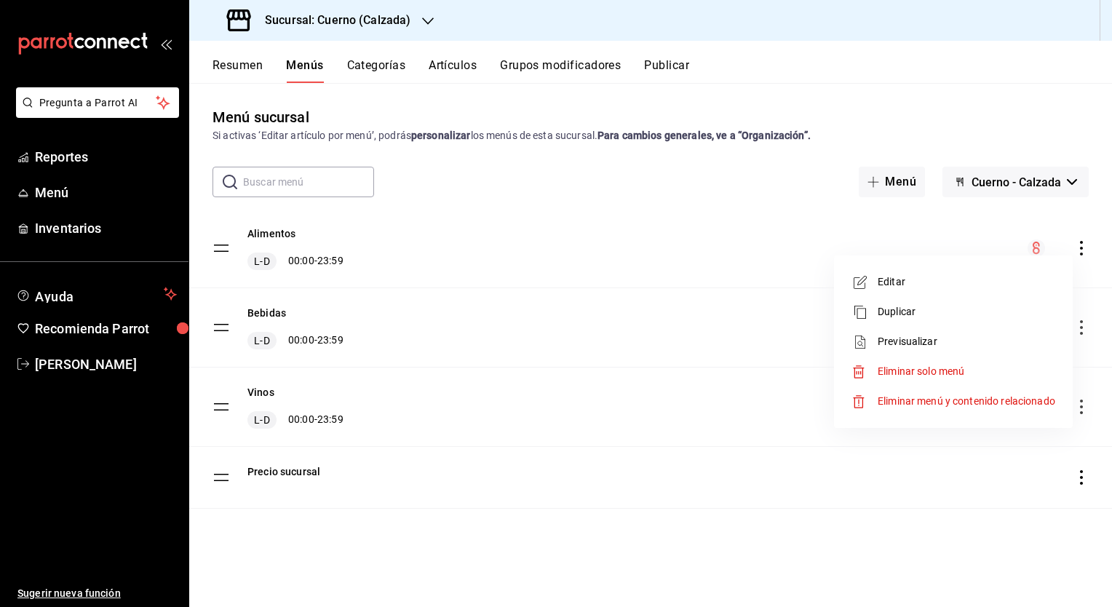
click at [923, 342] on span "Previsualizar" at bounding box center [967, 341] width 178 height 15
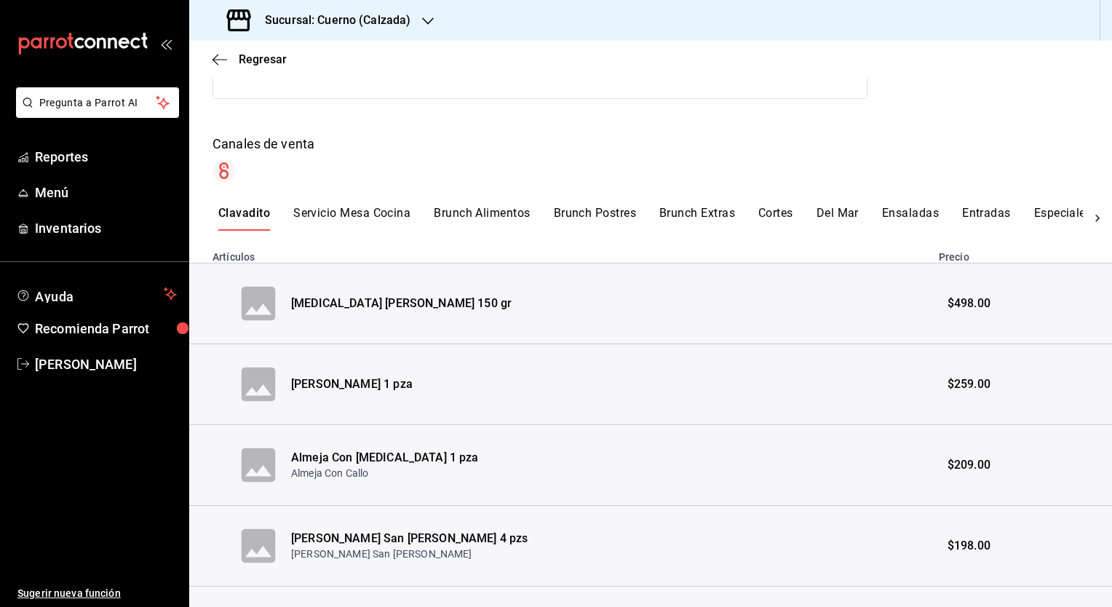
scroll to position [175, 0]
click at [489, 204] on div "Alimentos Exportar a Excel Horarios Lunes 00:00 - 23:59 Martes 00:00 - 23:59 Mi…" at bounding box center [650, 545] width 923 height 1214
click at [484, 213] on button "Brunch Alimentos" at bounding box center [482, 218] width 96 height 25
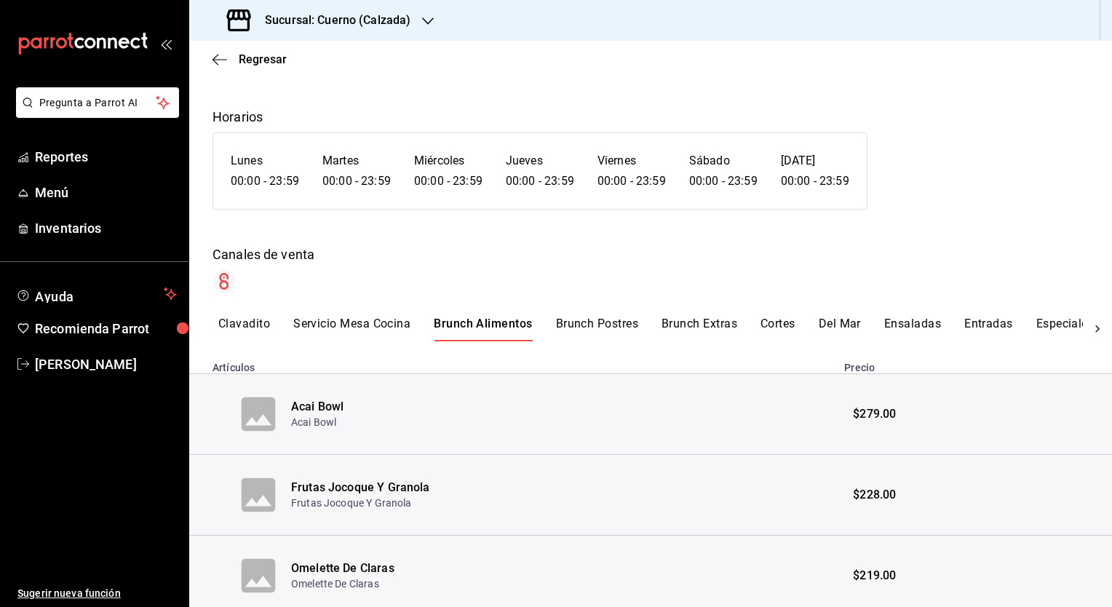
scroll to position [0, 0]
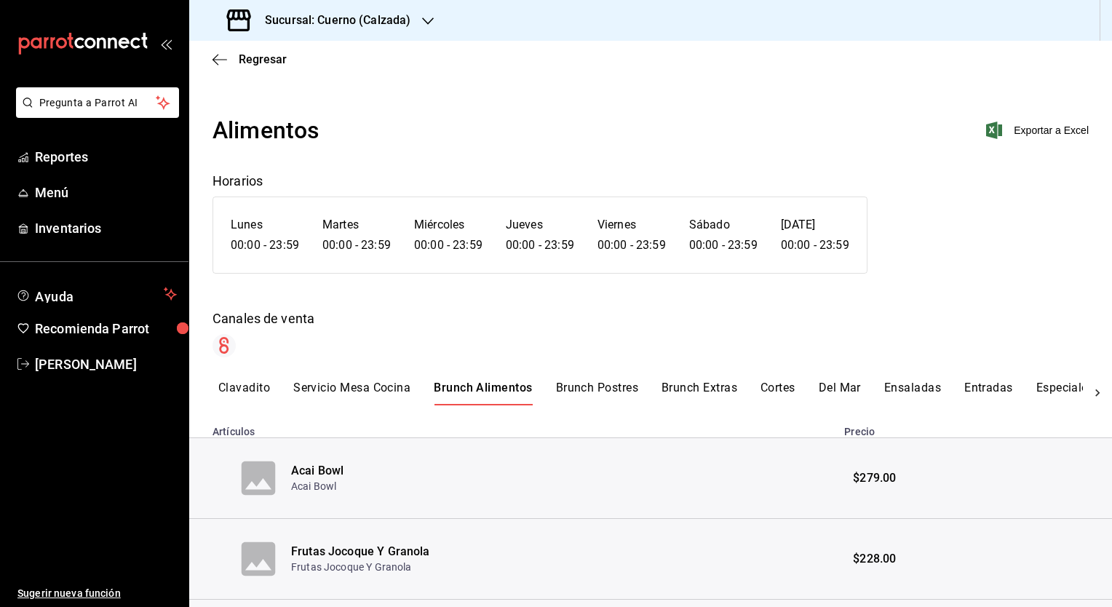
click at [831, 381] on button "Del Mar" at bounding box center [840, 393] width 42 height 25
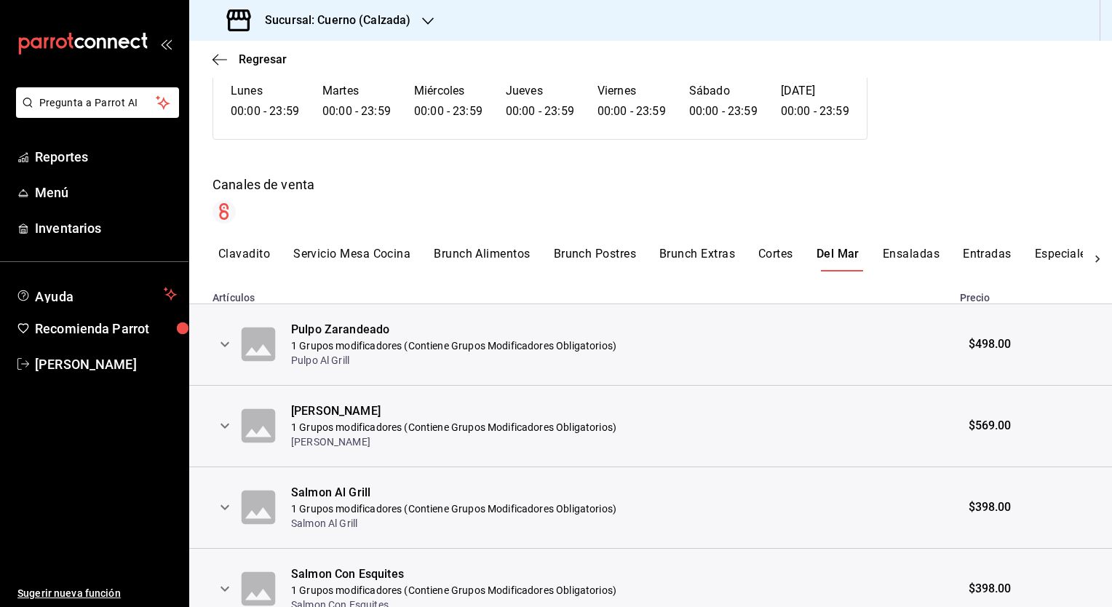
scroll to position [137, 0]
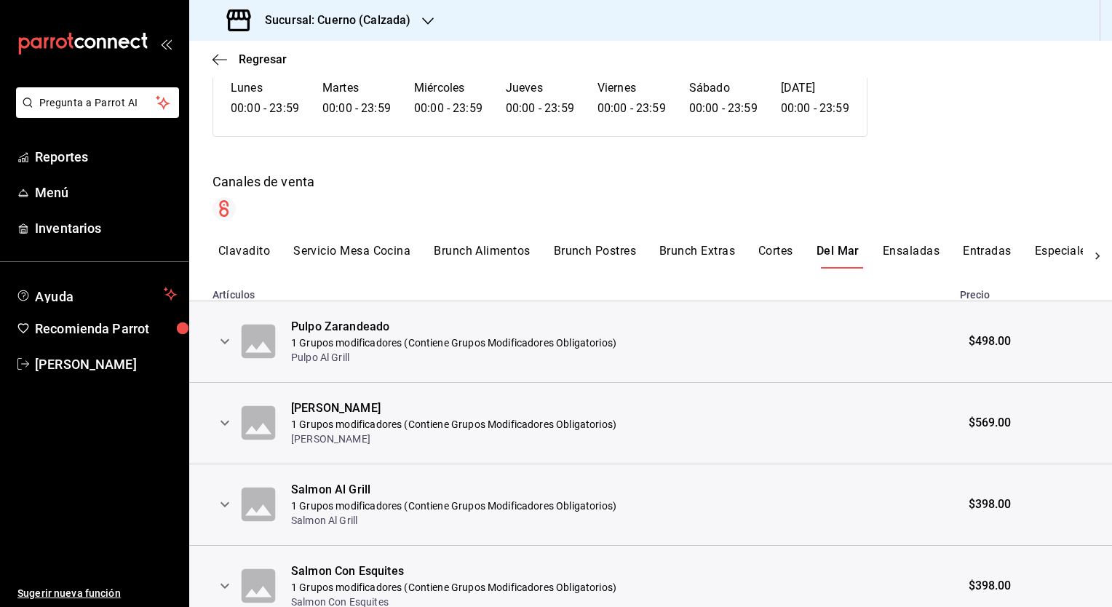
click at [776, 247] on button "Cortes" at bounding box center [775, 256] width 35 height 25
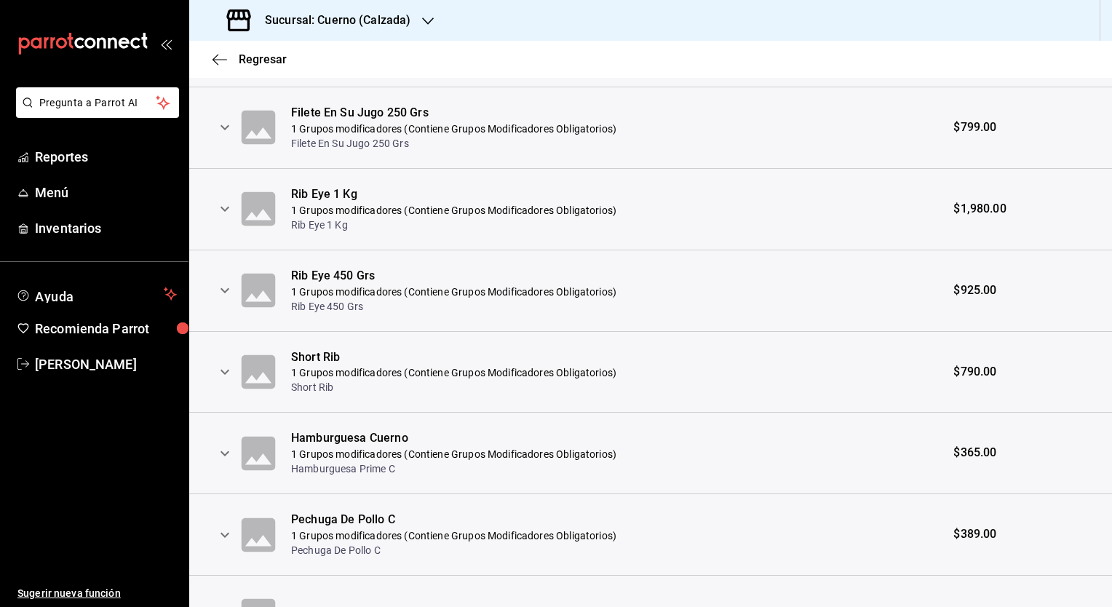
scroll to position [541, 0]
